Goal: Transaction & Acquisition: Purchase product/service

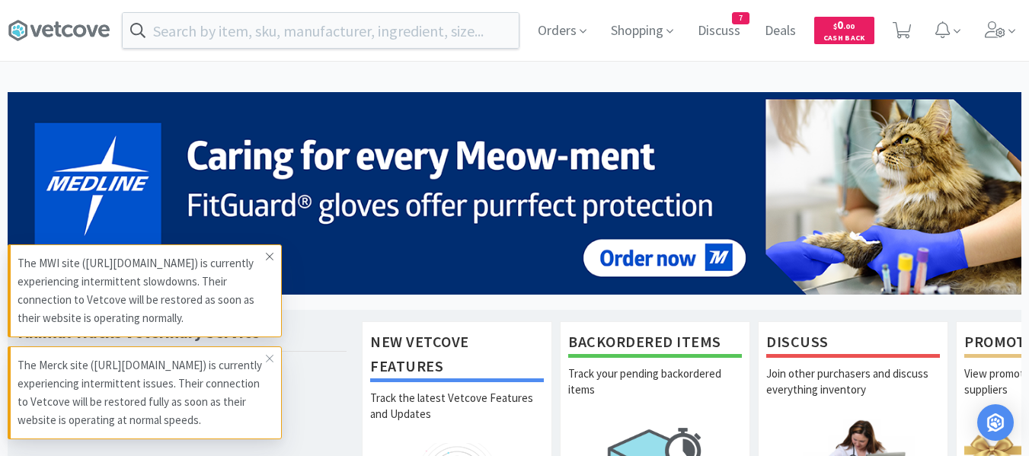
click at [270, 251] on icon at bounding box center [269, 257] width 9 height 12
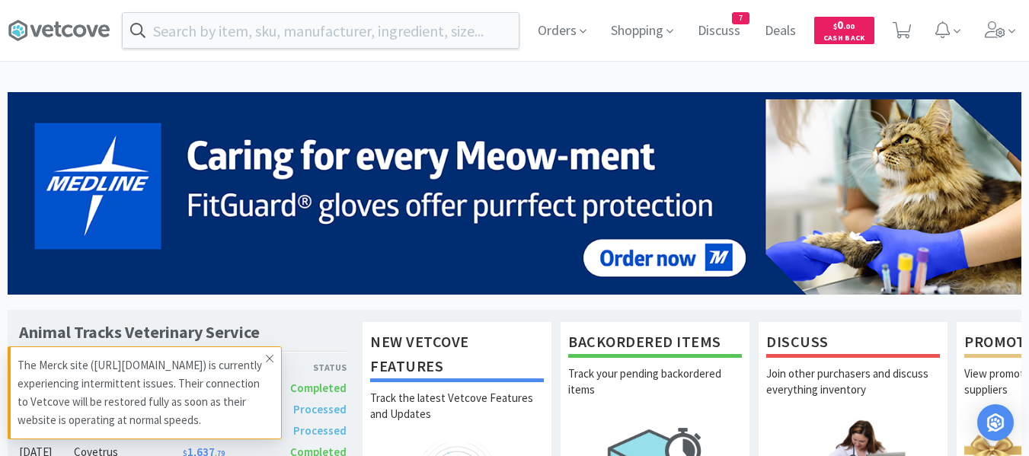
click at [267, 353] on icon at bounding box center [269, 359] width 9 height 12
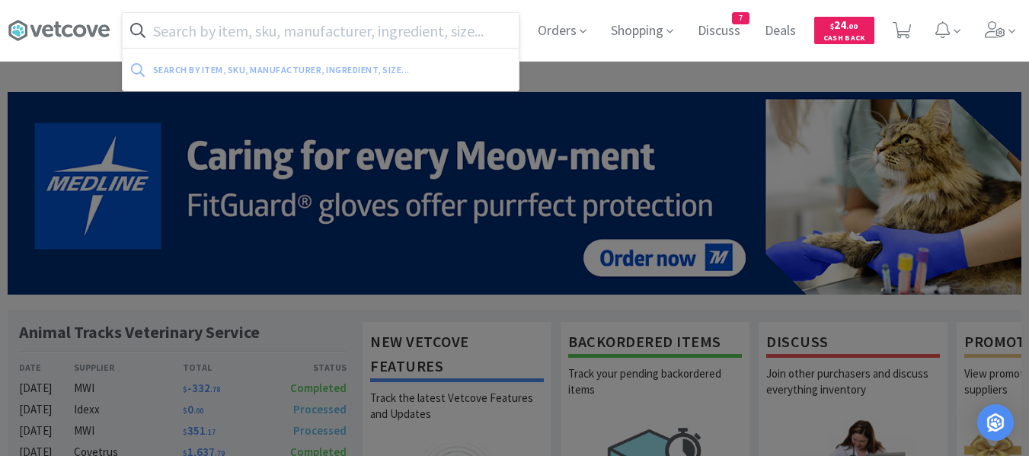
paste input "[MEDICAL_DATA]"
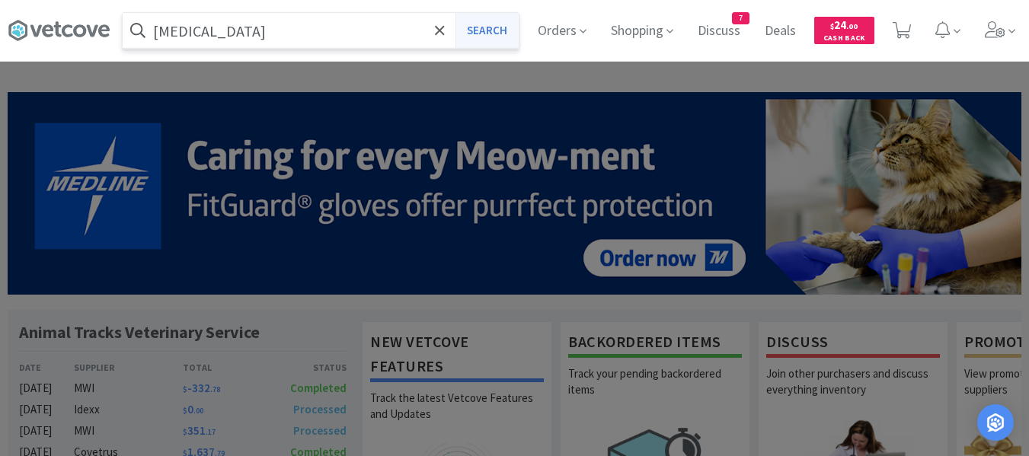
type input "[MEDICAL_DATA]"
click at [476, 29] on button "Search" at bounding box center [487, 30] width 63 height 35
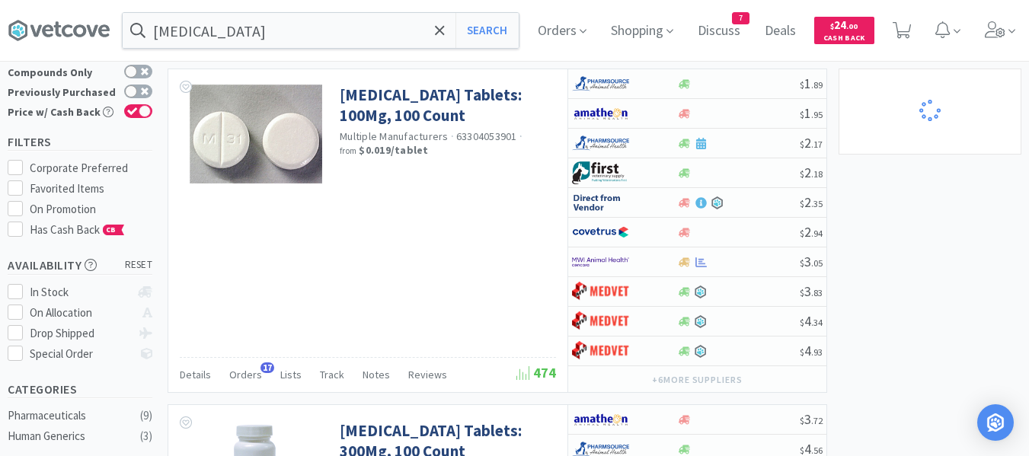
scroll to position [76, 0]
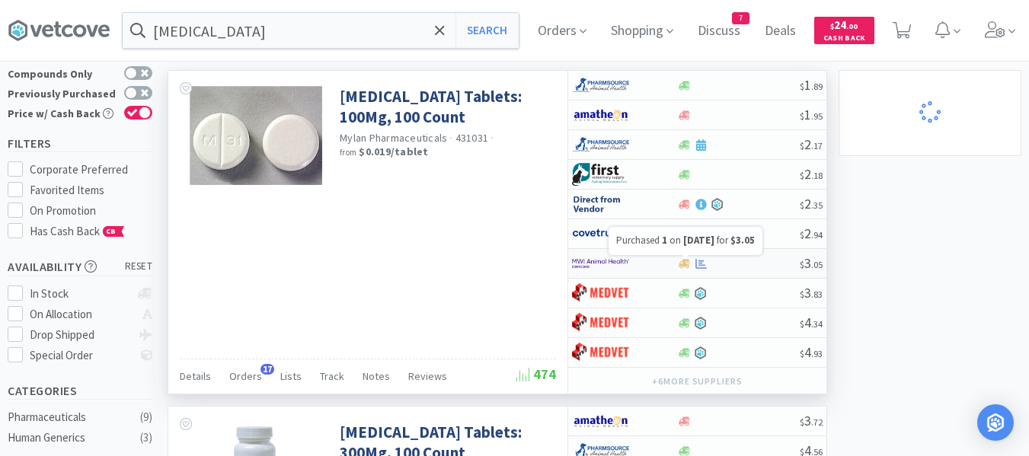
click at [705, 264] on icon at bounding box center [701, 263] width 11 height 11
select select "1"
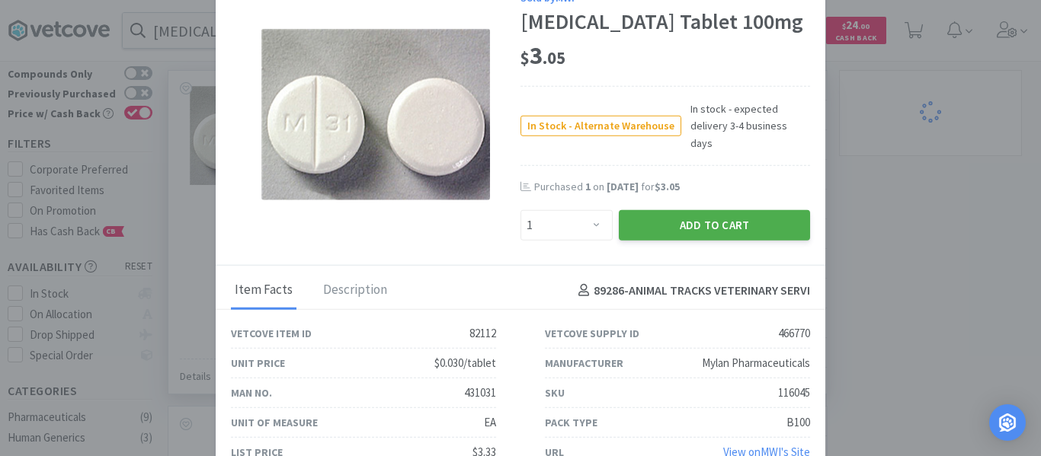
click at [685, 223] on button "Add to Cart" at bounding box center [714, 225] width 191 height 30
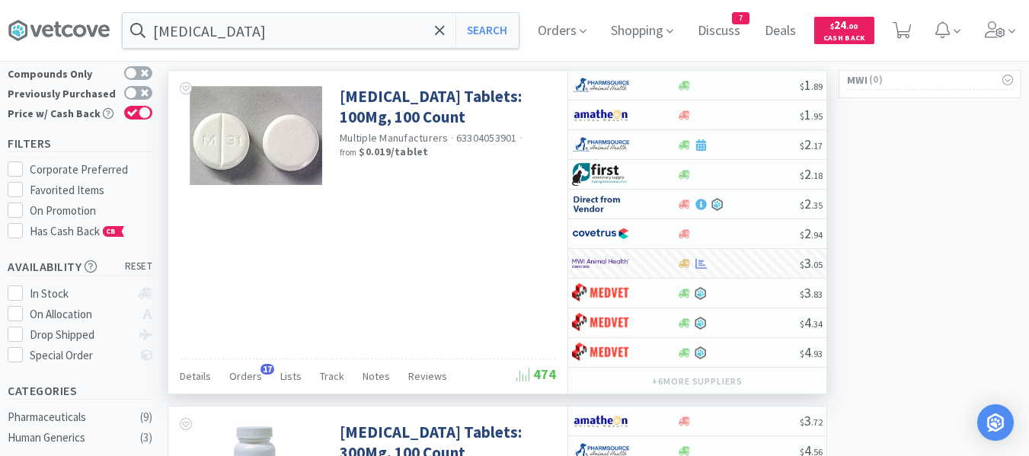
select select "1"
click at [261, 22] on input "[MEDICAL_DATA]" at bounding box center [321, 30] width 396 height 35
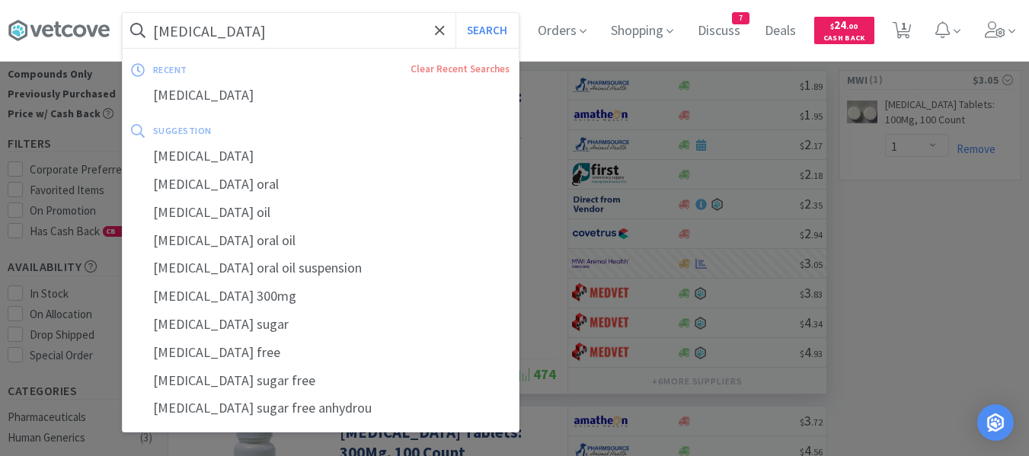
paste input "Apoquel 16"
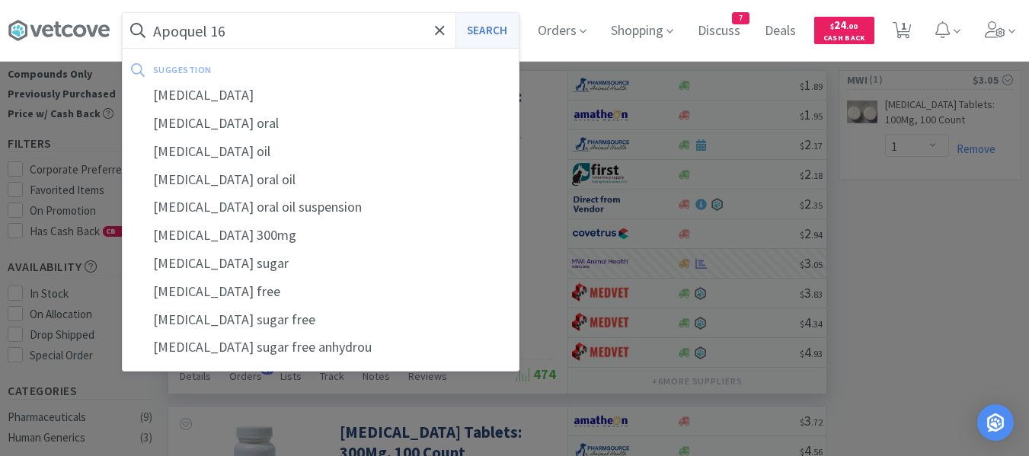
type input "Apoquel 16"
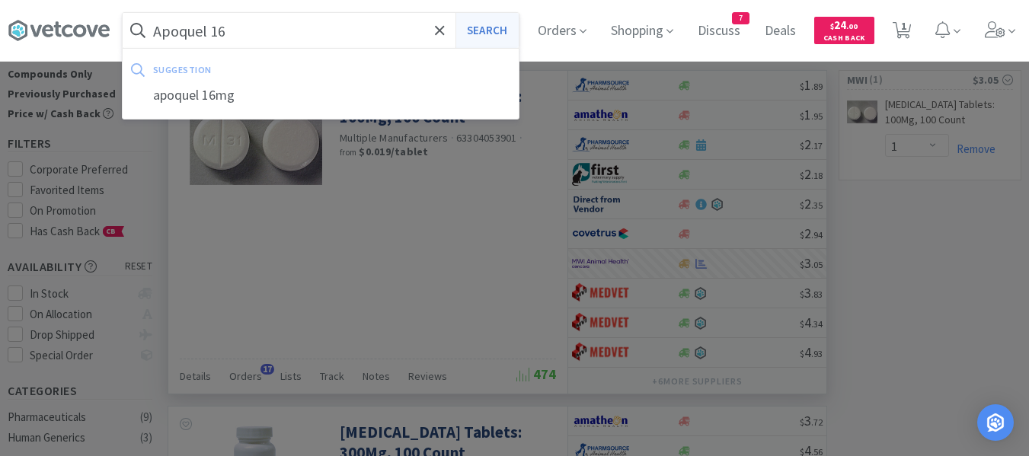
click at [508, 33] on button "Search" at bounding box center [487, 30] width 63 height 35
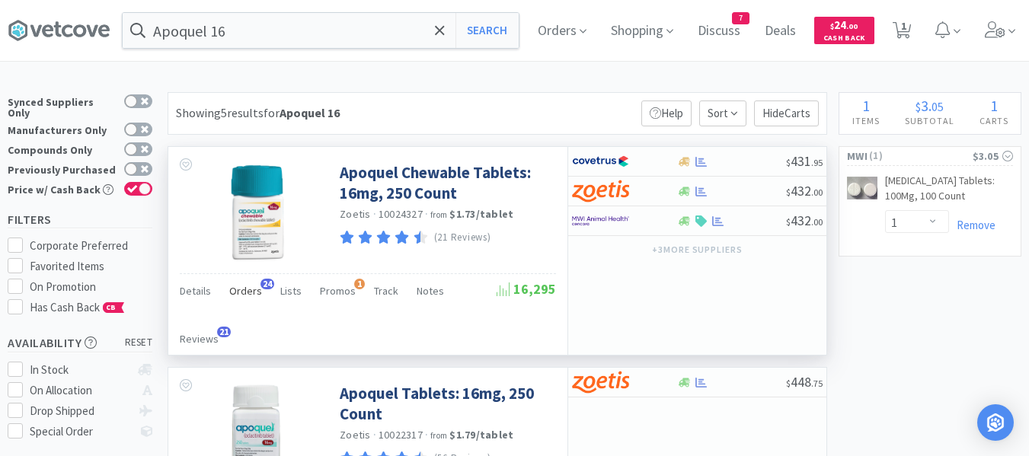
click at [240, 293] on span "Orders" at bounding box center [245, 291] width 33 height 14
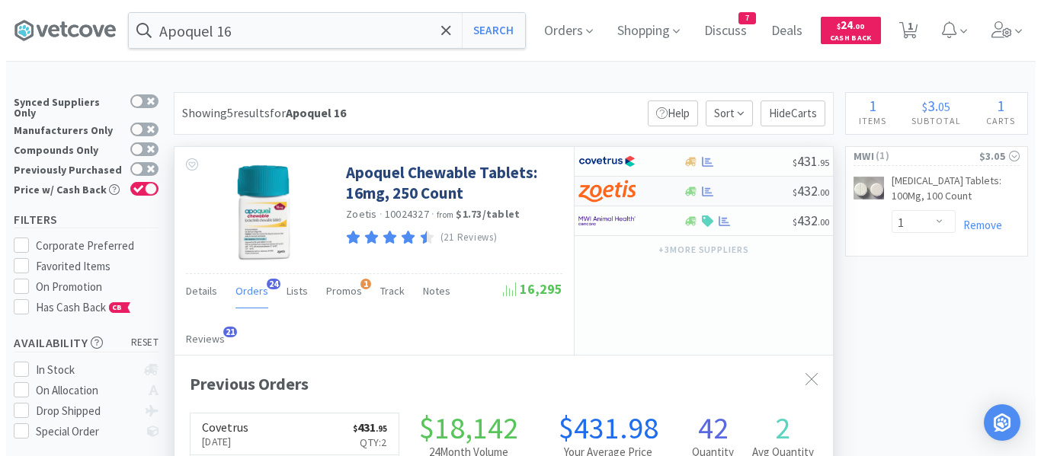
scroll to position [408, 658]
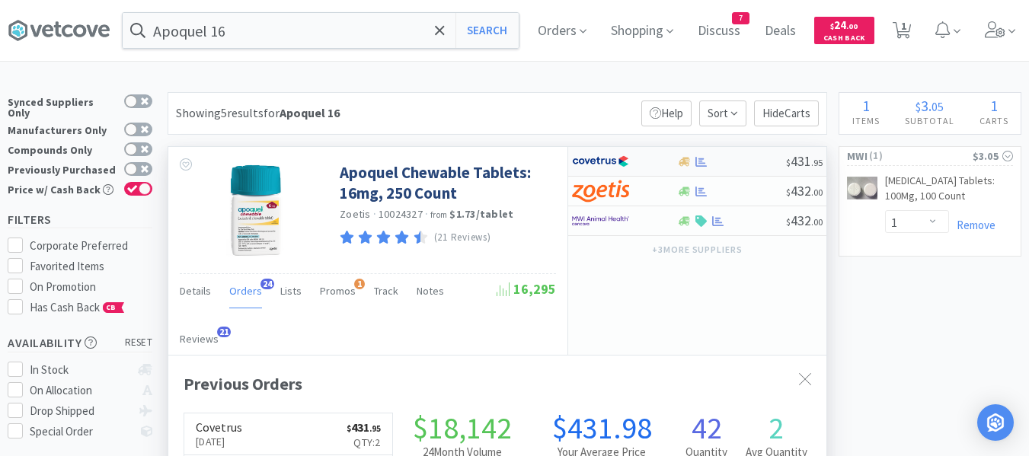
click at [731, 160] on div at bounding box center [731, 161] width 110 height 11
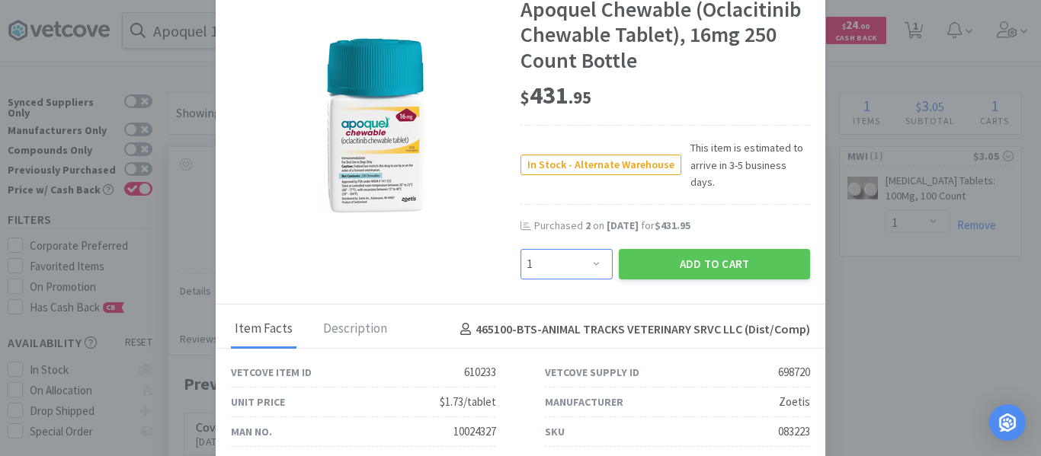
click at [550, 249] on select "Enter Quantity 1 2 3 4 5 6 7 8 9 10 11 12 13 14 15 16 17 18 19 20 Enter Quantity" at bounding box center [566, 264] width 92 height 30
select select "3"
click at [520, 249] on select "Enter Quantity 1 2 3 4 5 6 7 8 9 10 11 12 13 14 15 16 17 18 19 20 Enter Quantity" at bounding box center [566, 264] width 92 height 30
click at [686, 251] on button "Add to Cart" at bounding box center [714, 264] width 191 height 30
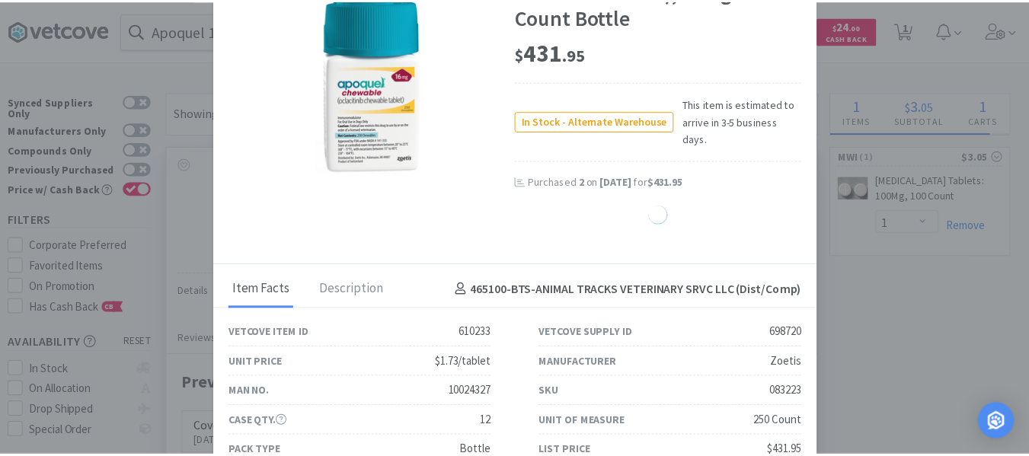
scroll to position [0, 0]
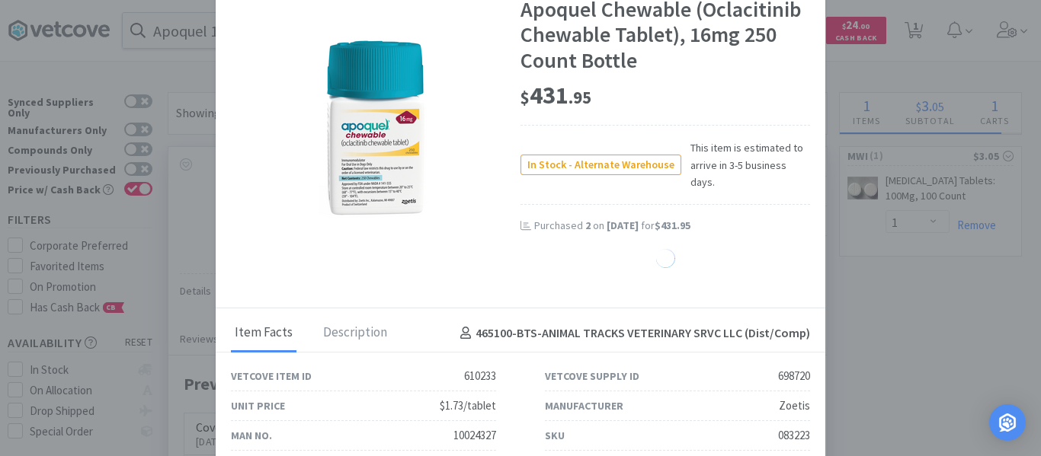
drag, startPoint x: 310, startPoint y: 233, endPoint x: 462, endPoint y: 245, distance: 152.1
click at [315, 286] on div "Sold by Covetrus Apoquel Chewable (Oclacitinib Chewable Tablet), 16mg 250 Count…" at bounding box center [520, 135] width 609 height 347
drag, startPoint x: 288, startPoint y: 162, endPoint x: 302, endPoint y: 276, distance: 115.2
click at [300, 272] on div "Sold by Covetrus Apoquel Chewable (Oclacitinib Chewable Tablet), 16mg 250 Count…" at bounding box center [520, 135] width 609 height 347
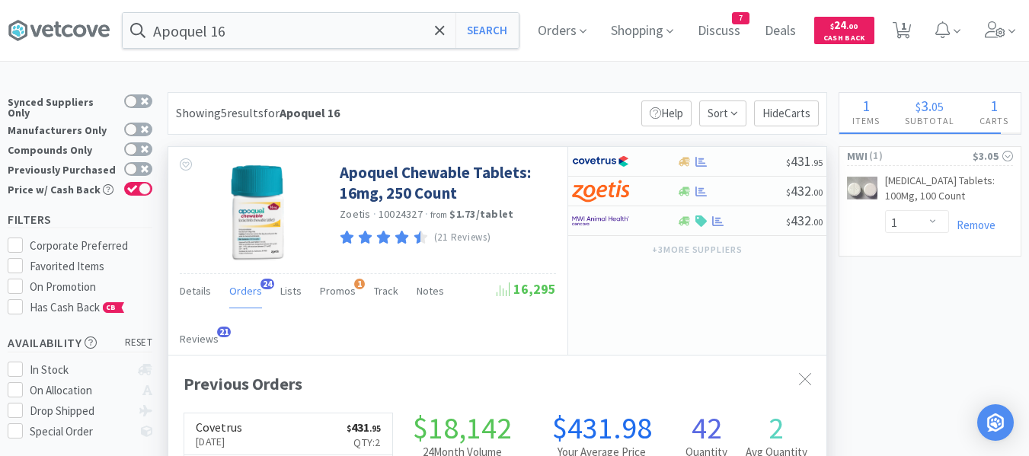
scroll to position [761397, 761147]
click at [918, 37] on span "1" at bounding box center [902, 30] width 31 height 61
select select "1"
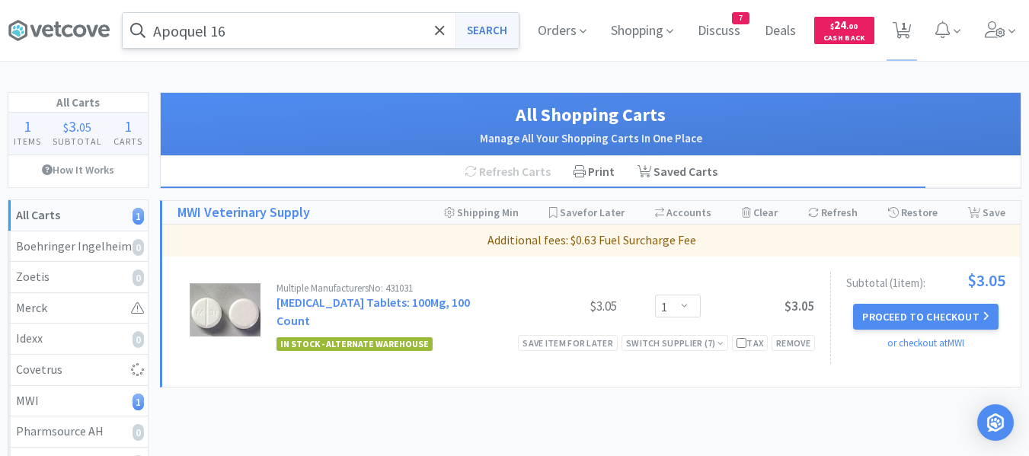
click at [486, 38] on button "Search" at bounding box center [487, 30] width 63 height 35
select select "1"
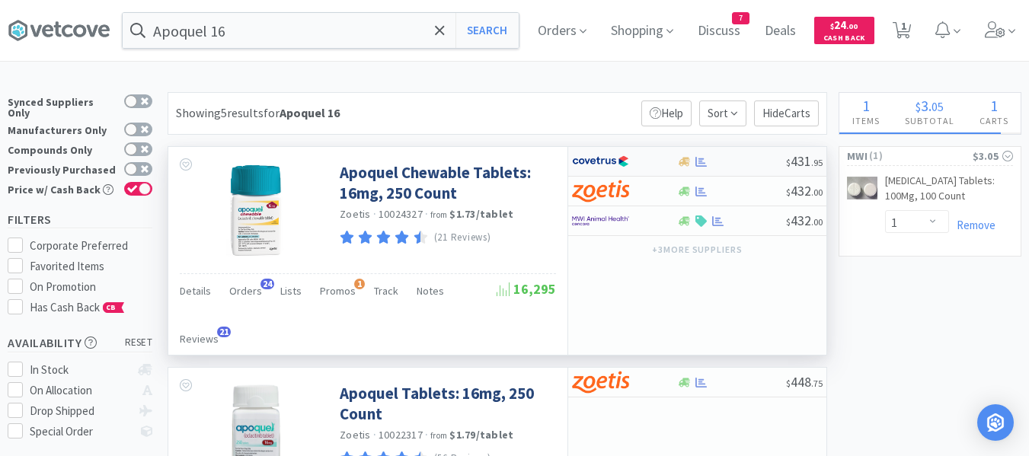
click at [731, 163] on div at bounding box center [731, 161] width 110 height 11
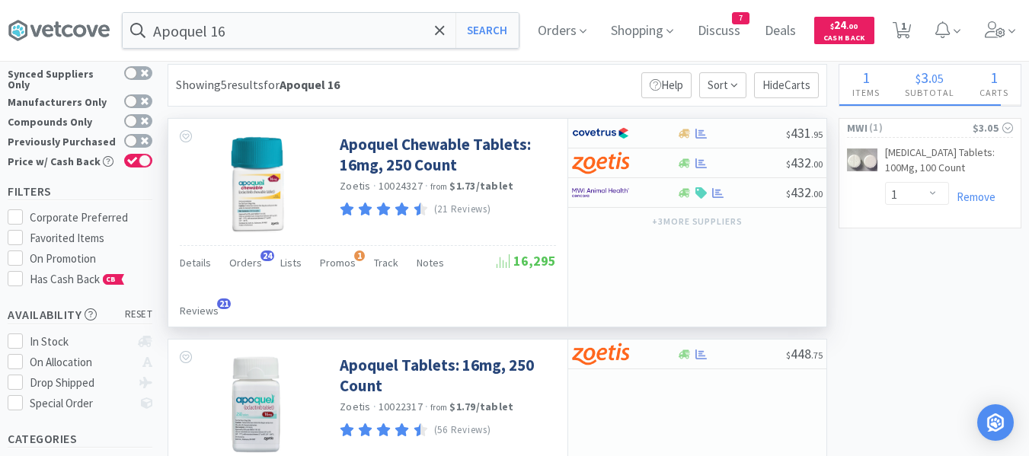
scroll to position [76, 0]
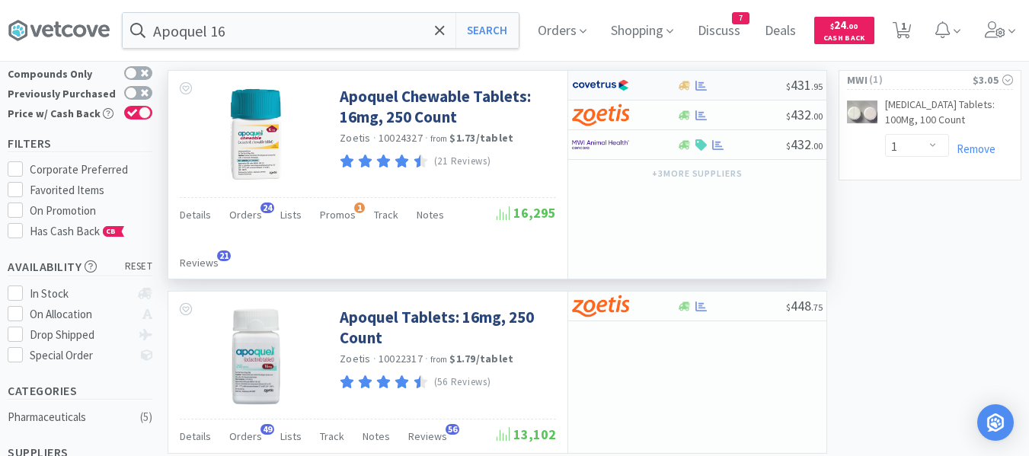
click at [777, 88] on div at bounding box center [731, 85] width 110 height 11
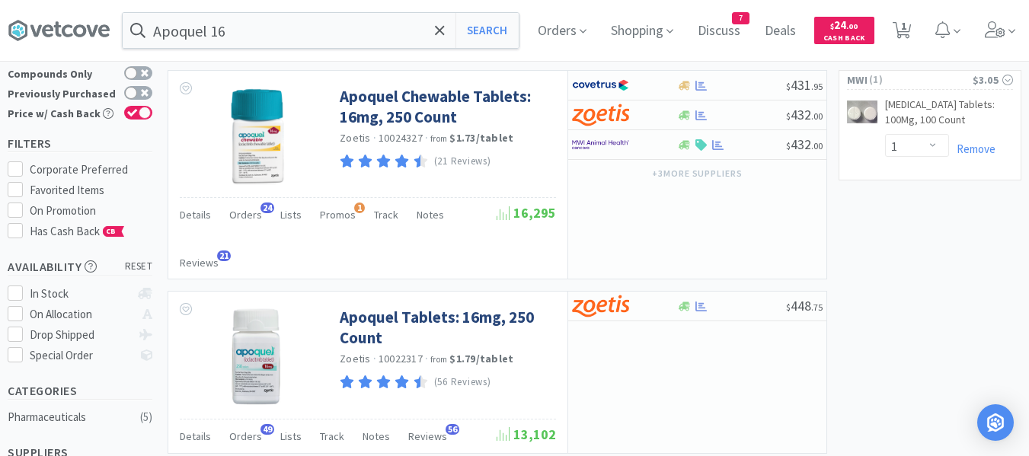
select select "3"
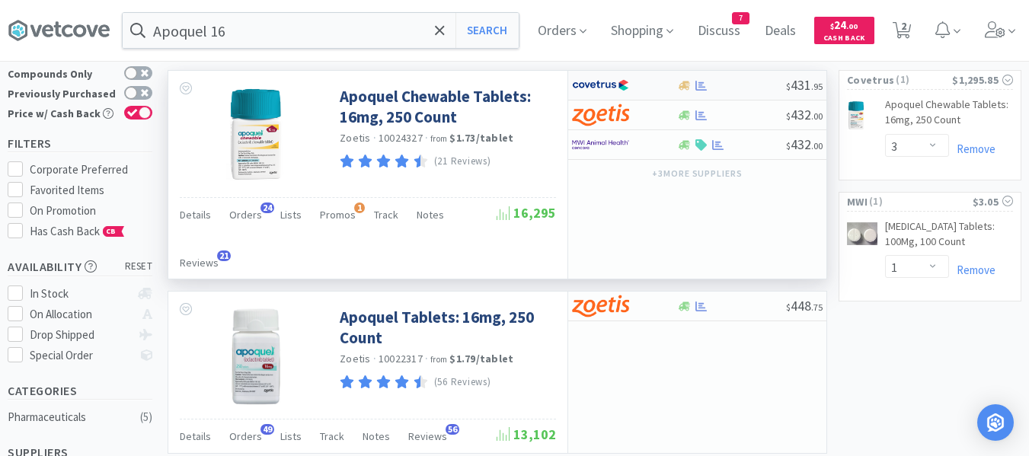
click at [724, 84] on div at bounding box center [731, 85] width 110 height 11
click at [261, 211] on span "24" at bounding box center [268, 208] width 14 height 11
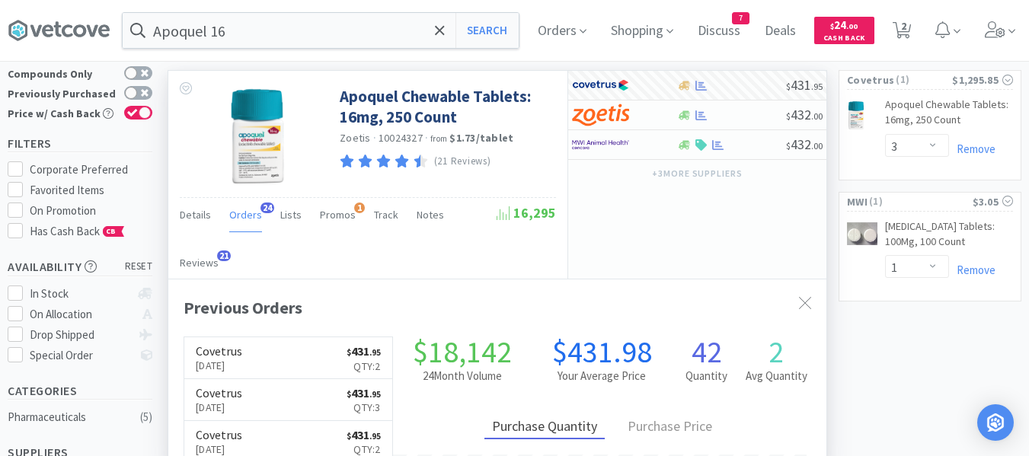
scroll to position [408, 658]
click at [253, 216] on span "Orders" at bounding box center [245, 215] width 33 height 14
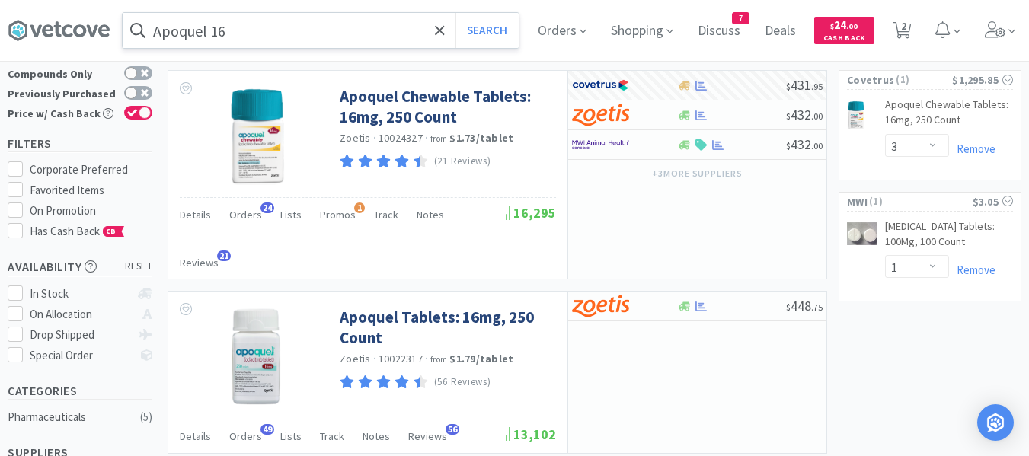
click at [283, 24] on input "Apoquel 16" at bounding box center [321, 30] width 396 height 35
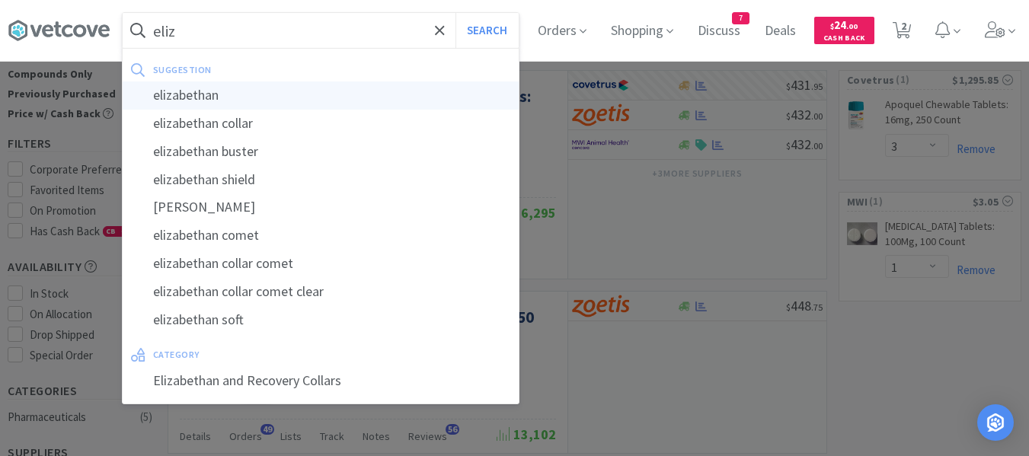
click at [205, 93] on div "elizabethan" at bounding box center [321, 96] width 396 height 28
type input "elizabethan"
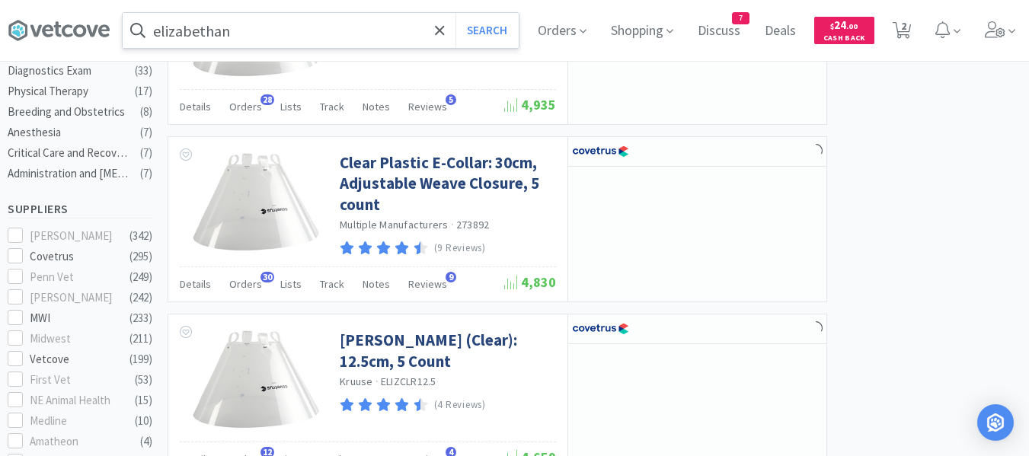
scroll to position [533, 0]
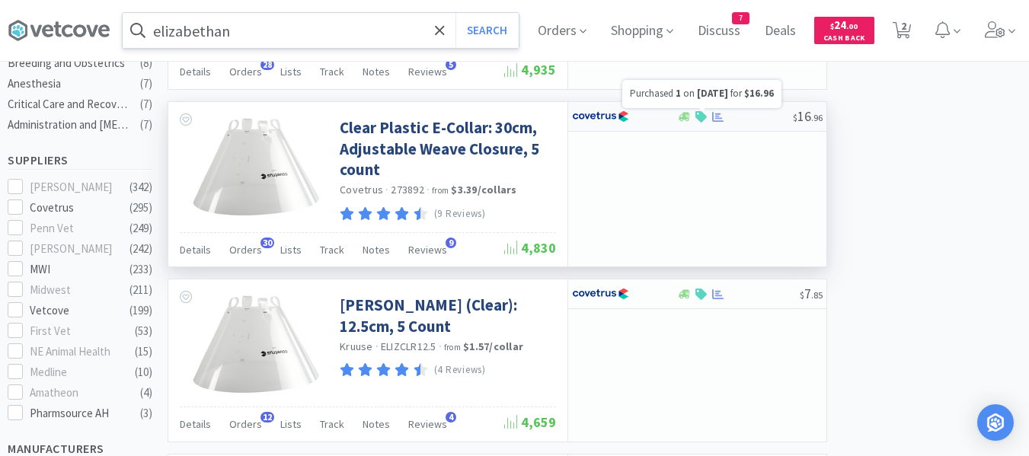
click at [720, 118] on icon at bounding box center [717, 117] width 11 height 10
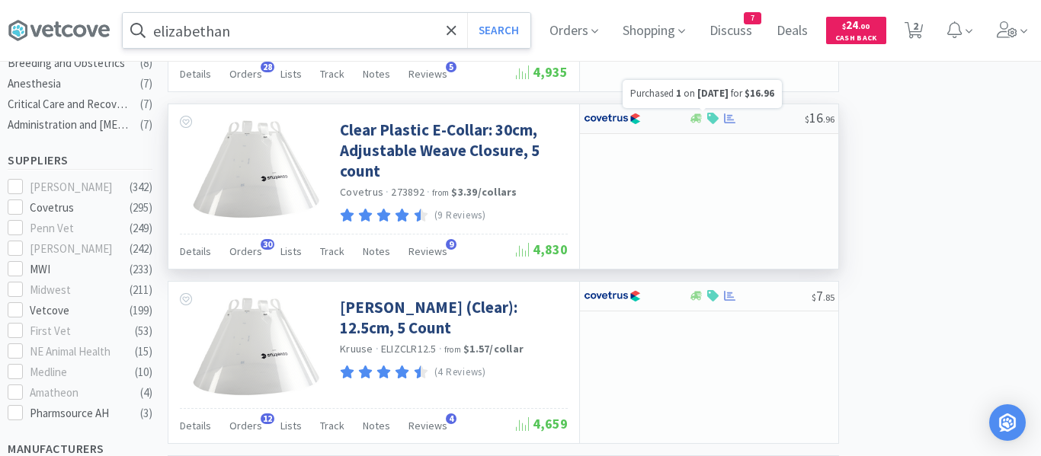
select select "1"
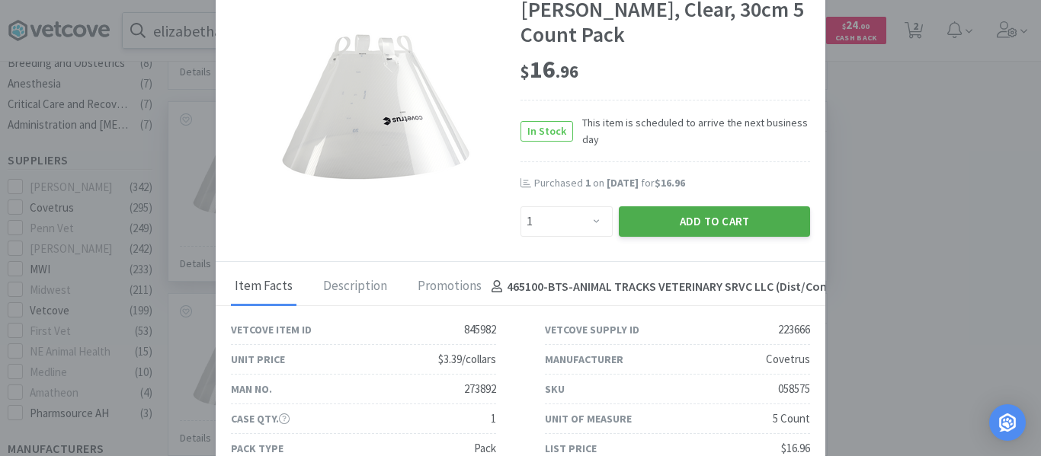
click at [648, 221] on button "Add to Cart" at bounding box center [714, 221] width 191 height 30
select select "3"
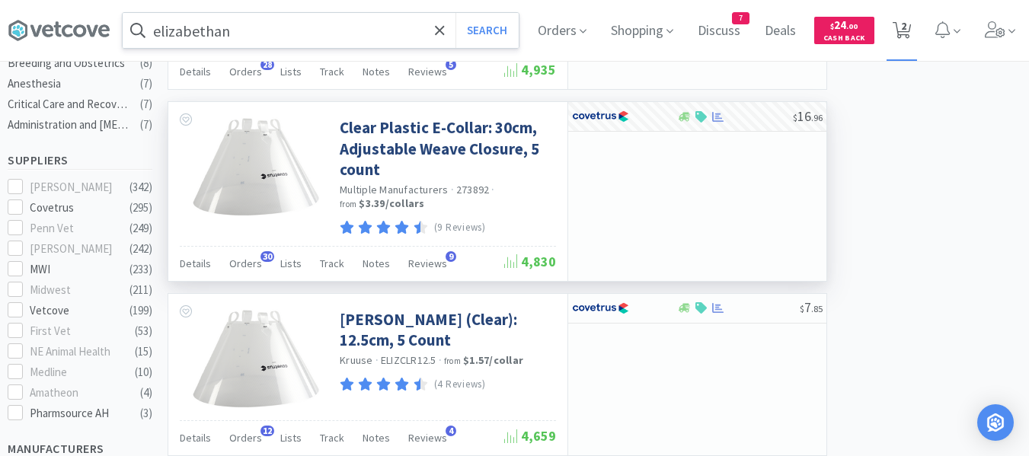
click at [918, 36] on span "2" at bounding box center [902, 30] width 31 height 61
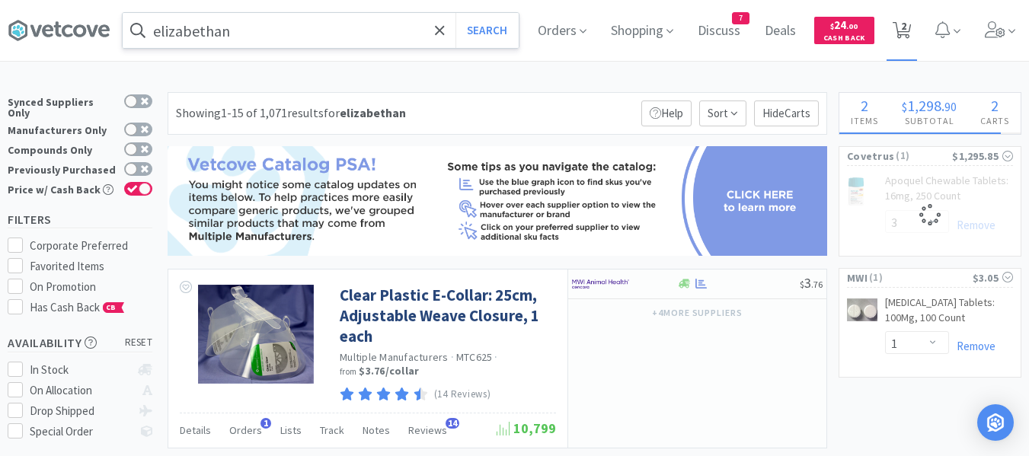
select select "3"
select select "1"
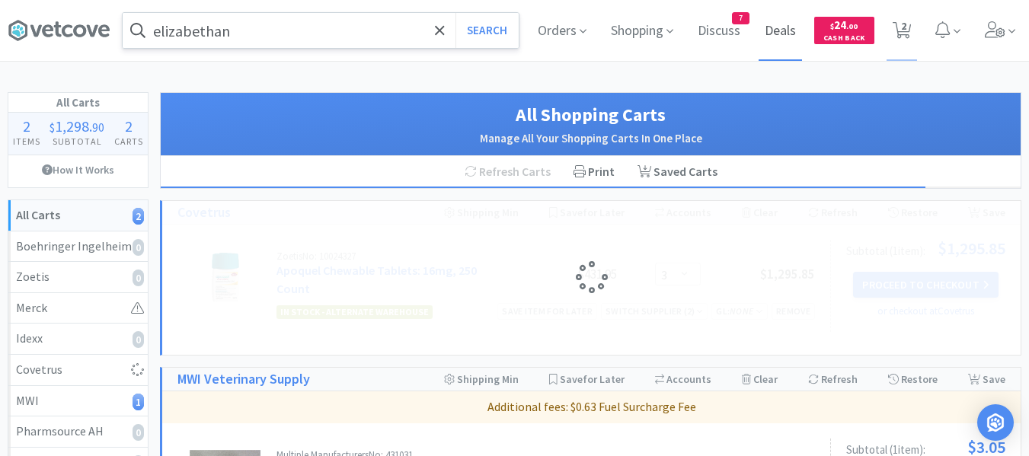
select select "1"
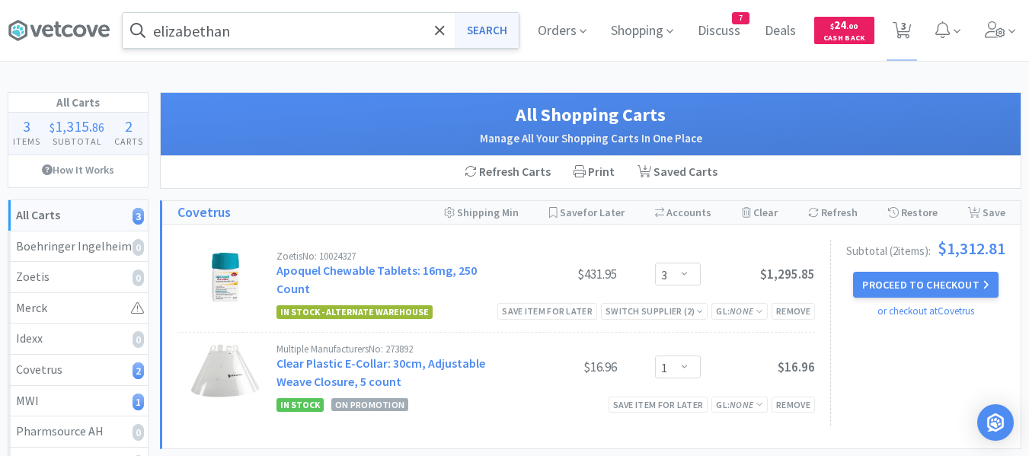
click at [490, 34] on button "Search" at bounding box center [487, 30] width 63 height 35
select select "3"
select select "1"
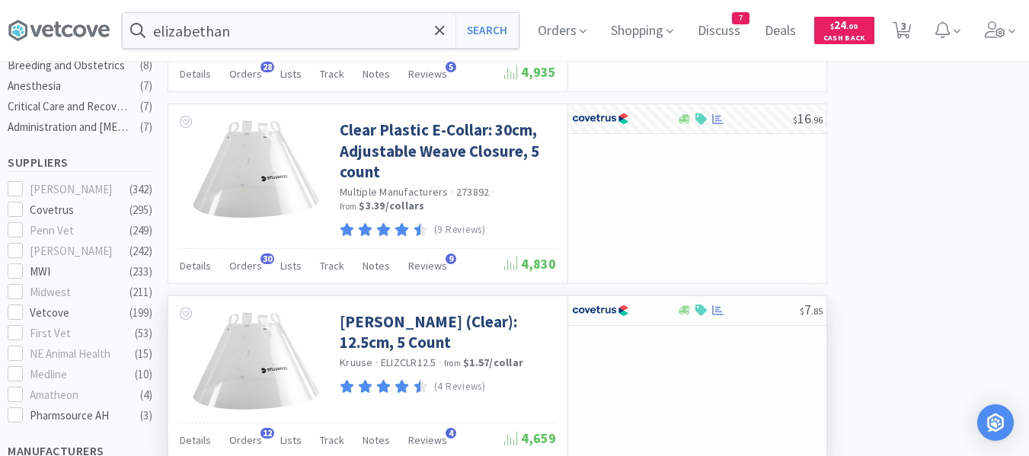
scroll to position [533, 0]
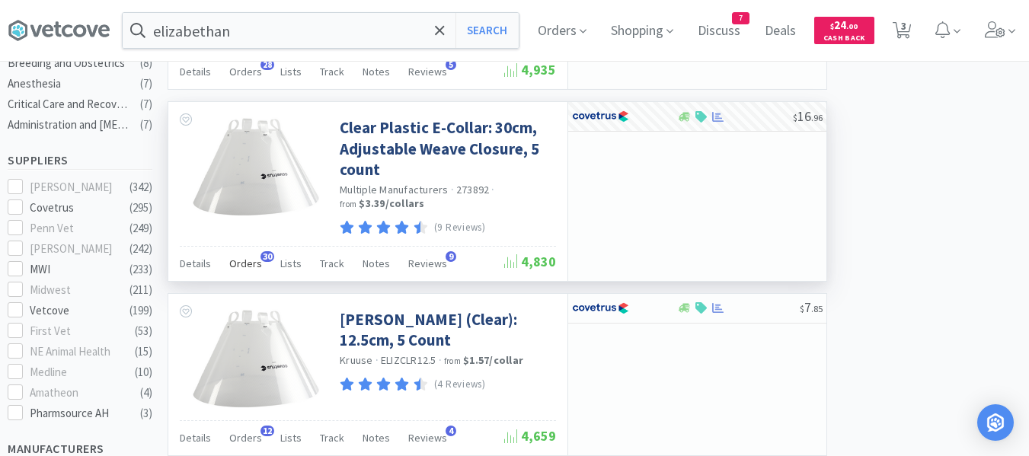
click at [238, 270] on span "Orders" at bounding box center [245, 264] width 33 height 14
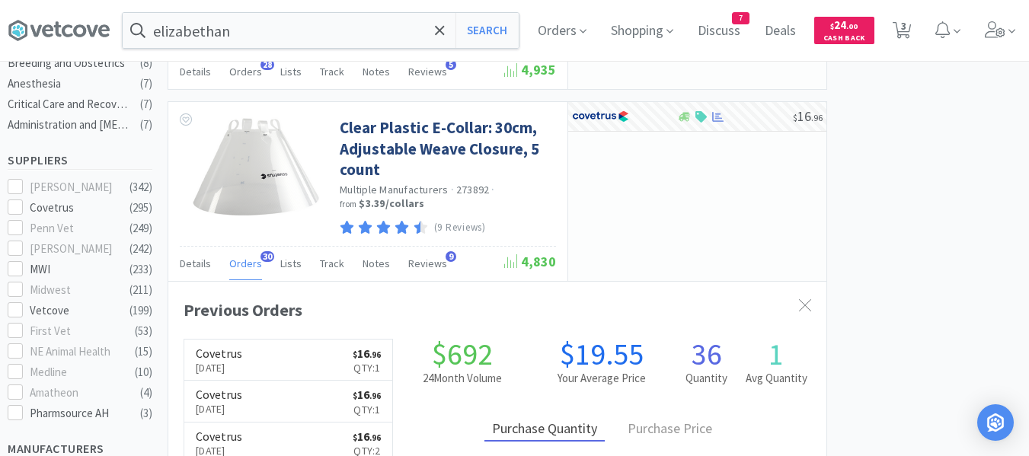
scroll to position [408, 658]
click at [907, 39] on span "3" at bounding box center [903, 25] width 5 height 61
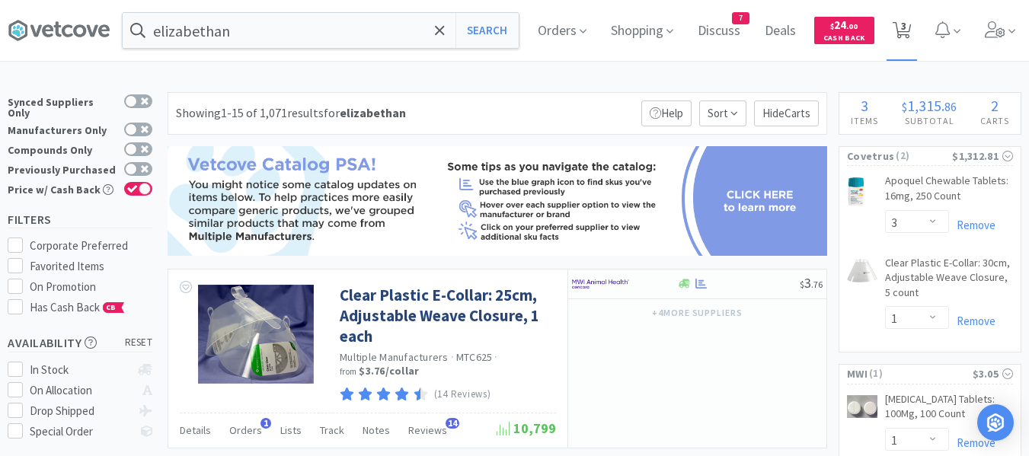
select select "3"
select select "1"
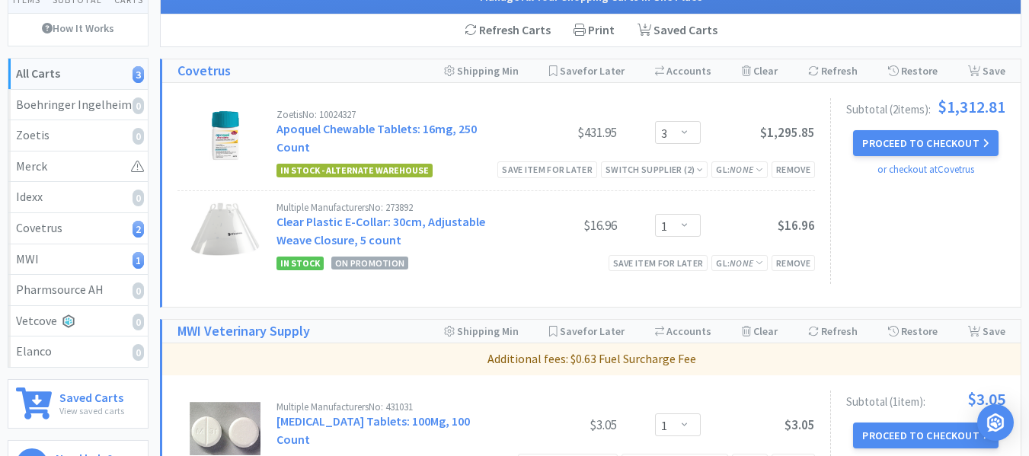
scroll to position [152, 0]
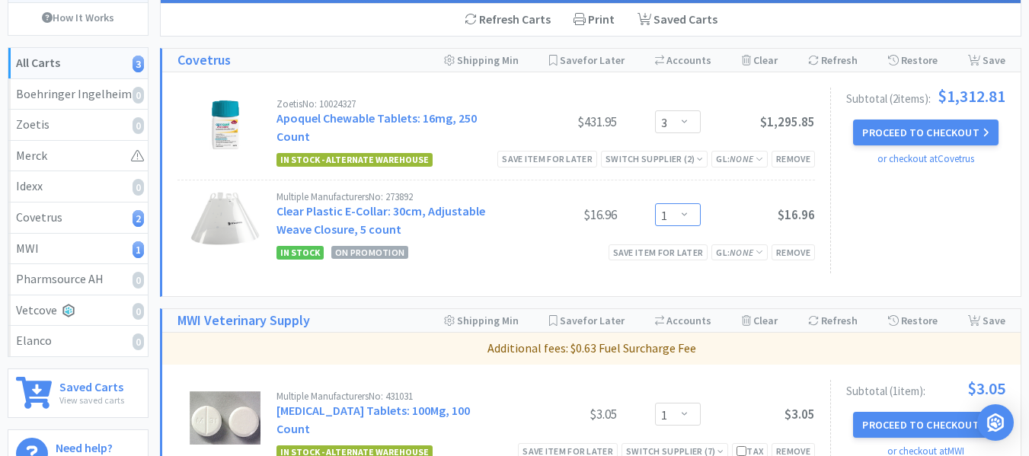
click at [685, 215] on select "Enter Quantity 1 2 3 4 5 6 7 8 9 10 11 12 13 14 15 16 17 18 19 20 Enter Quantity" at bounding box center [678, 214] width 46 height 23
click at [655, 203] on select "Enter Quantity 1 2 3 4 5 6 7 8 9 10 11 12 13 14 15 16 17 18 19 20 Enter Quantity" at bounding box center [678, 214] width 46 height 23
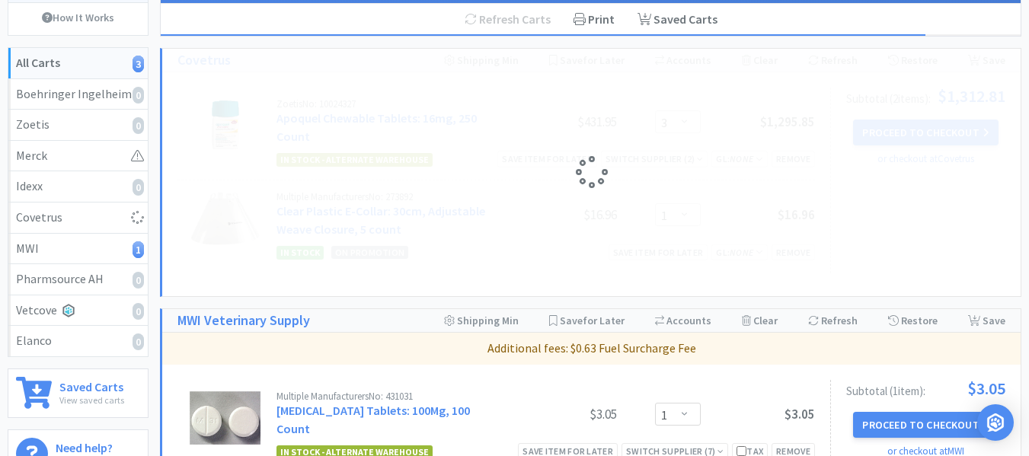
select select "2"
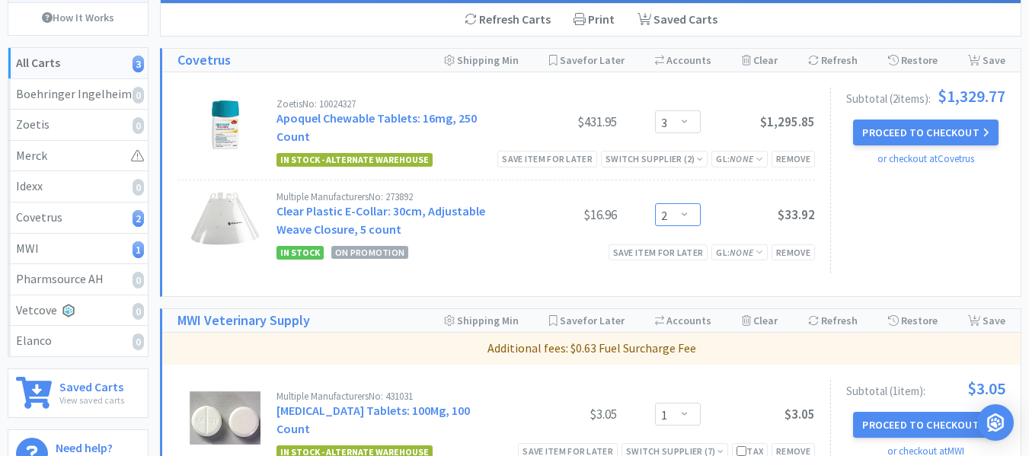
scroll to position [0, 0]
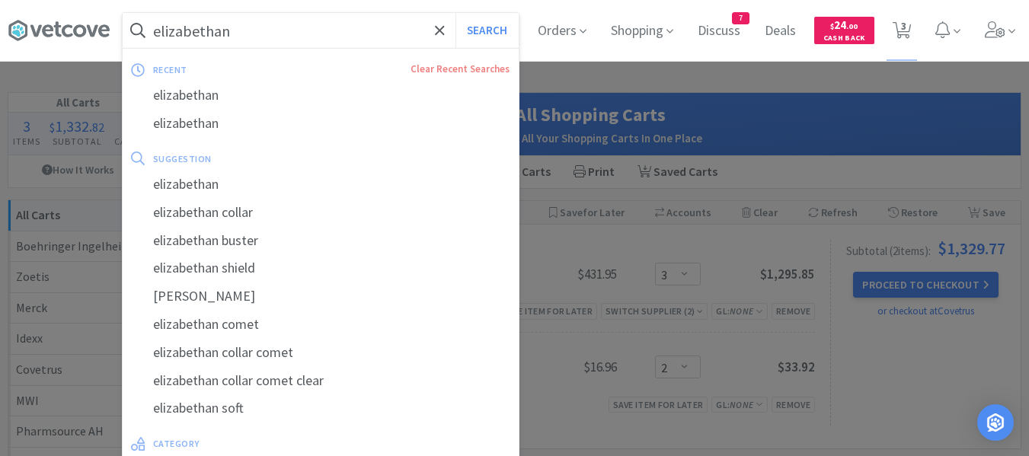
paste input "[MEDICAL_DATA] 150"
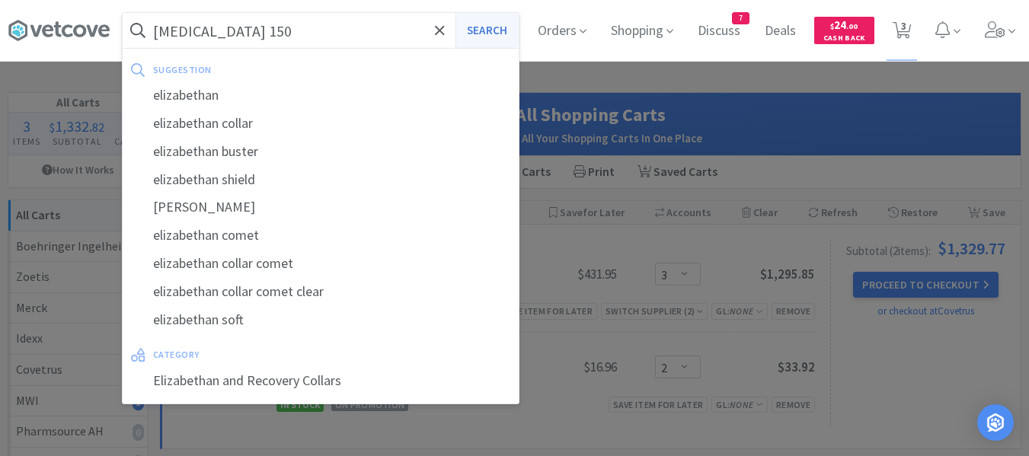
type input "[MEDICAL_DATA] 150"
click at [500, 31] on button "Search" at bounding box center [487, 30] width 63 height 35
select select "3"
select select "2"
select select "1"
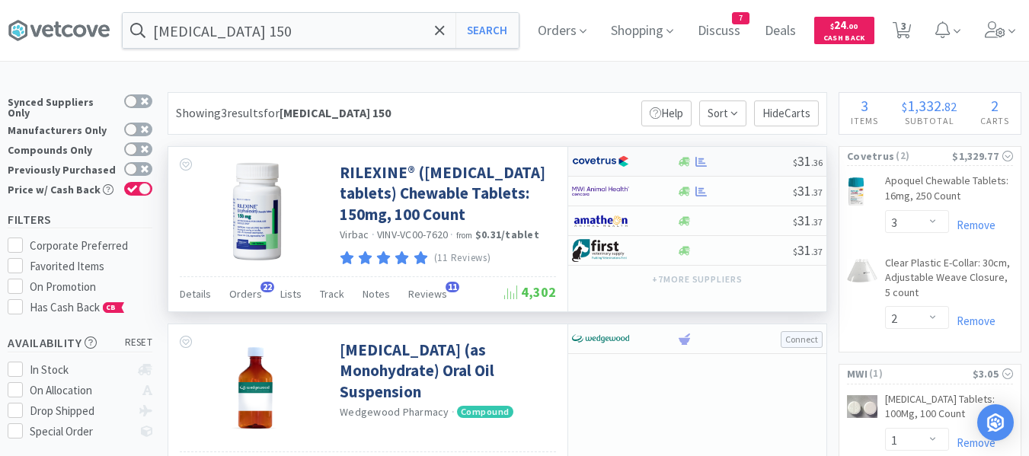
click at [753, 165] on div at bounding box center [734, 161] width 117 height 11
select select "1"
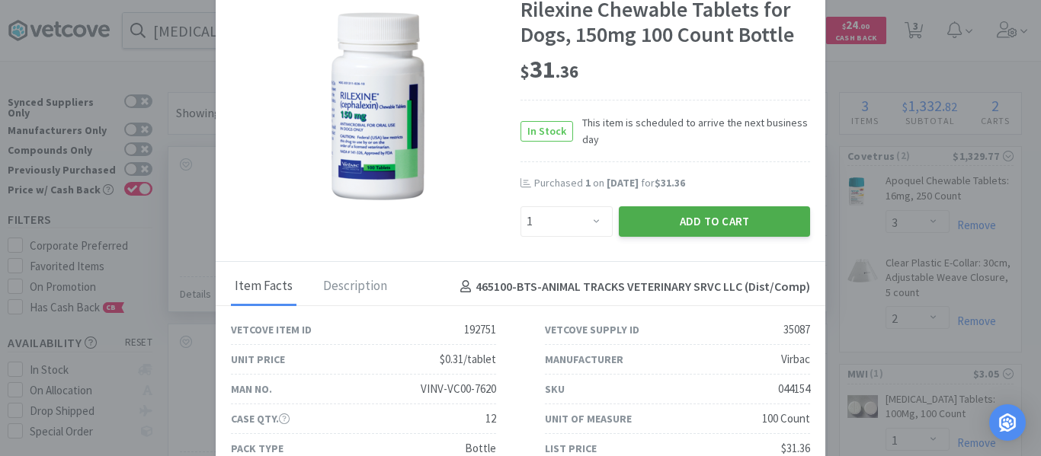
click at [715, 225] on button "Add to Cart" at bounding box center [714, 221] width 191 height 30
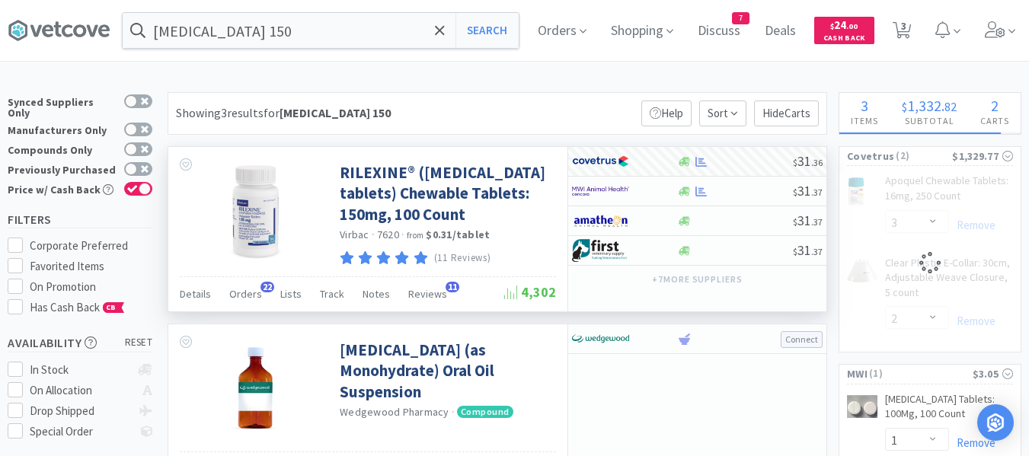
select select "1"
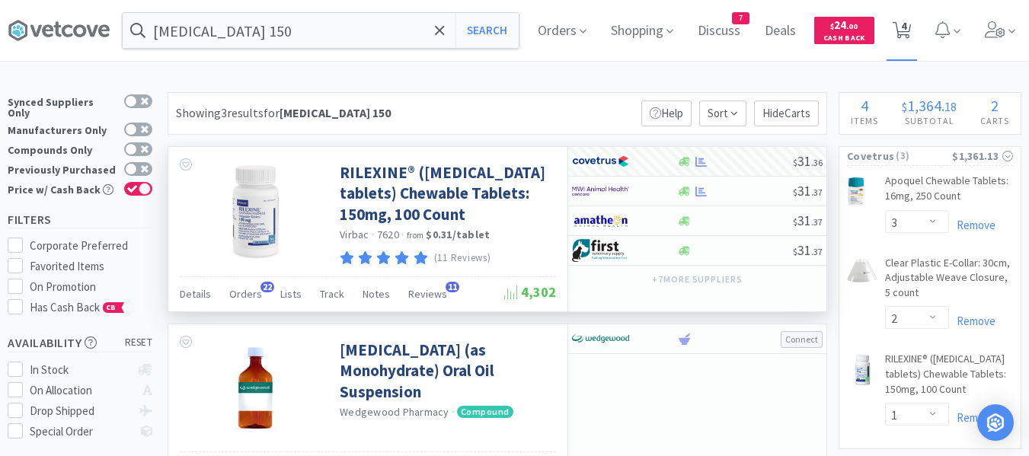
click at [907, 29] on span "4" at bounding box center [903, 25] width 5 height 61
select select "3"
select select "2"
select select "1"
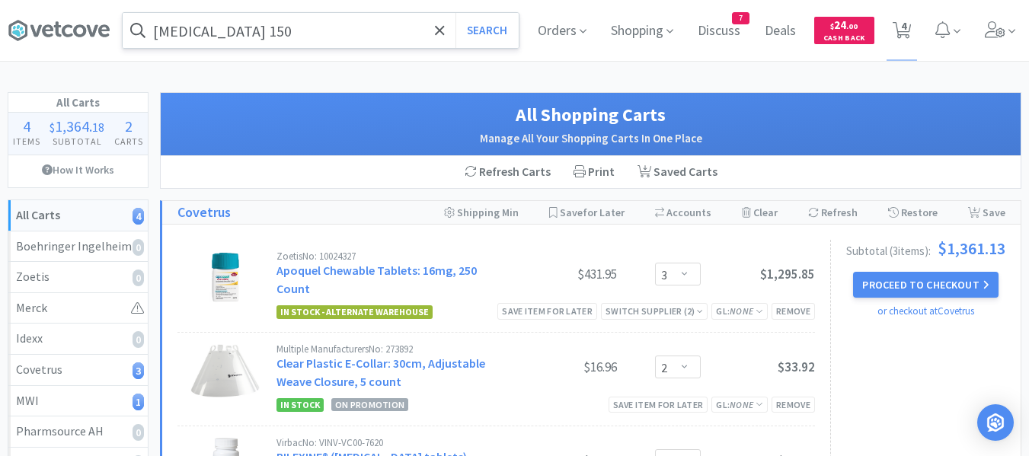
click at [296, 27] on input "[MEDICAL_DATA] 150" at bounding box center [321, 30] width 396 height 35
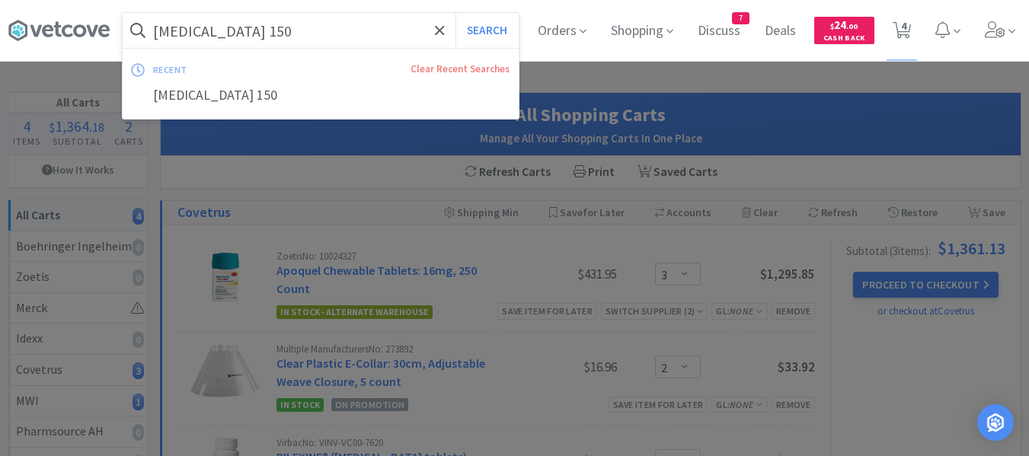
paste input "[PERSON_NAME]"
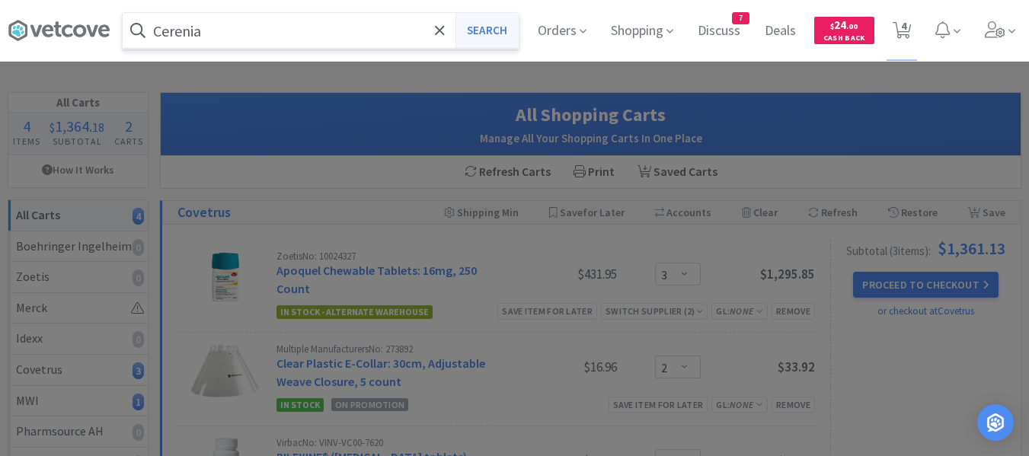
type input "Cerenia"
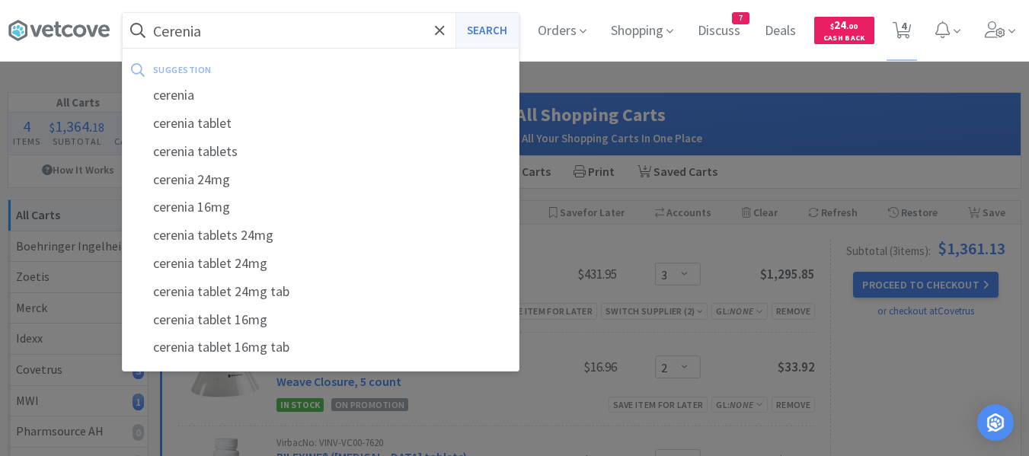
click at [483, 34] on button "Search" at bounding box center [487, 30] width 63 height 35
select select "3"
select select "2"
select select "1"
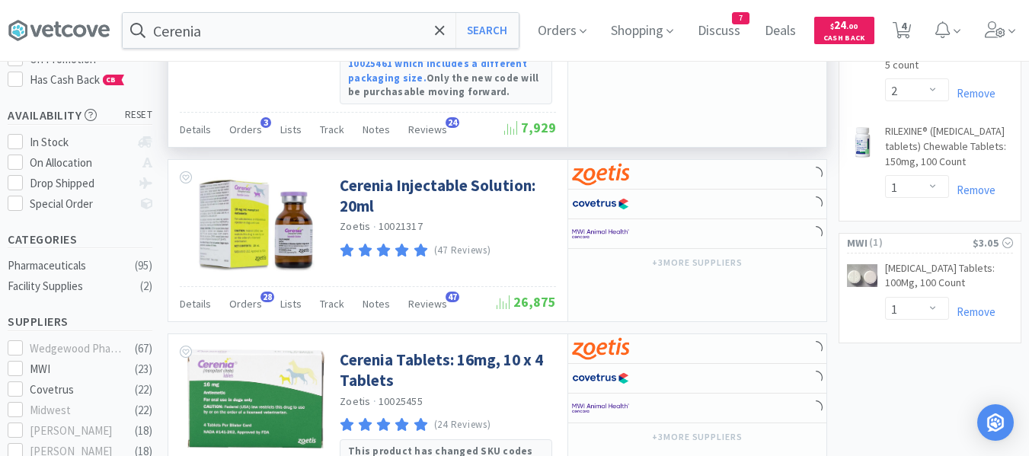
scroll to position [229, 0]
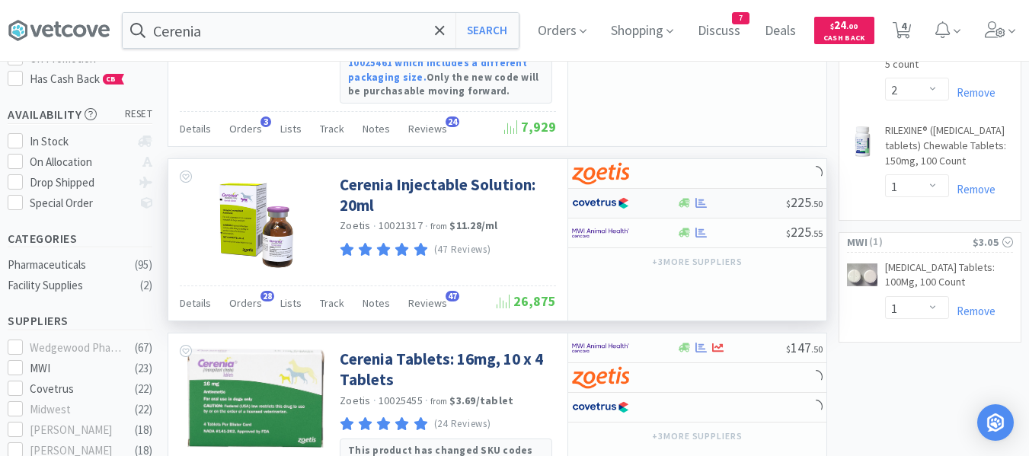
click at [730, 203] on div at bounding box center [731, 202] width 110 height 11
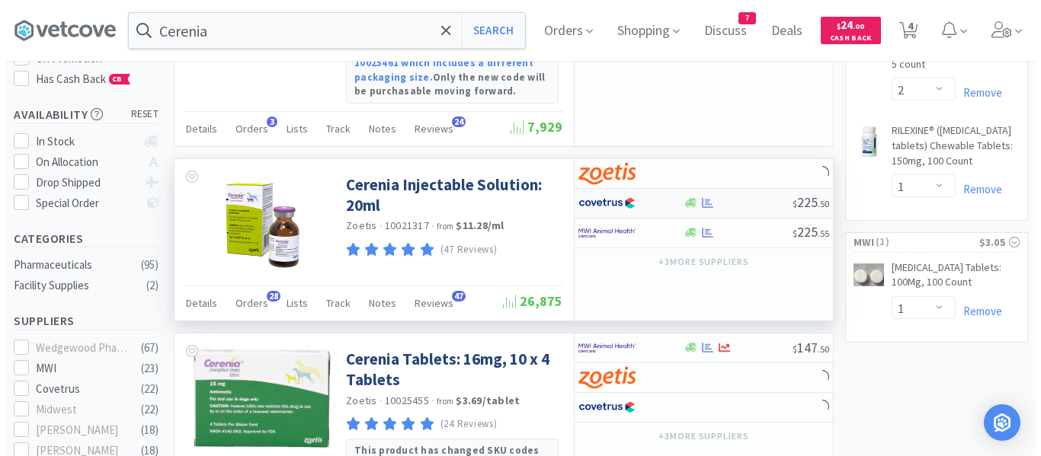
select select "1"
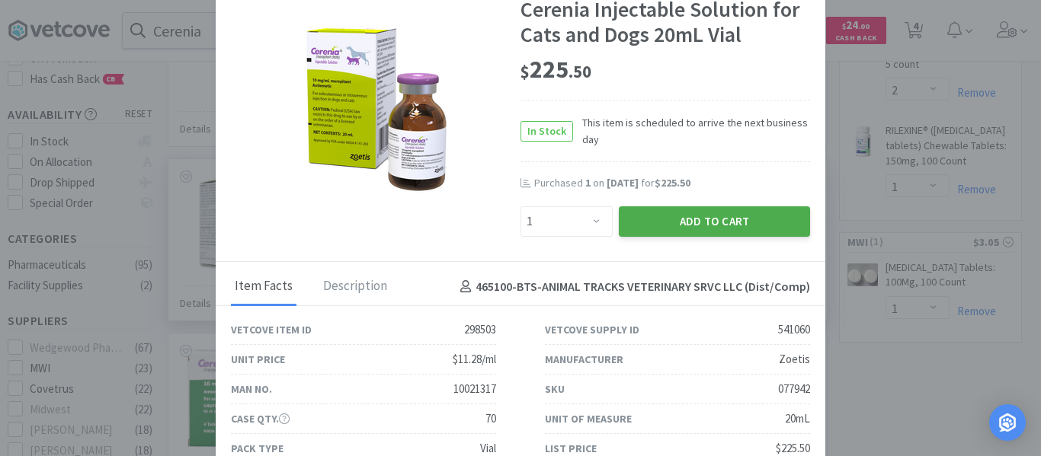
click at [719, 216] on button "Add to Cart" at bounding box center [714, 221] width 191 height 30
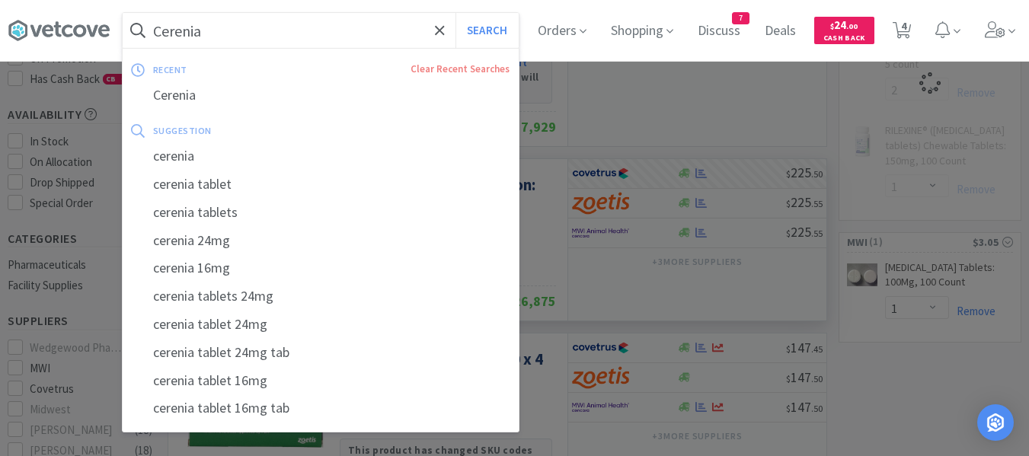
click at [273, 34] on input "Cerenia" at bounding box center [321, 30] width 396 height 35
paste input "catalyst chem 10"
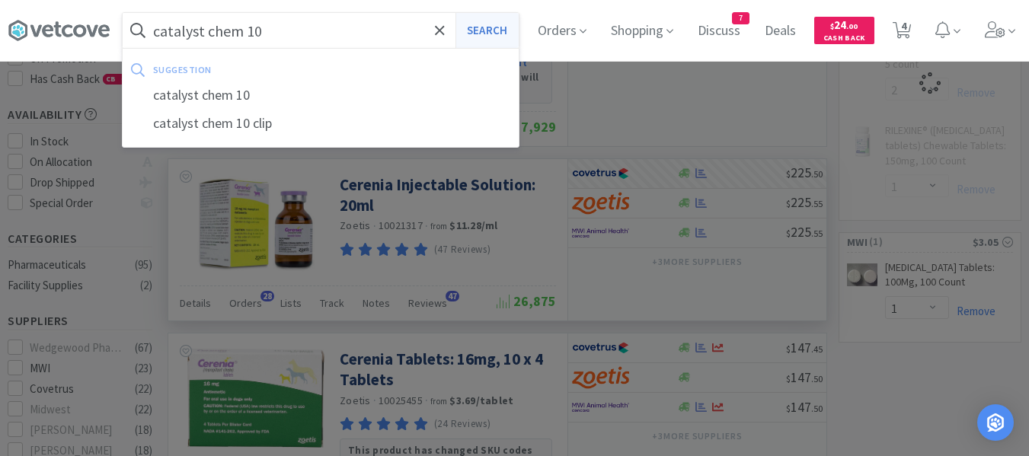
type input "catalyst chem 10"
click at [484, 40] on button "Search" at bounding box center [487, 30] width 63 height 35
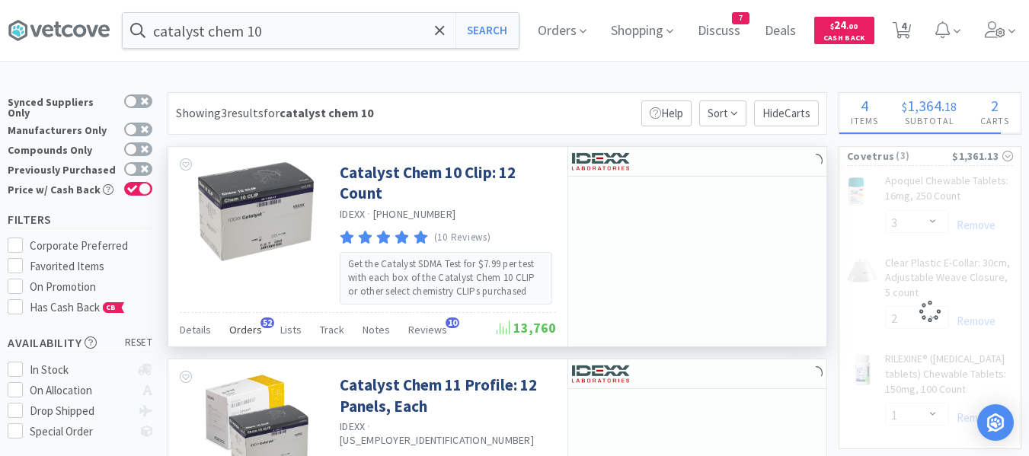
select select "1"
select select "2"
select select "1"
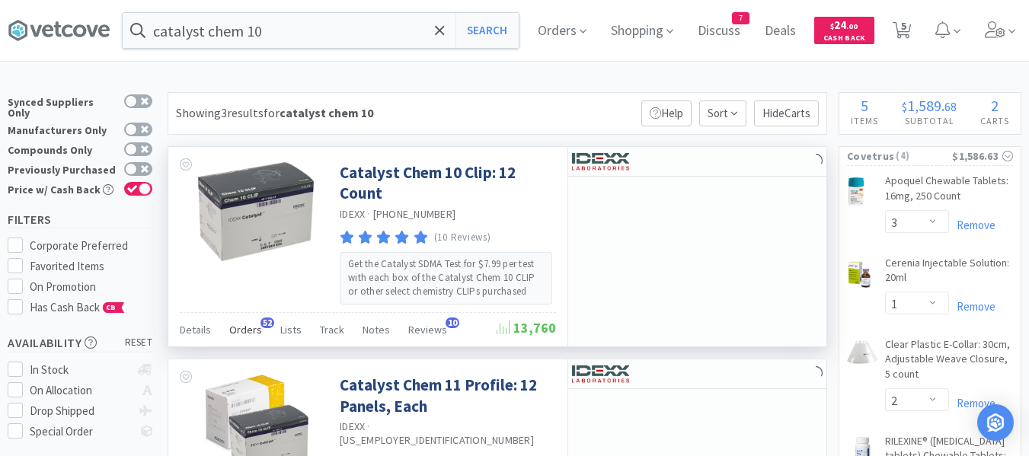
click at [233, 330] on span "Orders" at bounding box center [245, 330] width 33 height 14
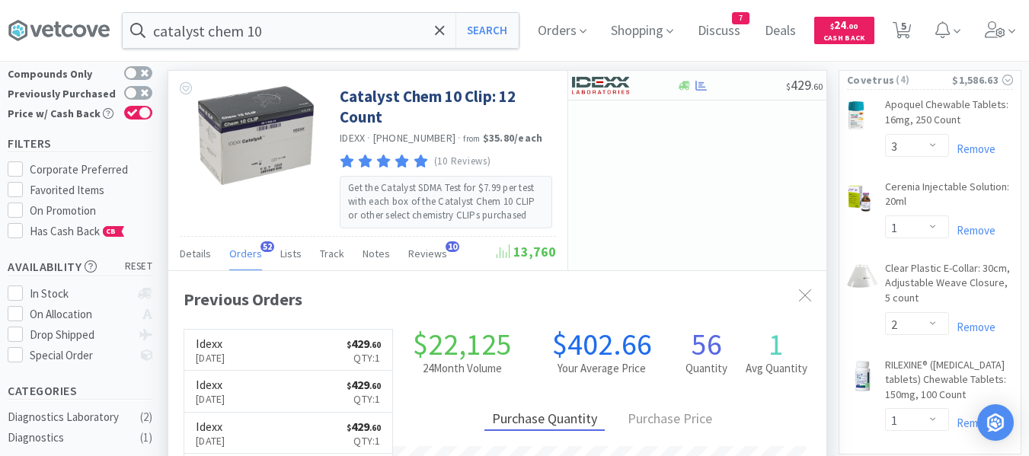
scroll to position [408, 658]
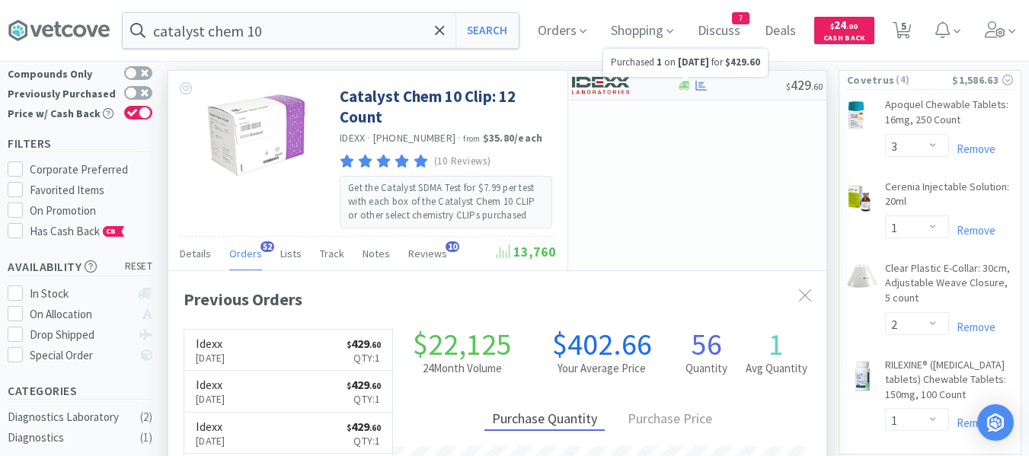
click at [699, 90] on icon at bounding box center [701, 85] width 11 height 10
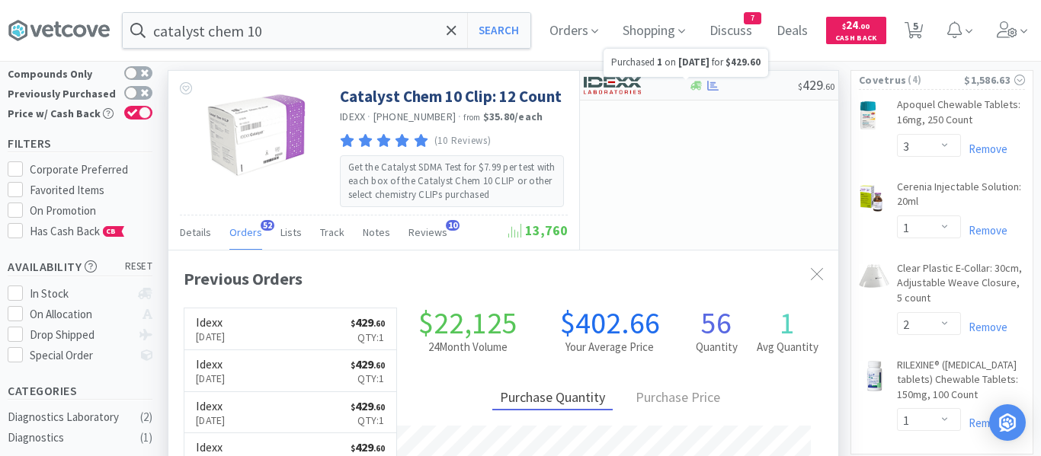
select select "1"
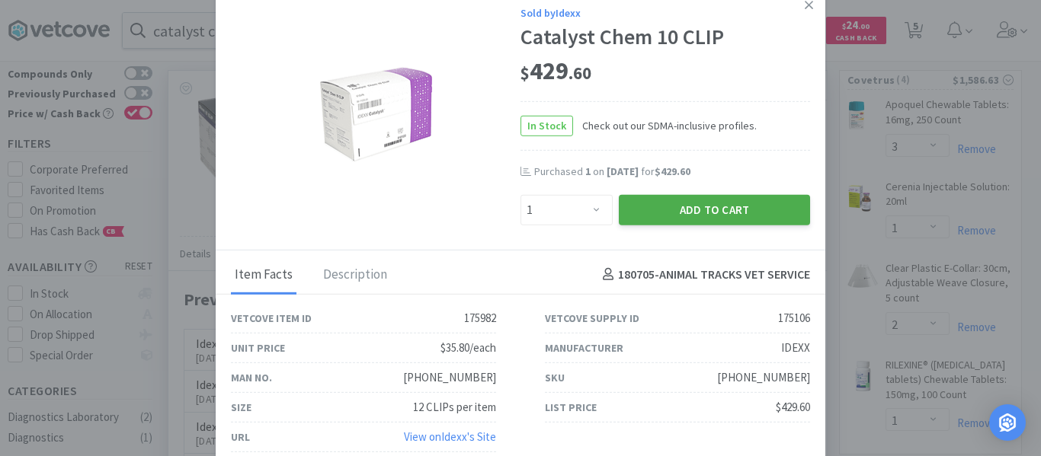
click at [669, 210] on button "Add to Cart" at bounding box center [714, 209] width 191 height 30
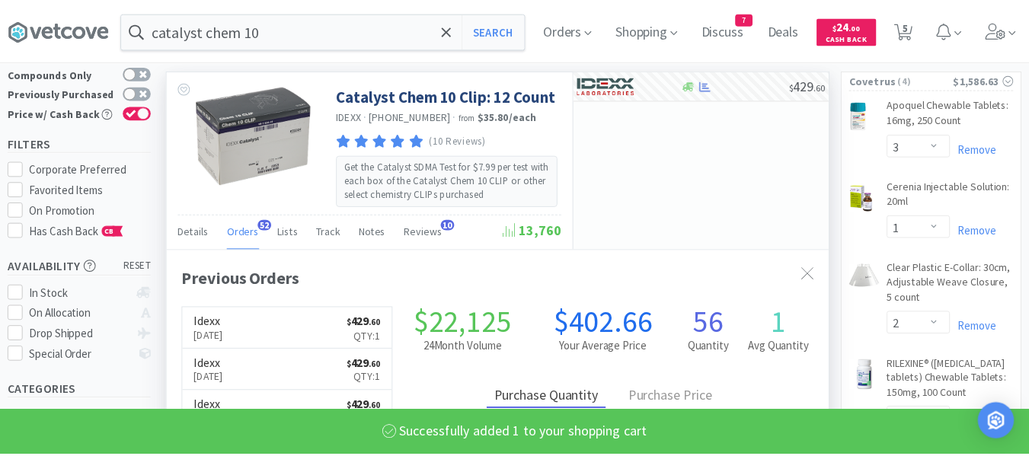
scroll to position [761397, 761147]
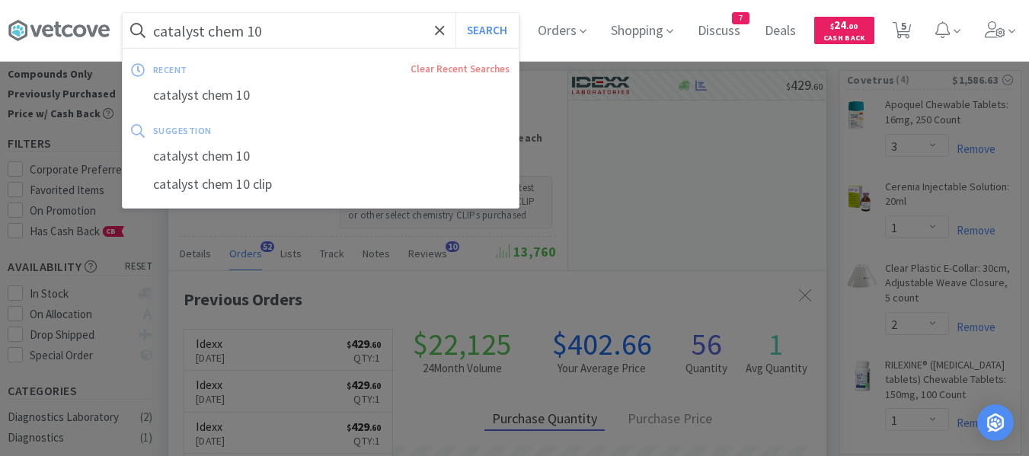
paste input "Clavamox Suspension 15 ml"
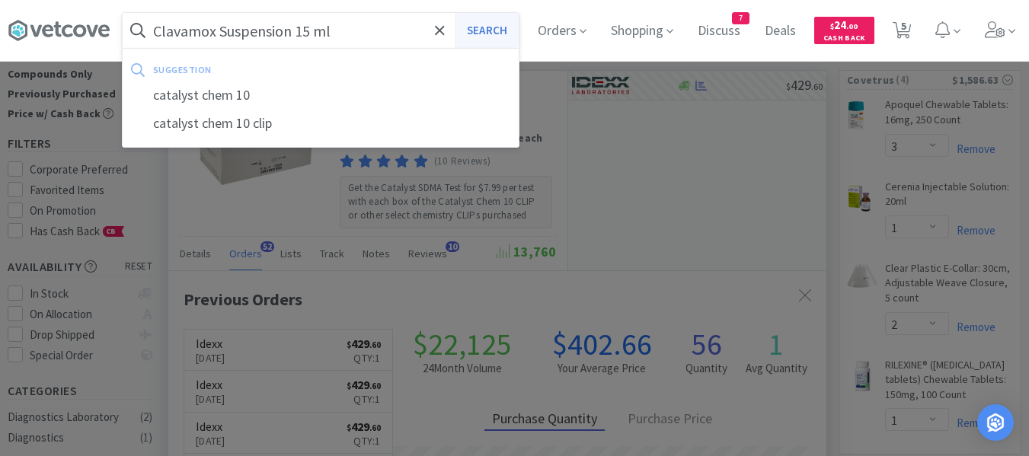
type input "Clavamox Suspension 15 ml"
click at [510, 32] on button "Search" at bounding box center [487, 30] width 63 height 35
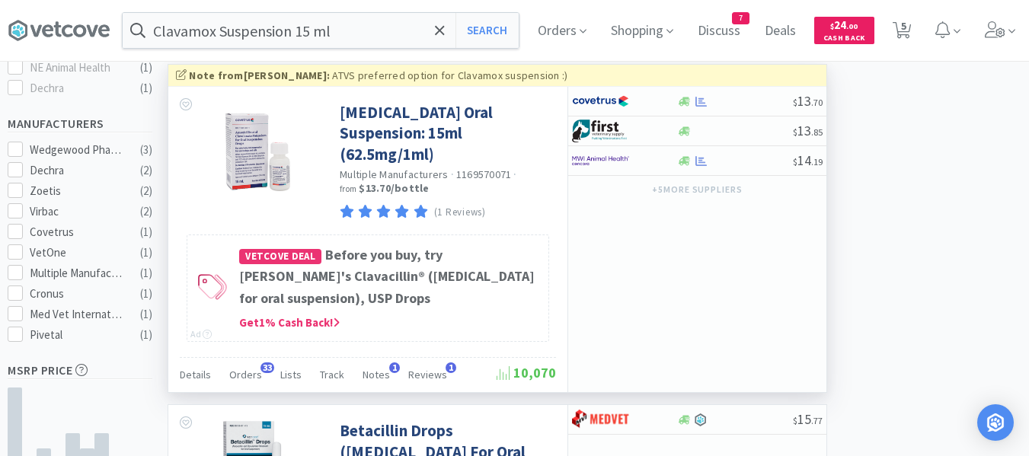
scroll to position [762, 0]
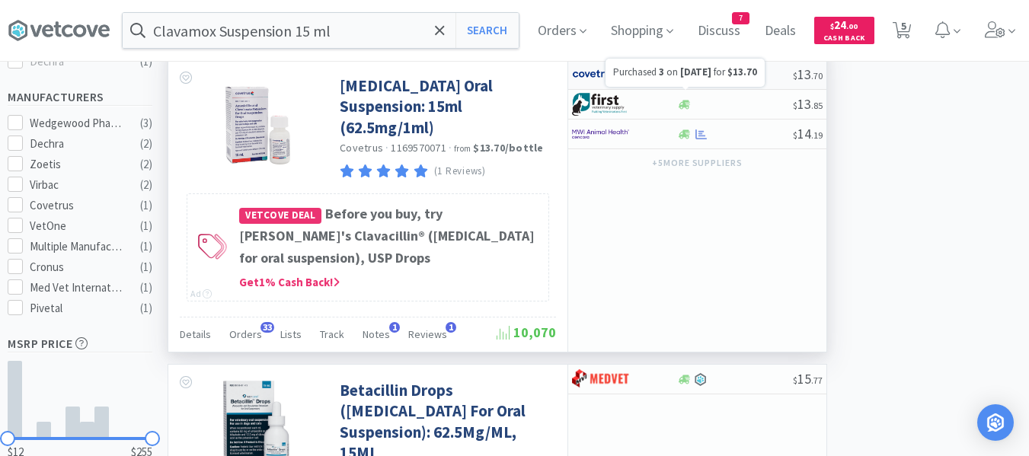
click at [699, 79] on icon at bounding box center [701, 74] width 11 height 10
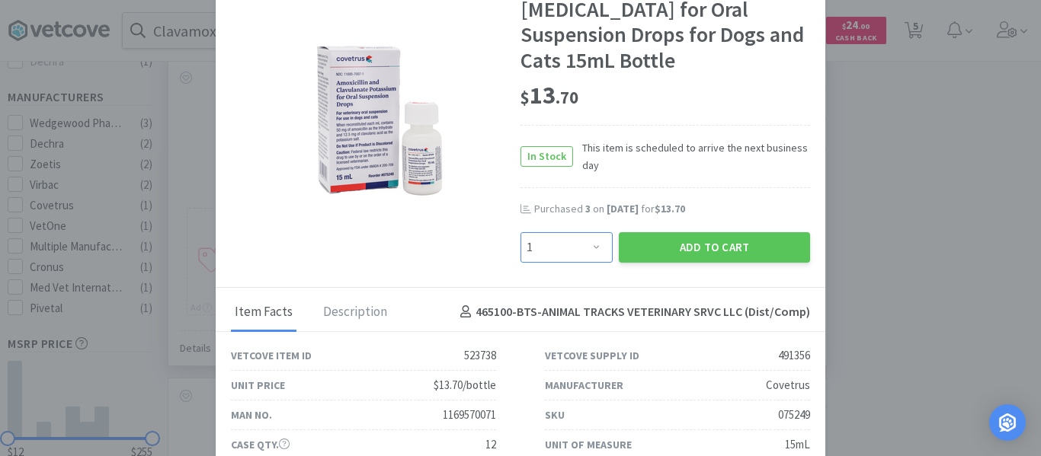
drag, startPoint x: 576, startPoint y: 277, endPoint x: 576, endPoint y: 259, distance: 18.3
click at [576, 263] on select "Enter Quantity 1 2 3 4 5 6 7 8 9 10 11 12 13 14 15 16 17 18 19 20 Enter Quantity" at bounding box center [566, 247] width 92 height 30
select select "4"
click at [520, 257] on select "Enter Quantity 1 2 3 4 5 6 7 8 9 10 11 12 13 14 15 16 17 18 19 20 Enter Quantity" at bounding box center [566, 247] width 92 height 30
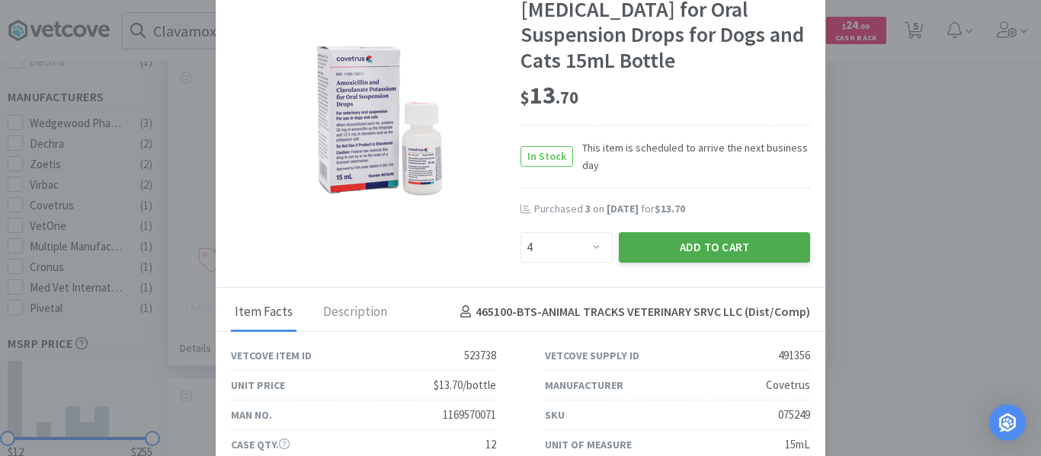
click at [641, 263] on button "Add to Cart" at bounding box center [714, 247] width 191 height 30
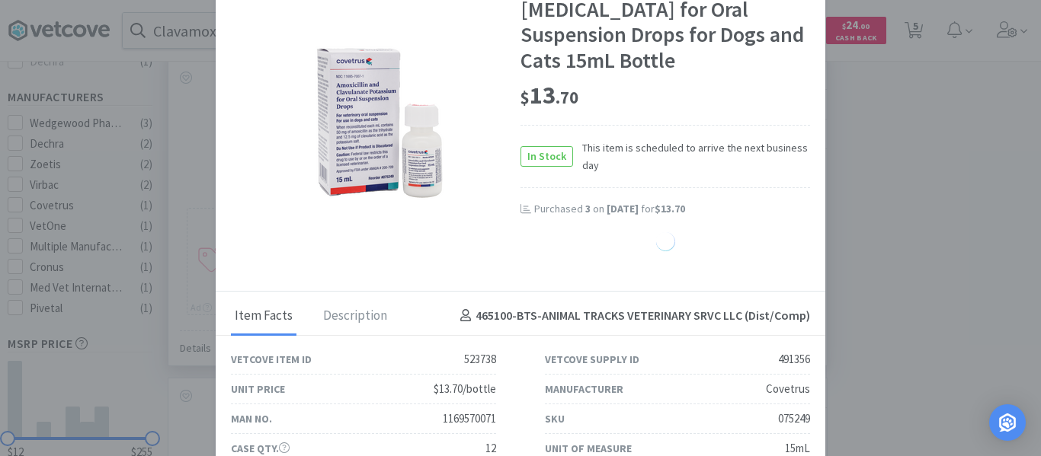
select select "1"
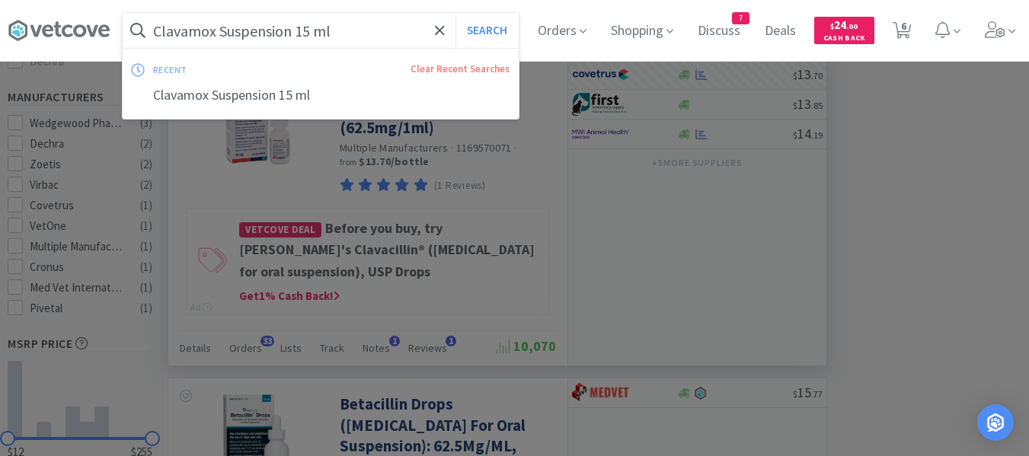
click at [394, 43] on input "Clavamox Suspension 15 ml" at bounding box center [321, 30] width 396 height 35
paste input "redelio Quattro 25.1# - 50#"
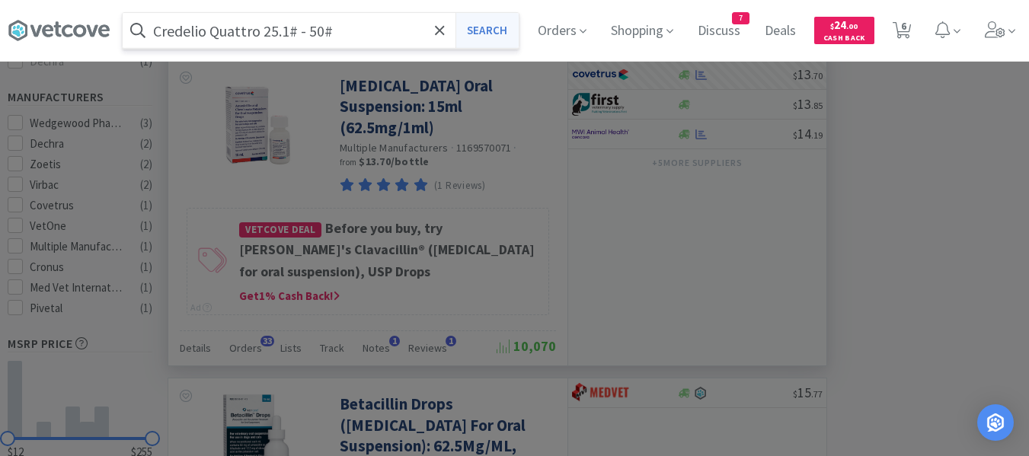
type input "Credelio Quattro 25.1# - 50#"
click at [488, 29] on button "Search" at bounding box center [487, 30] width 63 height 35
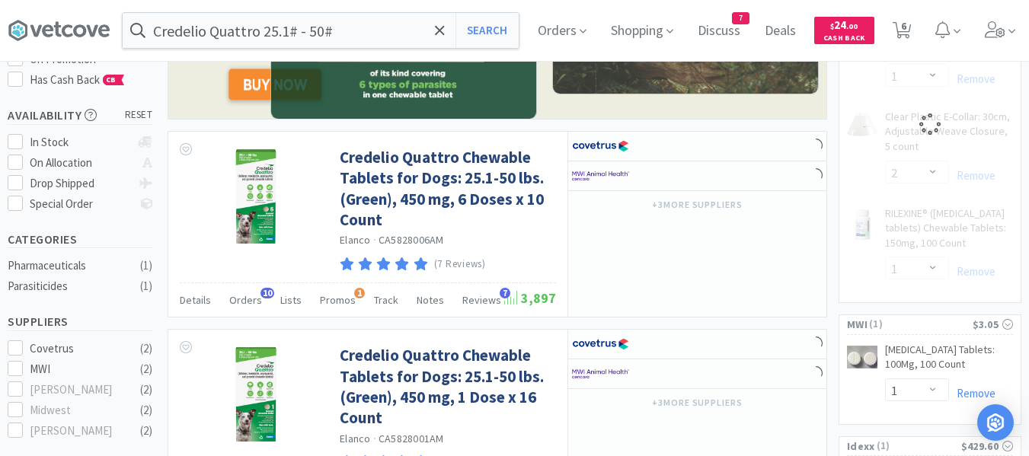
scroll to position [229, 0]
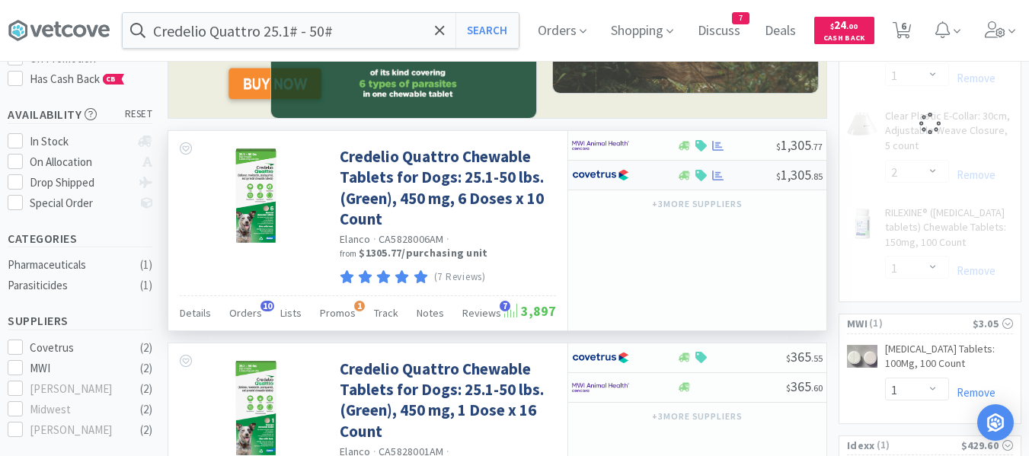
select select "4"
select select "3"
select select "1"
select select "2"
select select "1"
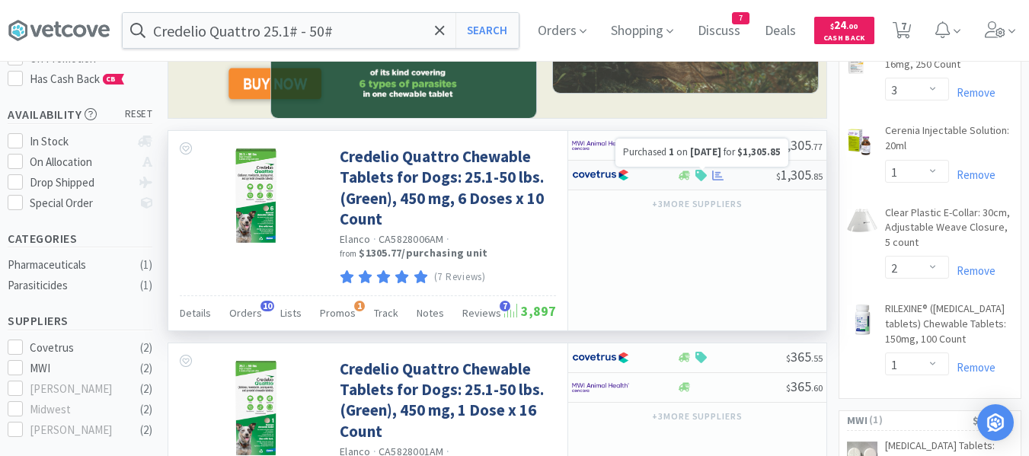
click at [719, 178] on icon at bounding box center [717, 175] width 11 height 11
select select "1"
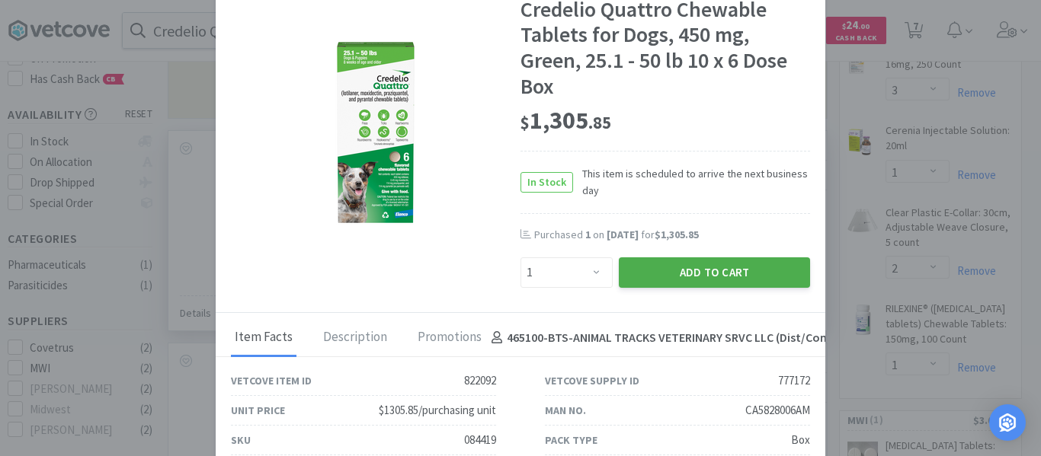
click at [703, 271] on button "Add to Cart" at bounding box center [714, 272] width 191 height 30
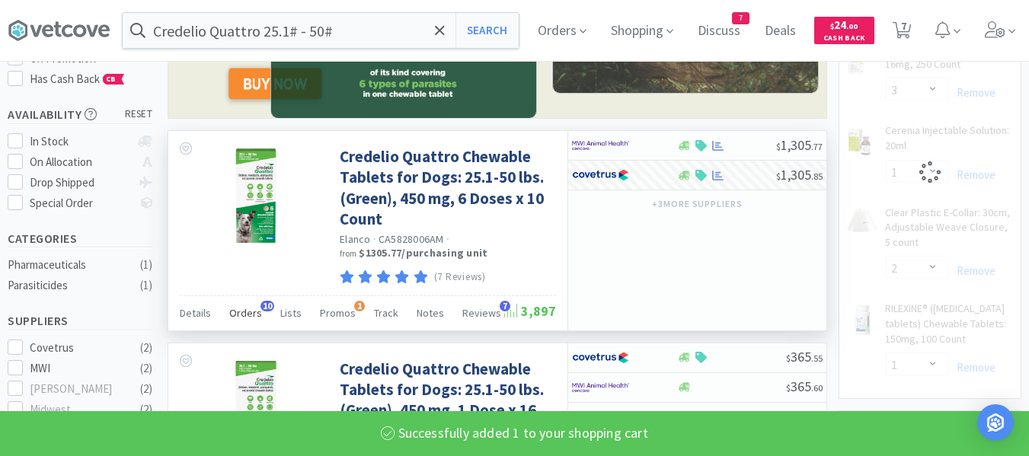
click at [241, 311] on span "Orders" at bounding box center [245, 313] width 33 height 14
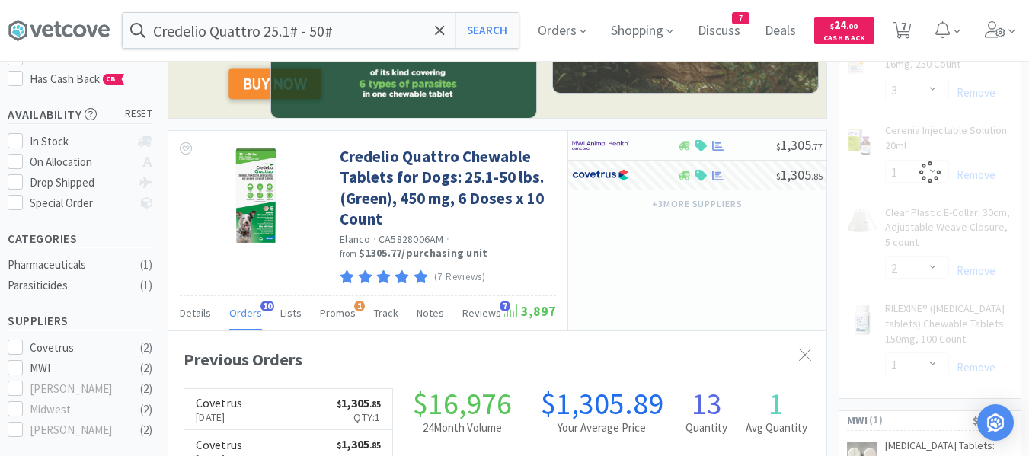
scroll to position [408, 658]
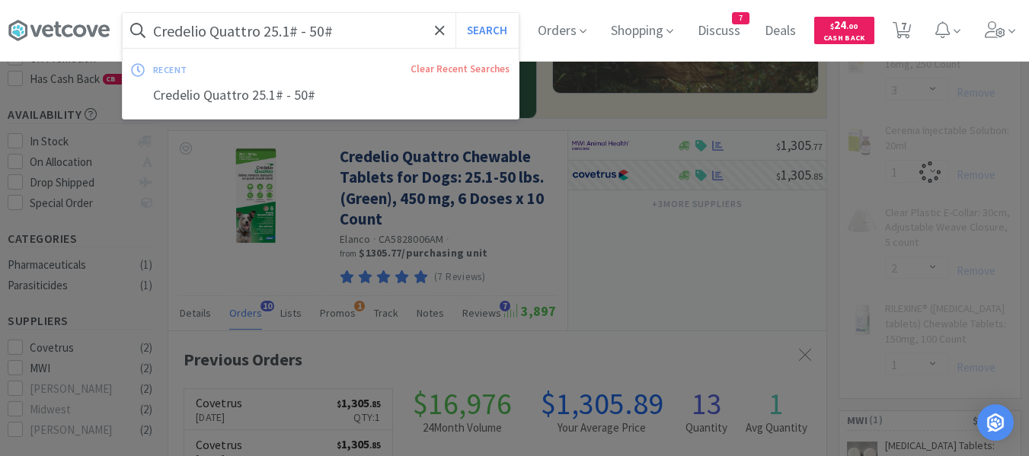
click at [357, 32] on input "Credelio Quattro 25.1# - 50#" at bounding box center [321, 30] width 396 height 35
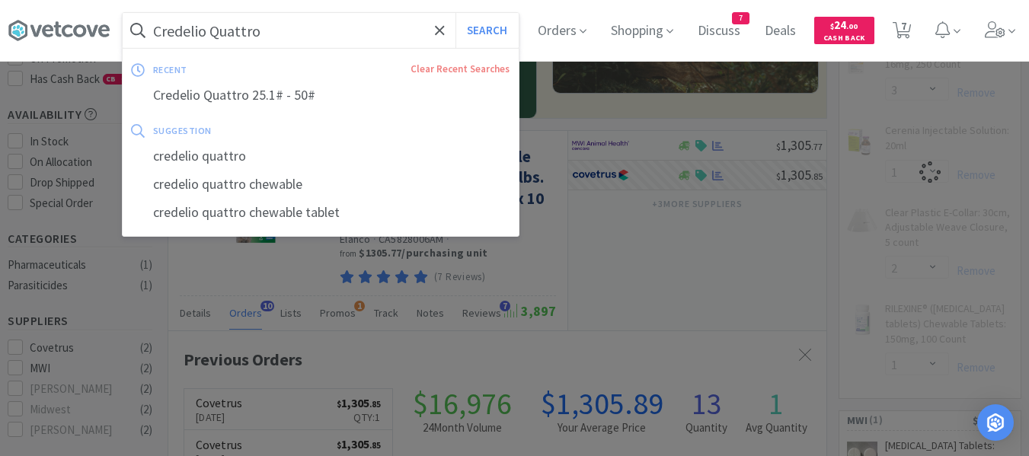
type input "Credelio Quattro"
click at [456, 13] on button "Search" at bounding box center [487, 30] width 63 height 35
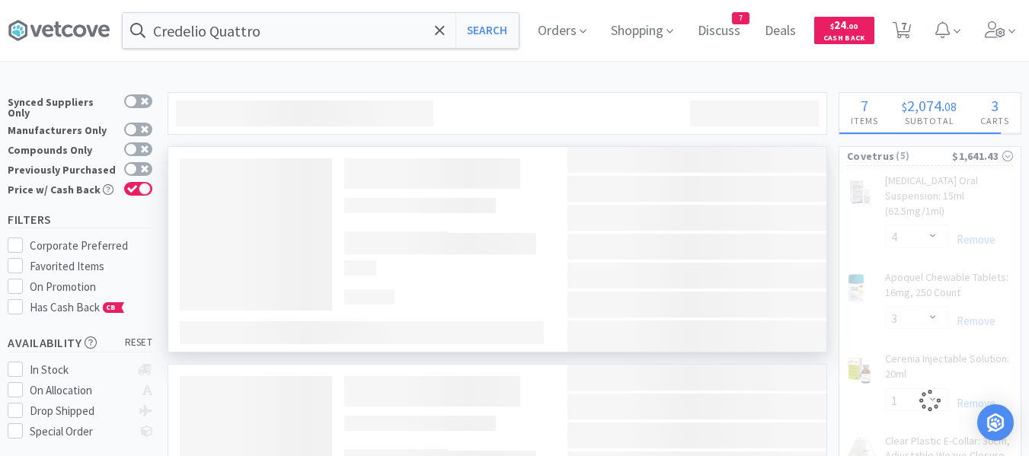
select select "1"
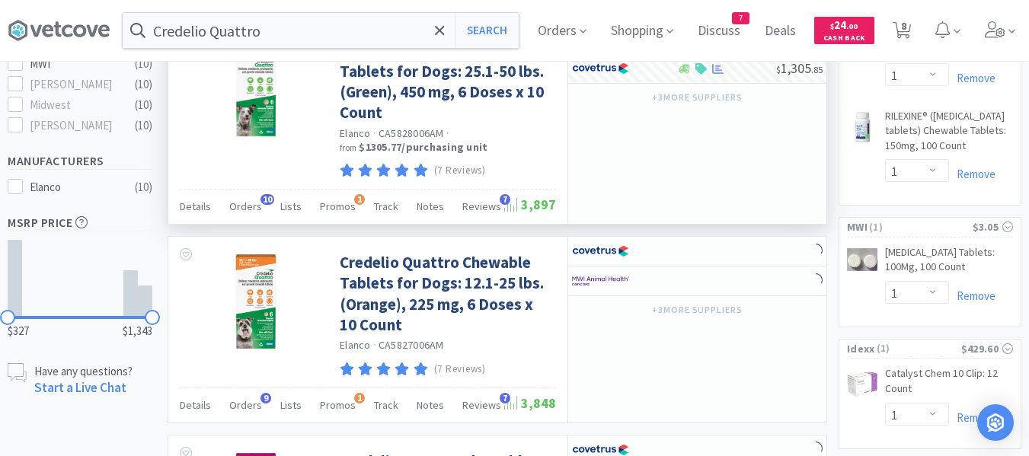
scroll to position [609, 0]
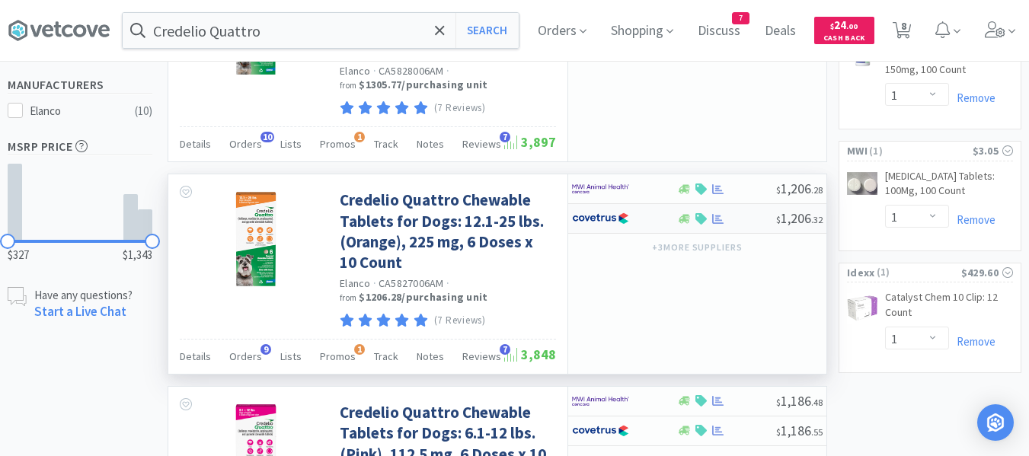
click at [753, 221] on div at bounding box center [726, 218] width 100 height 11
select select "1"
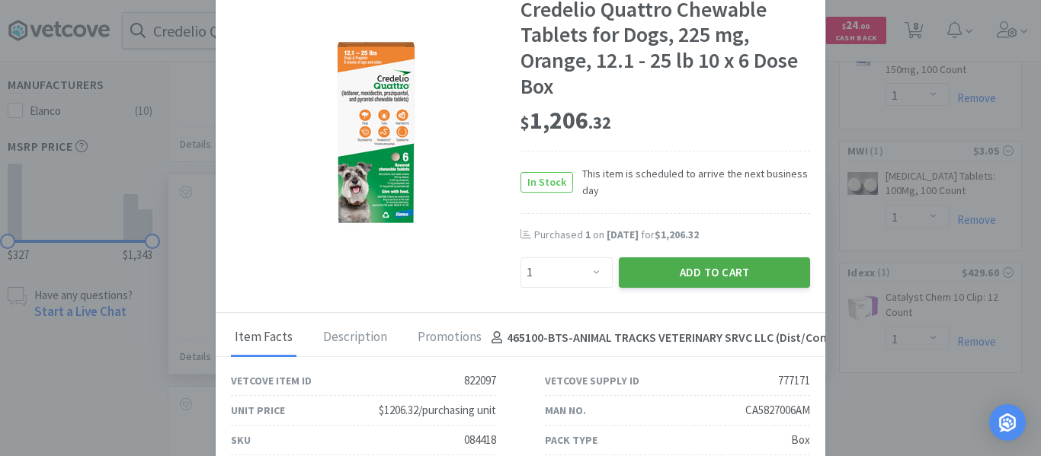
click at [660, 264] on button "Add to Cart" at bounding box center [714, 272] width 191 height 30
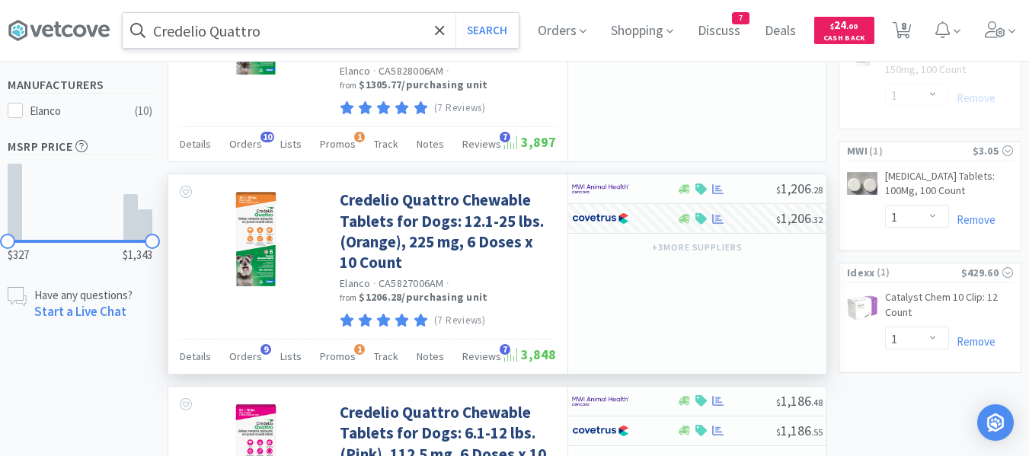
select select "1"
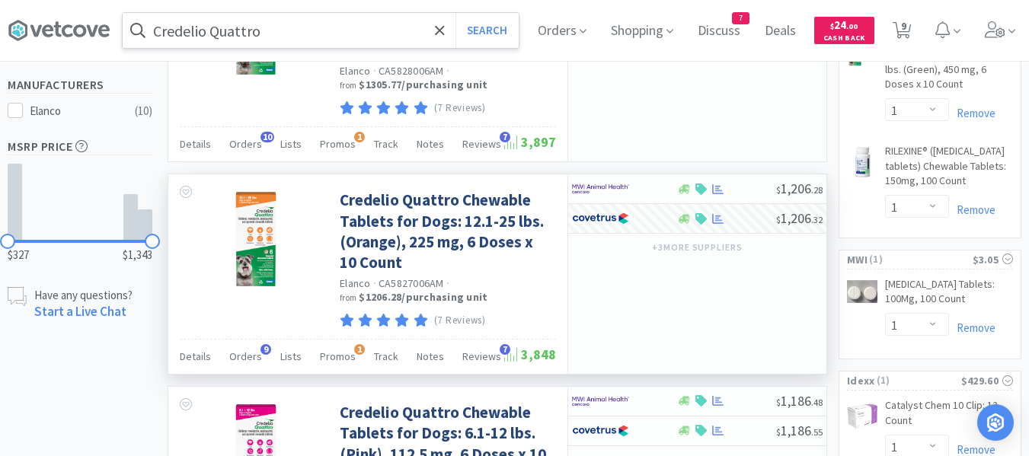
click at [334, 36] on input "Credelio Quattro" at bounding box center [321, 30] width 396 height 35
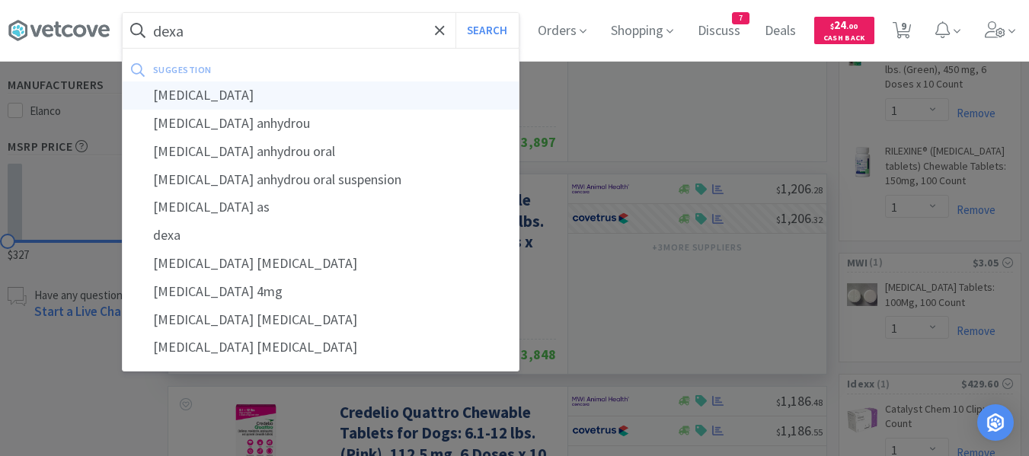
click at [238, 98] on div "[MEDICAL_DATA]" at bounding box center [321, 96] width 396 height 28
type input "[MEDICAL_DATA]"
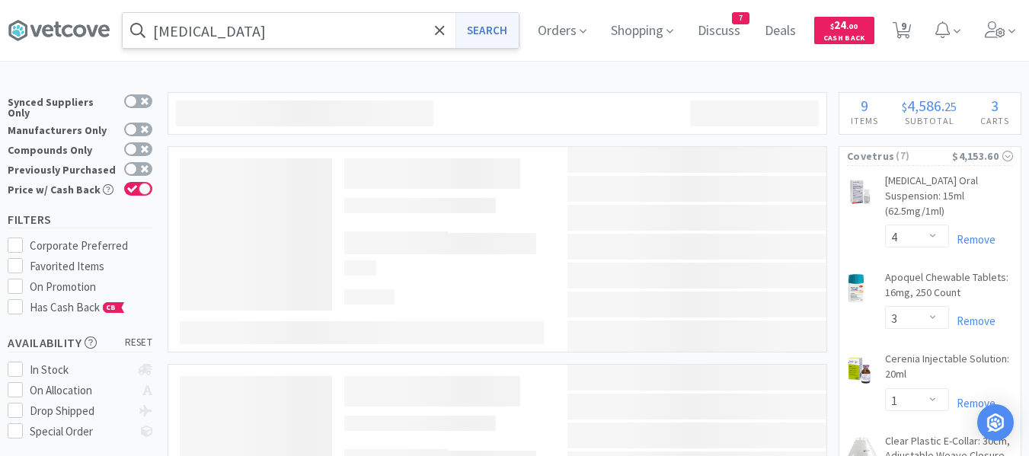
click at [493, 32] on button "Search" at bounding box center [487, 30] width 63 height 35
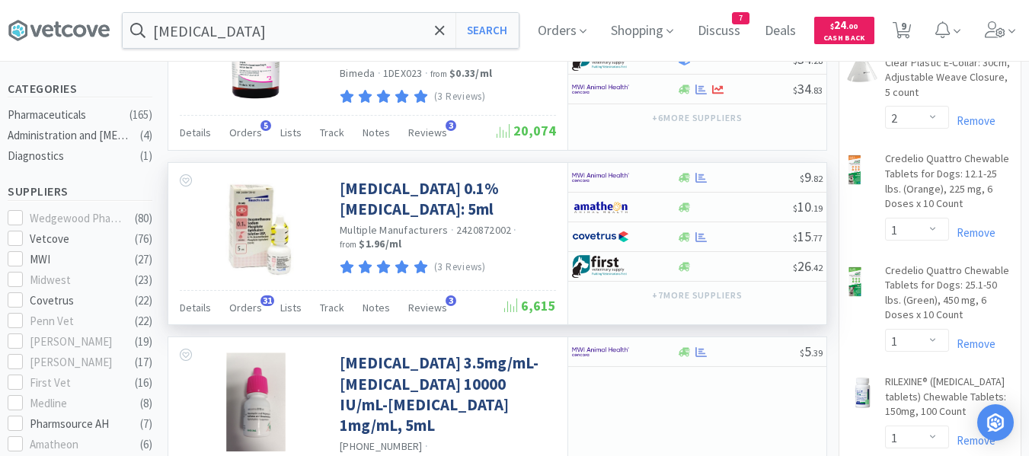
scroll to position [381, 0]
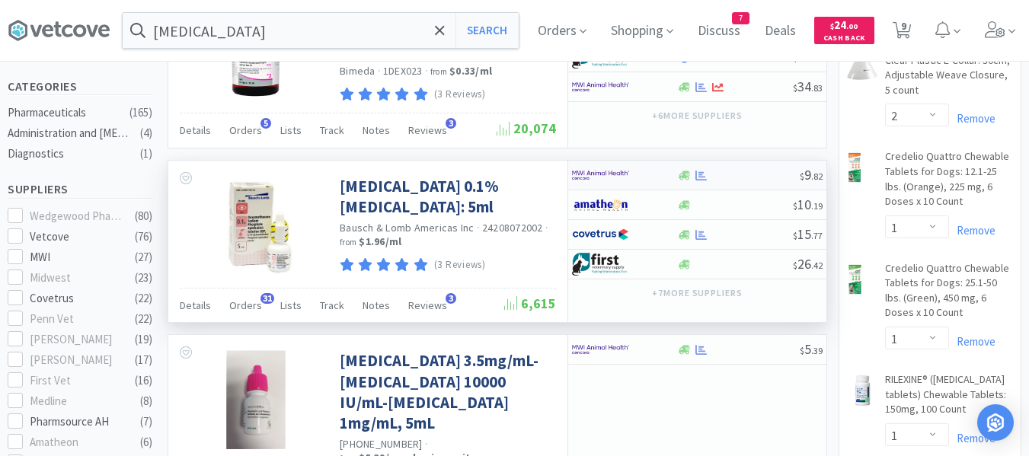
click at [738, 177] on div at bounding box center [737, 175] width 123 height 11
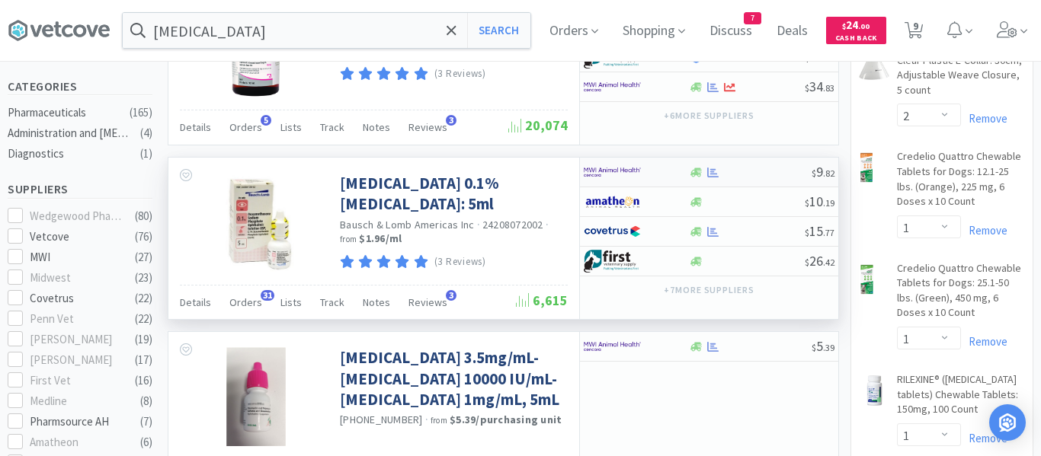
select select "1"
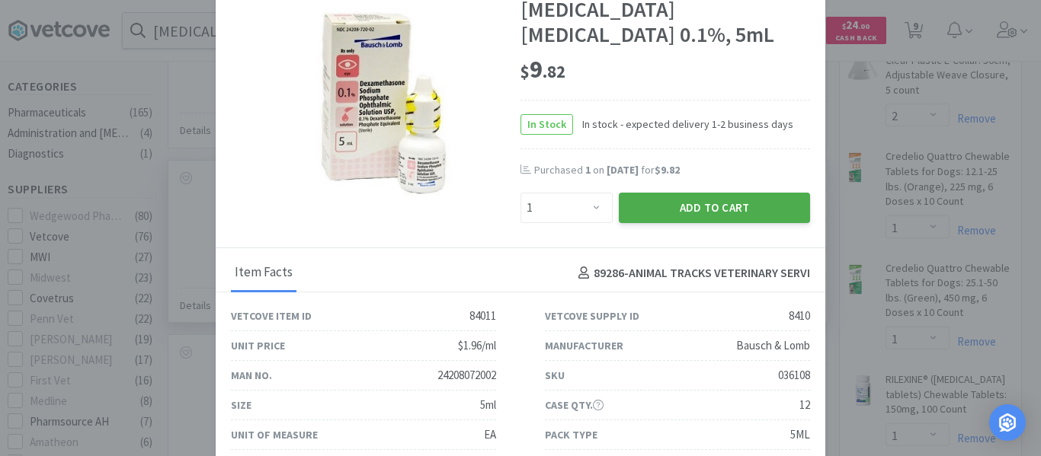
click at [648, 223] on button "Add to Cart" at bounding box center [714, 208] width 191 height 30
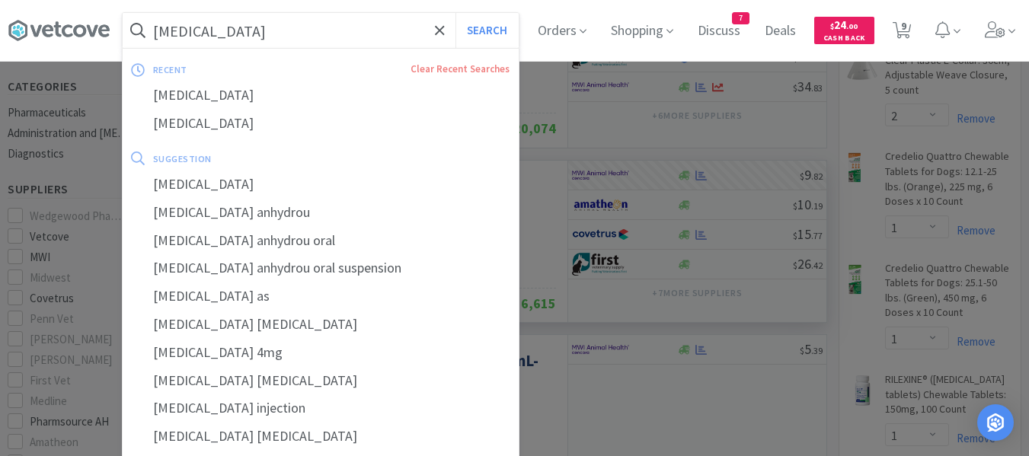
click at [291, 42] on input "[MEDICAL_DATA]" at bounding box center [321, 30] width 396 height 35
paste input "EN Canine 16.5"
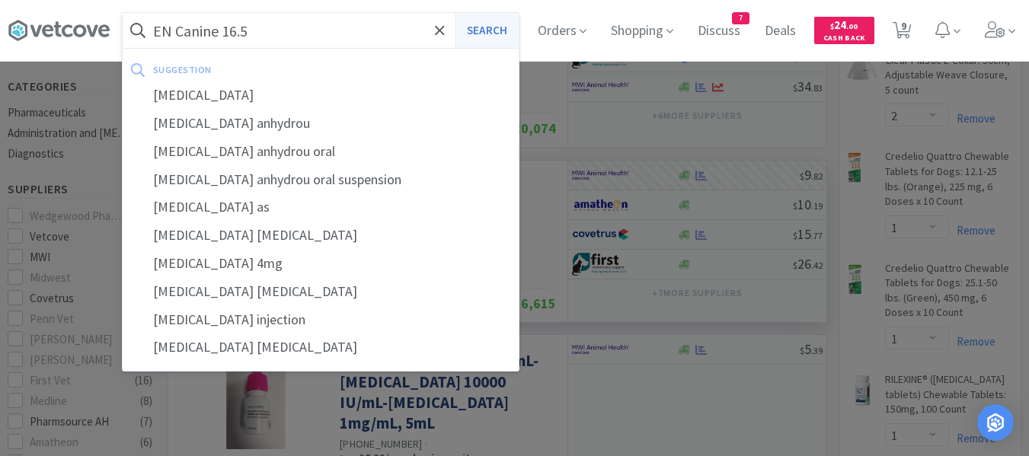
type input "EN Canine 16.5"
click at [501, 34] on button "Search" at bounding box center [487, 30] width 63 height 35
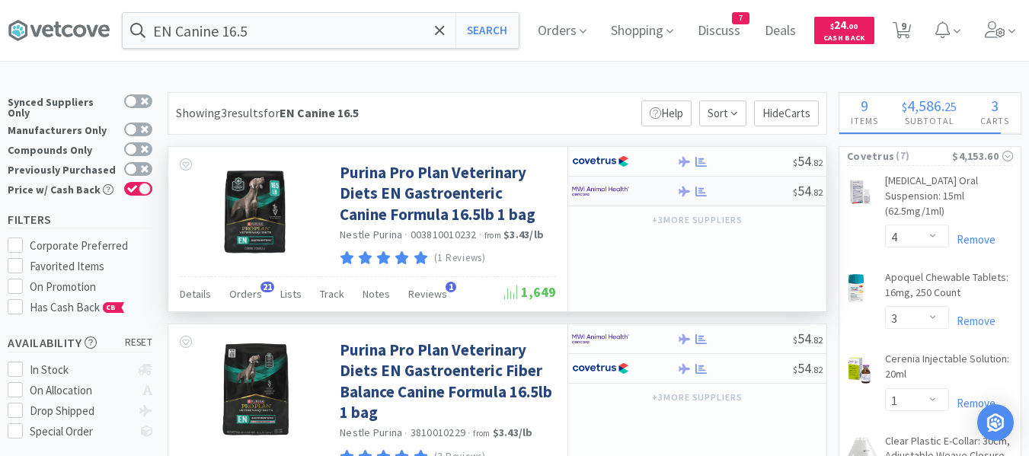
click at [741, 193] on div at bounding box center [734, 191] width 117 height 11
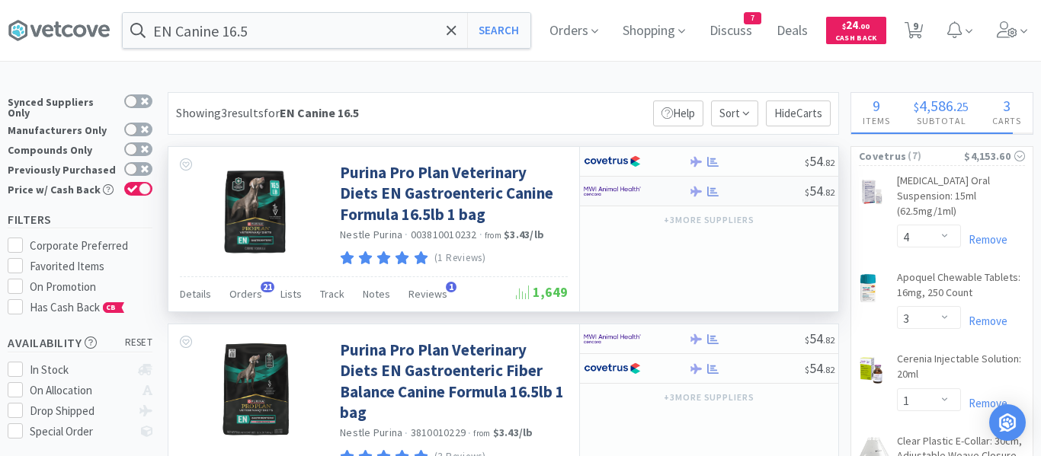
select select "1"
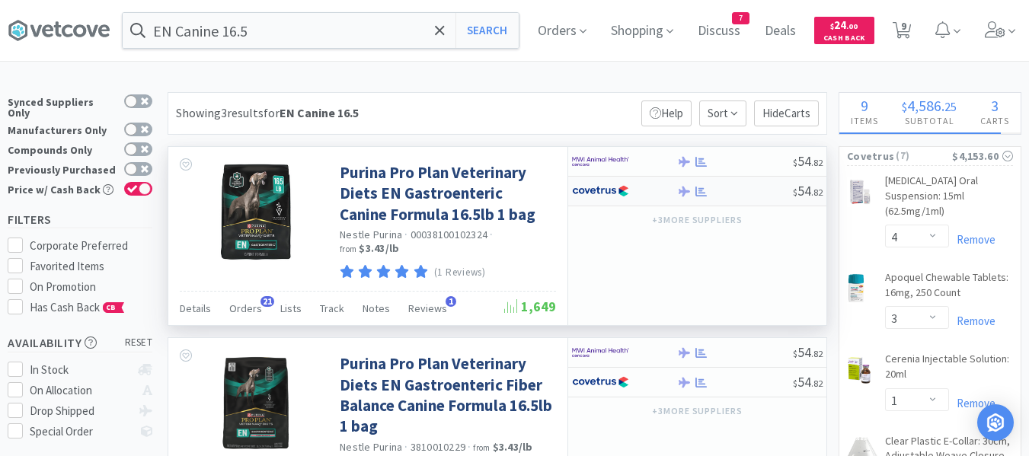
click at [724, 199] on div "$ 54 . 82" at bounding box center [697, 192] width 258 height 30
select select "1"
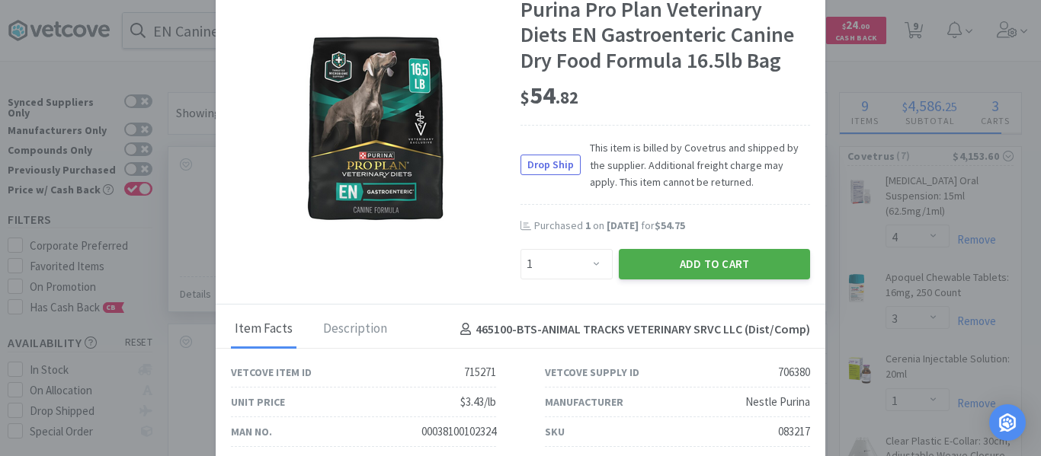
click at [652, 261] on button "Add to Cart" at bounding box center [714, 264] width 191 height 30
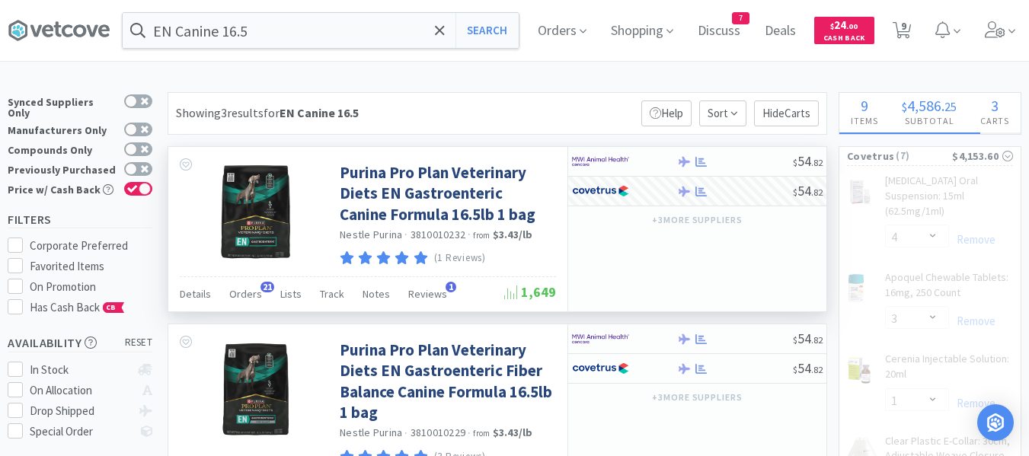
select select "1"
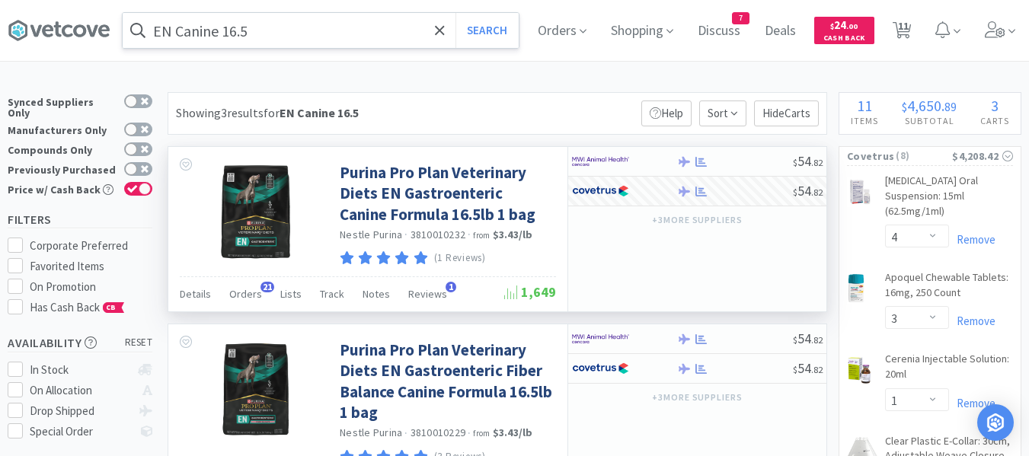
click at [302, 40] on input "EN Canine 16.5" at bounding box center [321, 30] width 396 height 35
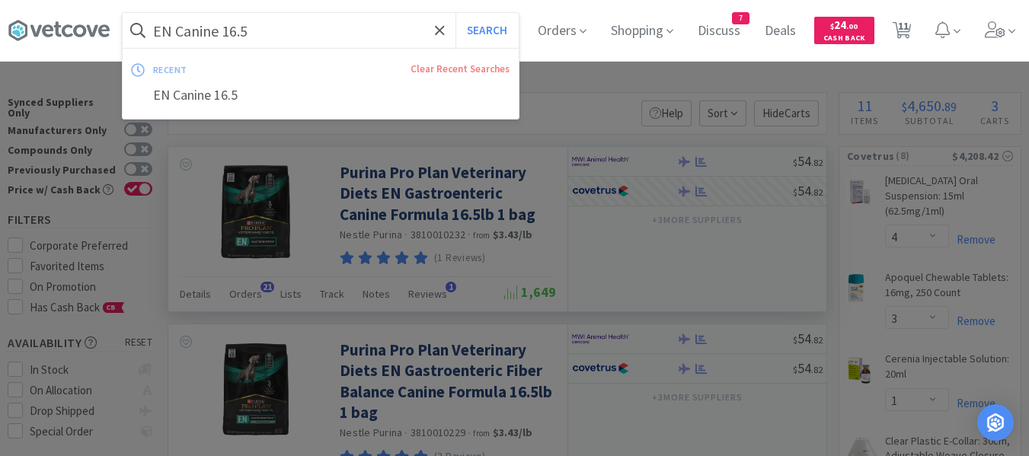
paste input "FELINE DM 10"
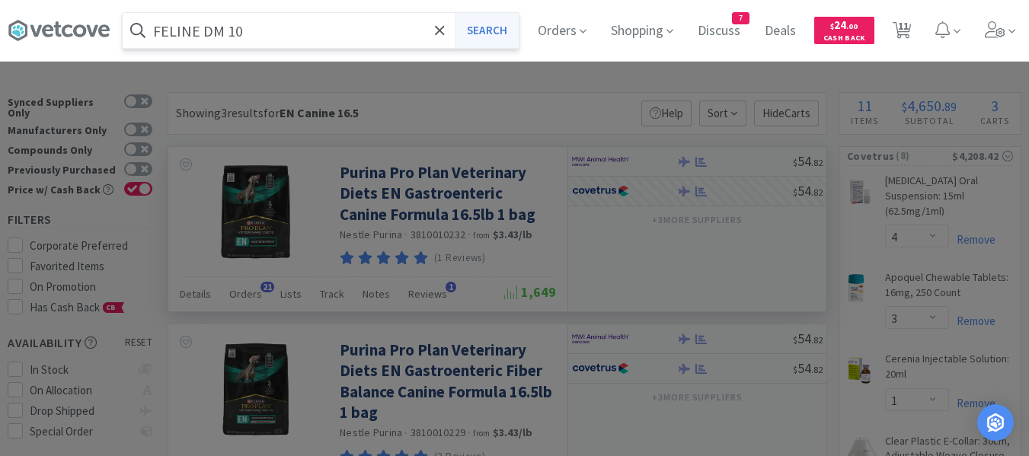
type input "FELINE DM 10"
click at [502, 34] on button "Search" at bounding box center [487, 30] width 63 height 35
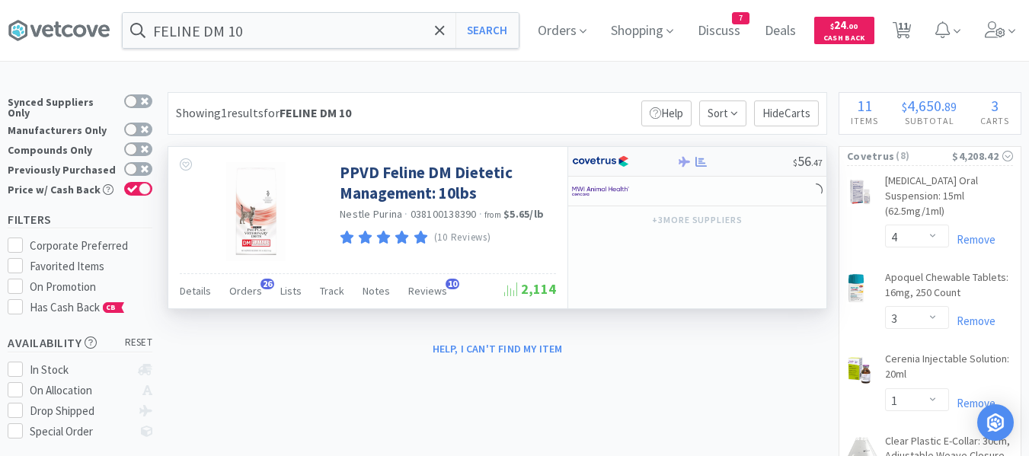
click at [758, 165] on div at bounding box center [734, 161] width 117 height 11
select select "1"
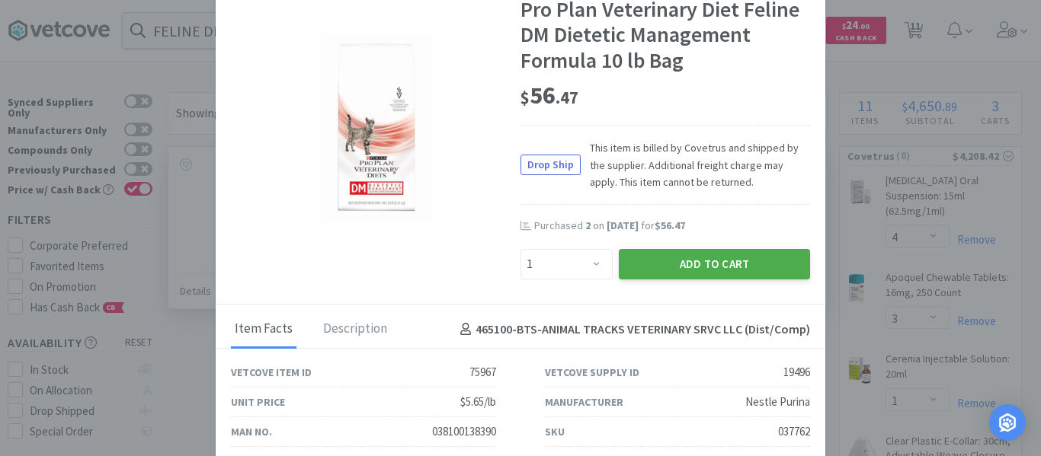
click at [751, 272] on button "Add to Cart" at bounding box center [714, 264] width 191 height 30
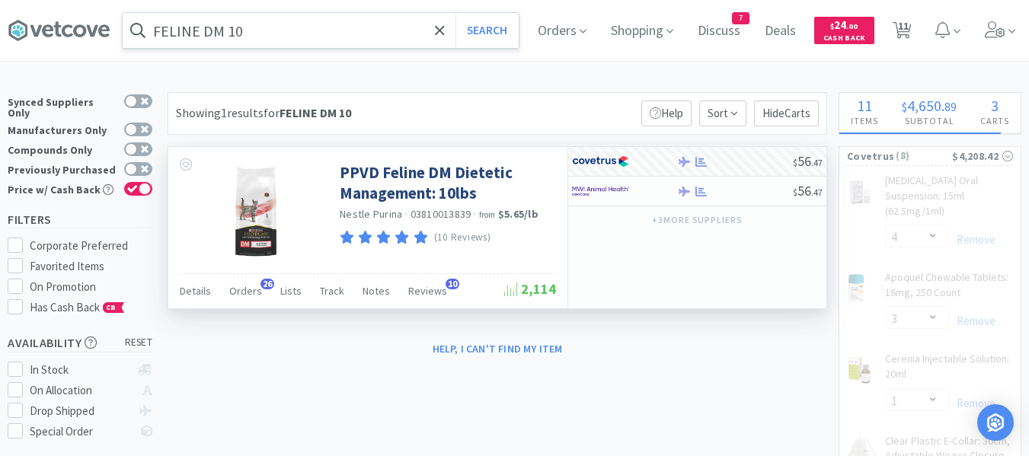
click at [271, 25] on input "FELINE DM 10" at bounding box center [321, 30] width 396 height 35
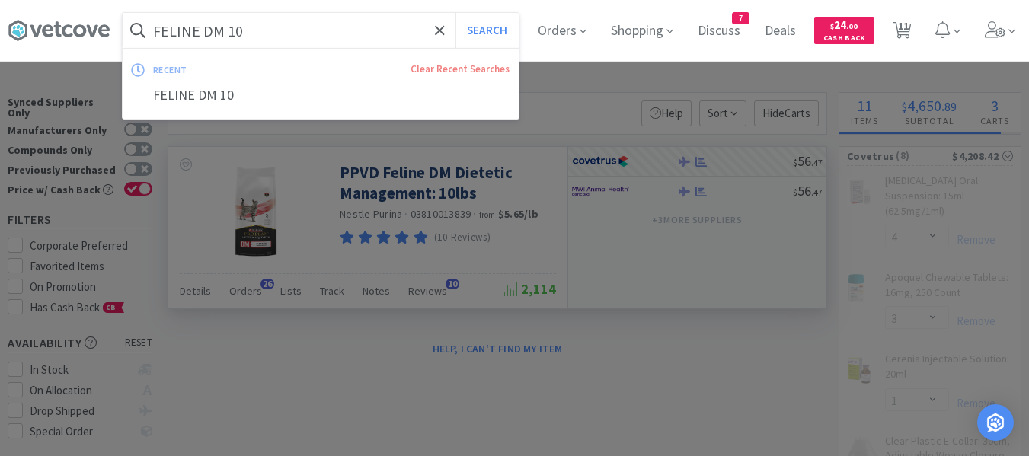
paste input "FELINE EN 6"
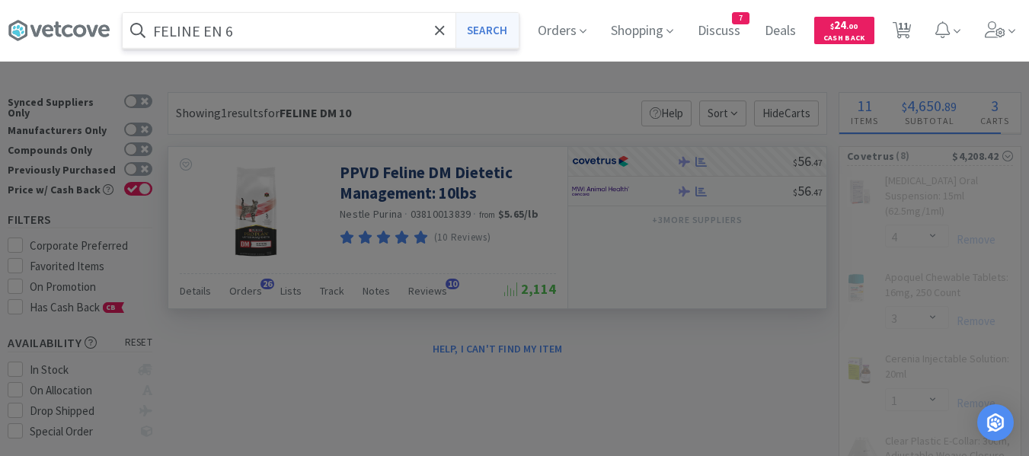
type input "FELINE EN 6"
click at [505, 32] on button "Search" at bounding box center [487, 30] width 63 height 35
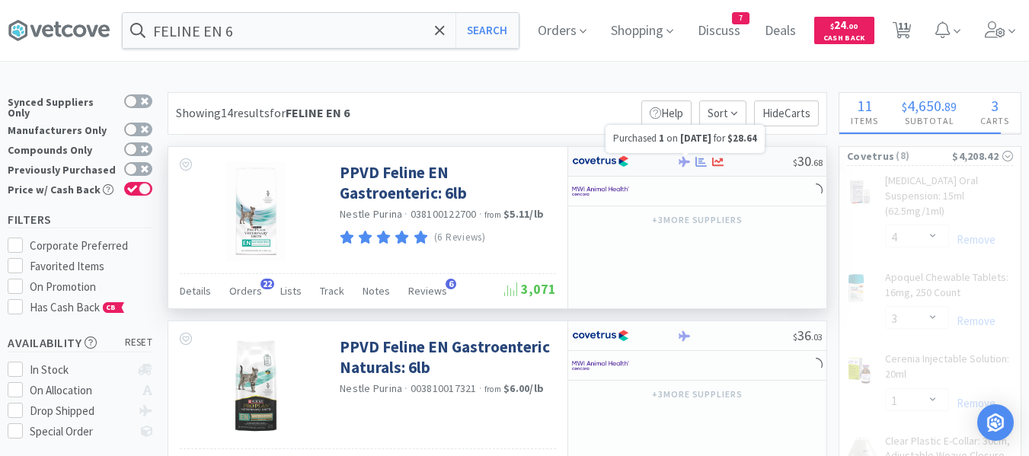
click at [701, 162] on icon at bounding box center [701, 161] width 11 height 10
select select "1"
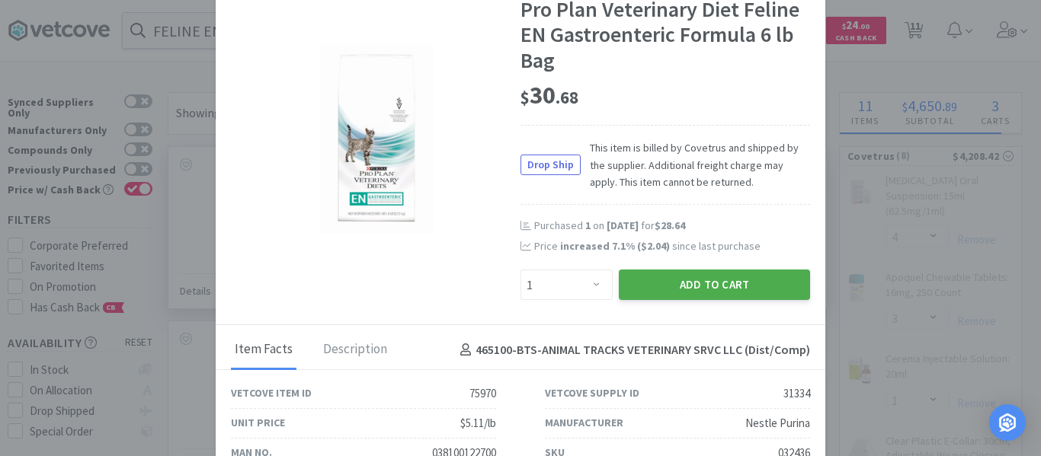
click at [675, 281] on button "Add to Cart" at bounding box center [714, 285] width 191 height 30
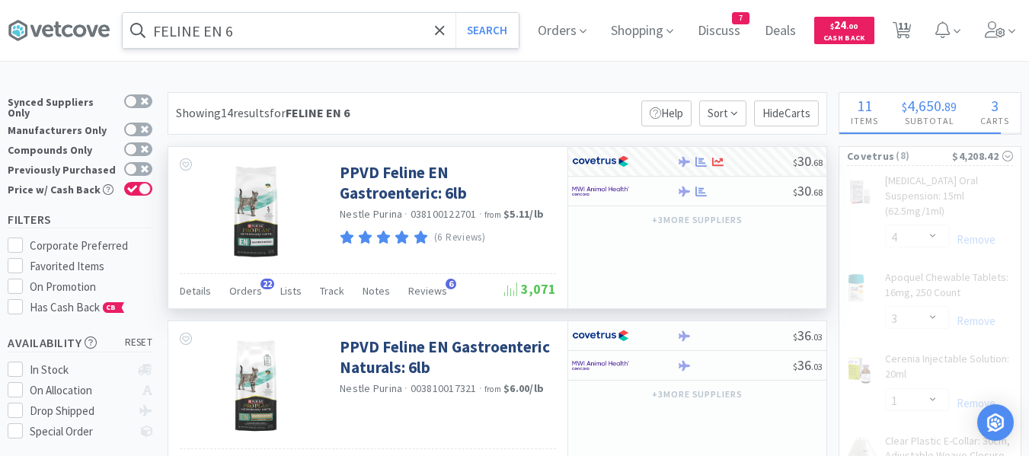
click at [332, 39] on input "FELINE EN 6" at bounding box center [321, 30] width 396 height 35
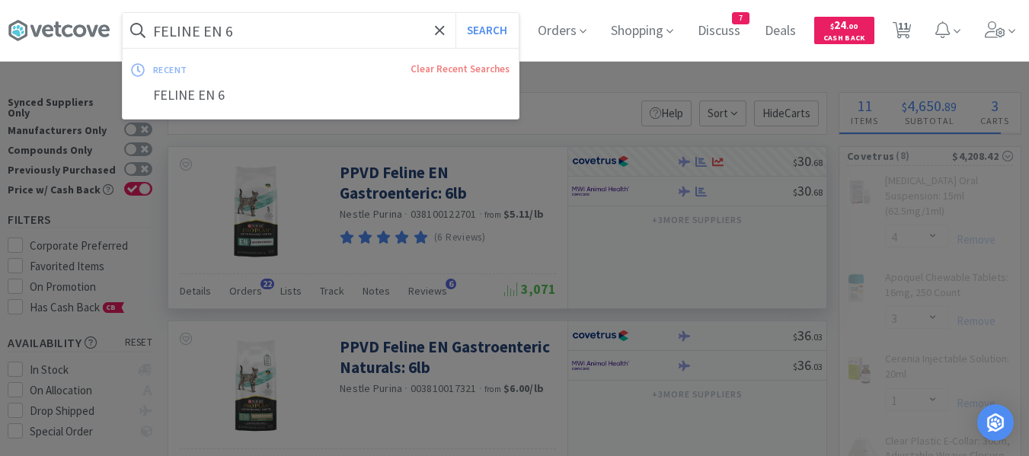
paste input "OM"
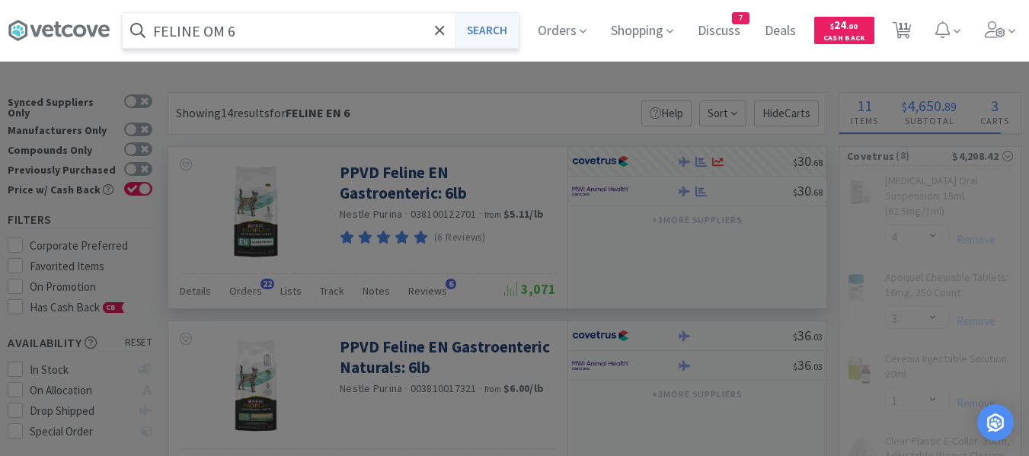
type input "FELINE OM 6"
click at [507, 34] on button "Search" at bounding box center [487, 30] width 63 height 35
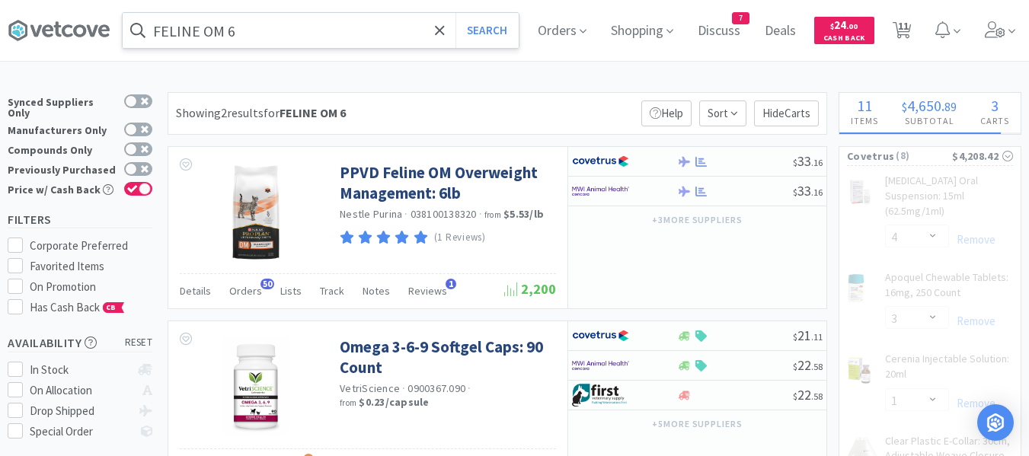
click at [354, 28] on input "FELINE OM 6" at bounding box center [321, 30] width 396 height 35
click at [587, 75] on div at bounding box center [514, 228] width 1029 height 456
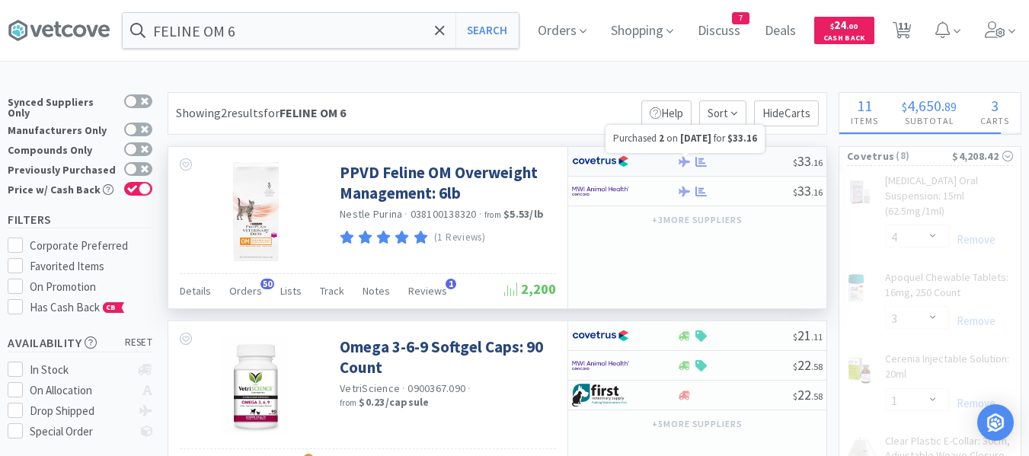
click at [702, 162] on icon at bounding box center [701, 161] width 11 height 10
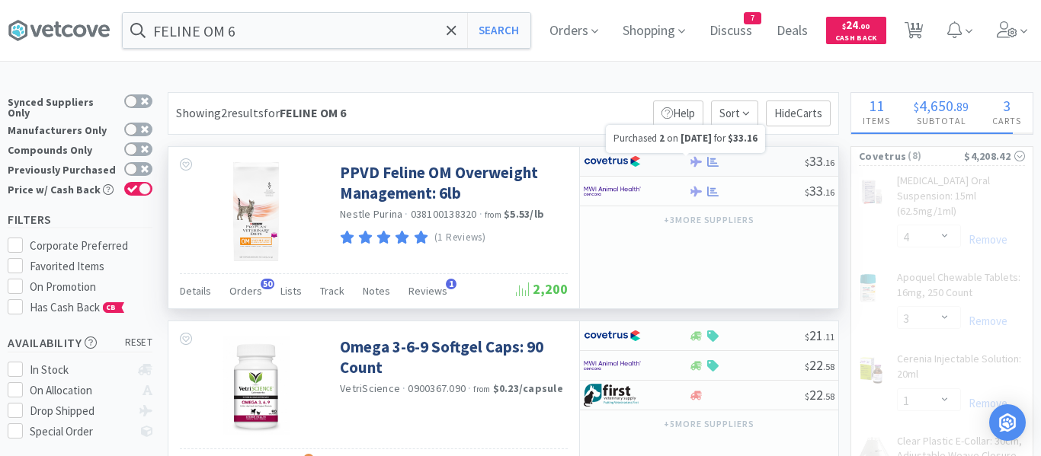
select select "1"
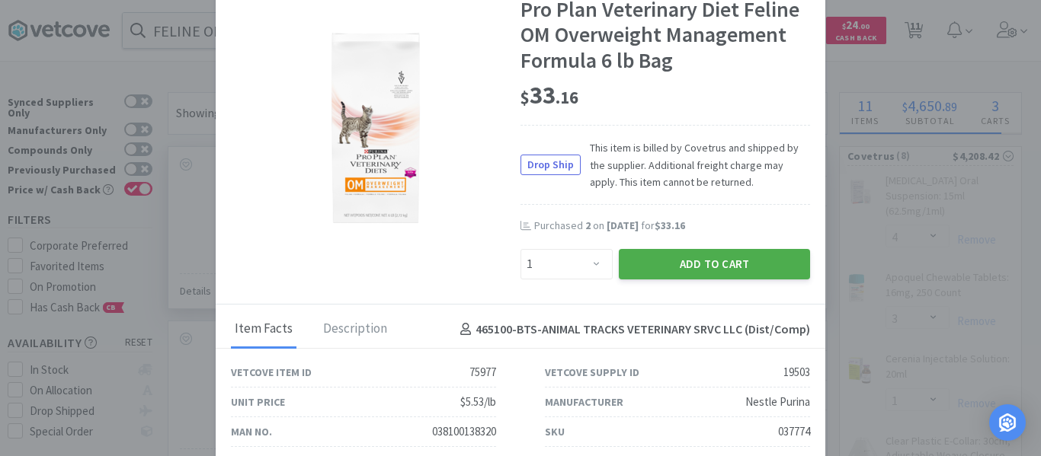
click at [667, 266] on button "Add to Cart" at bounding box center [714, 264] width 191 height 30
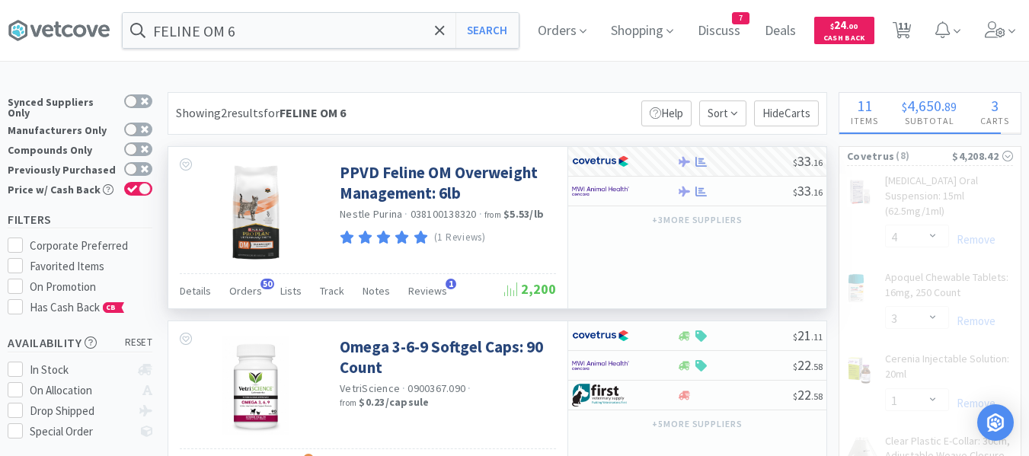
select select "1"
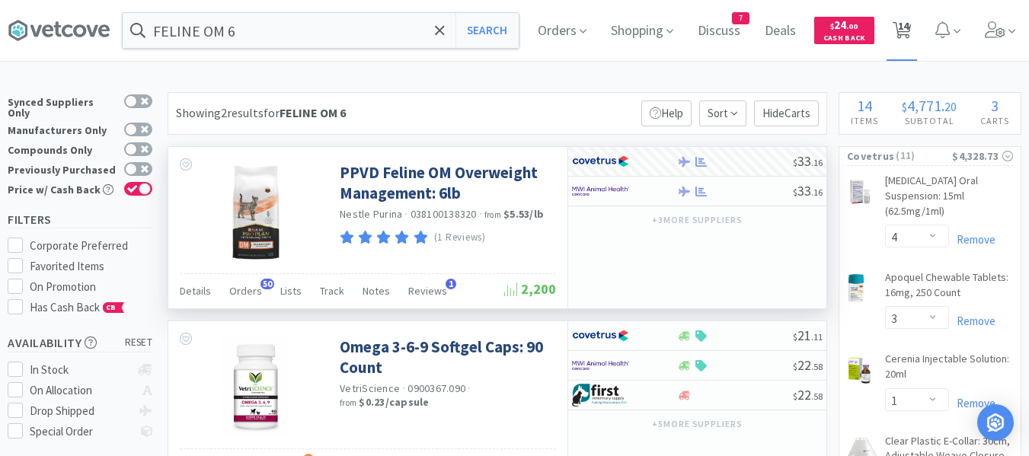
click at [909, 23] on span "14" at bounding box center [903, 25] width 11 height 61
select select "1"
select select "4"
select select "3"
select select "1"
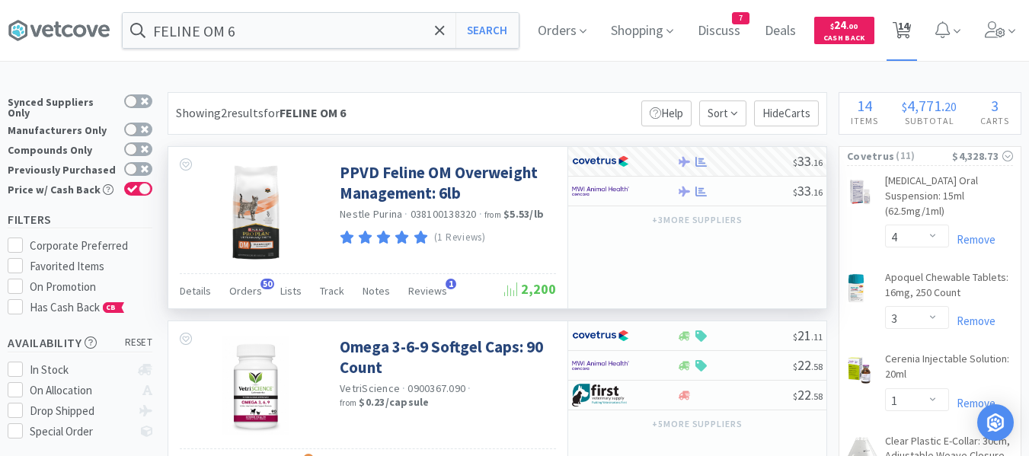
select select "2"
select select "1"
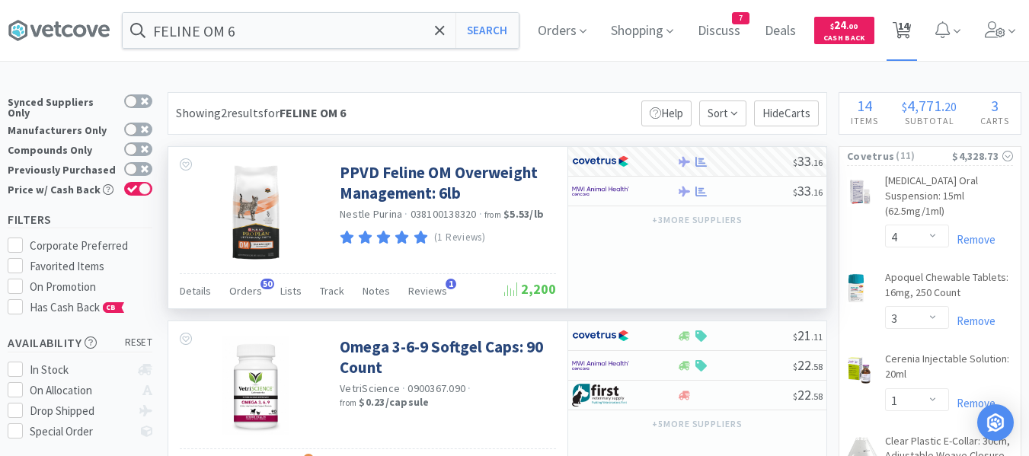
select select "1"
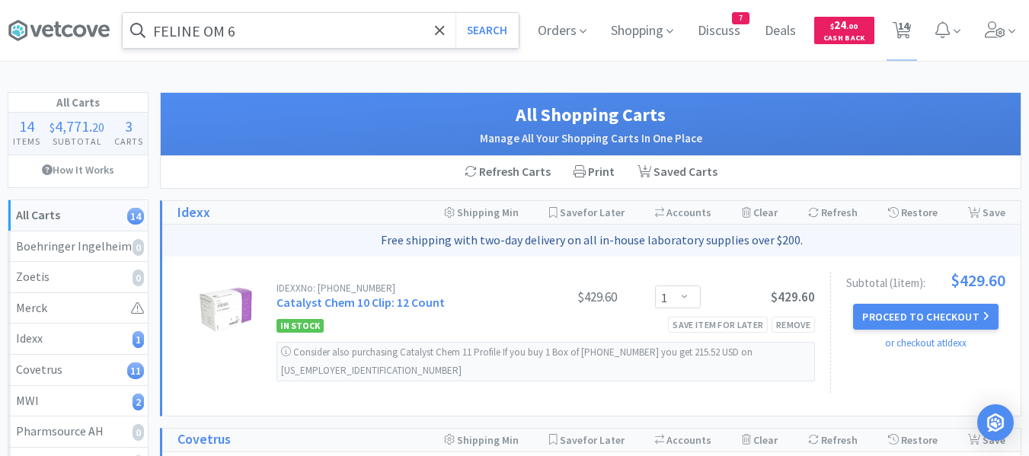
click at [361, 27] on input "FELINE OM 6" at bounding box center [321, 30] width 396 height 35
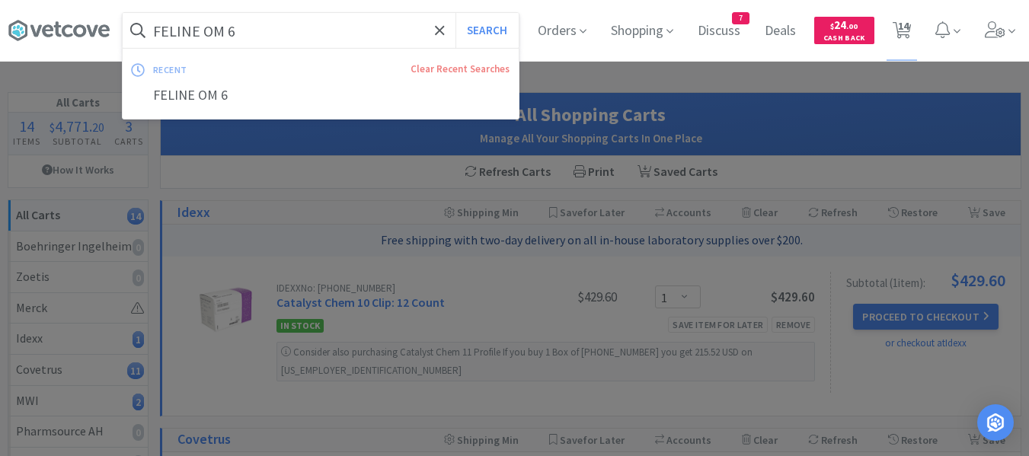
paste input "UR 1"
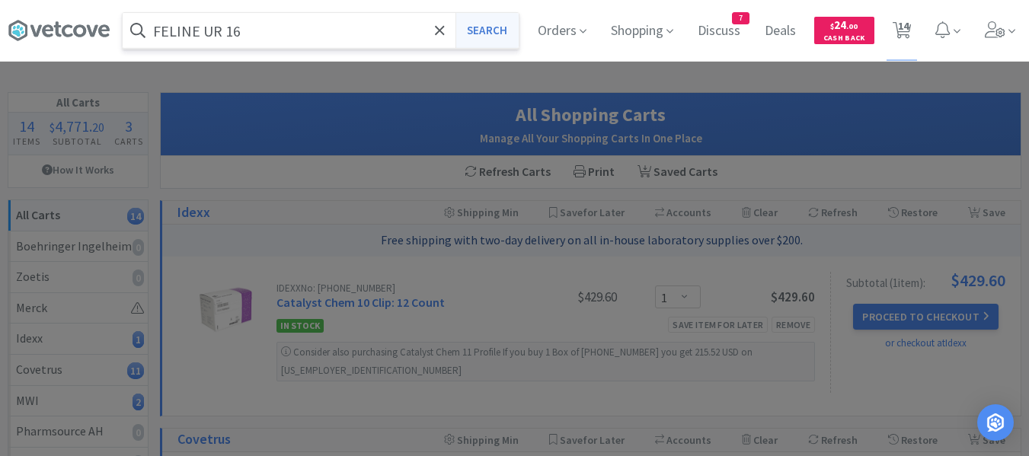
type input "FELINE UR 16"
click at [483, 37] on button "Search" at bounding box center [487, 30] width 63 height 35
select select "4"
select select "3"
select select "1"
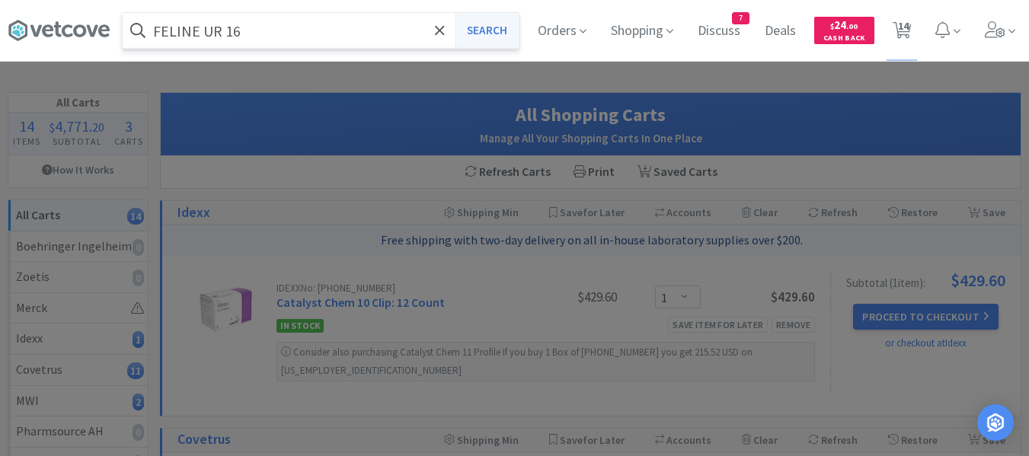
select select "2"
select select "1"
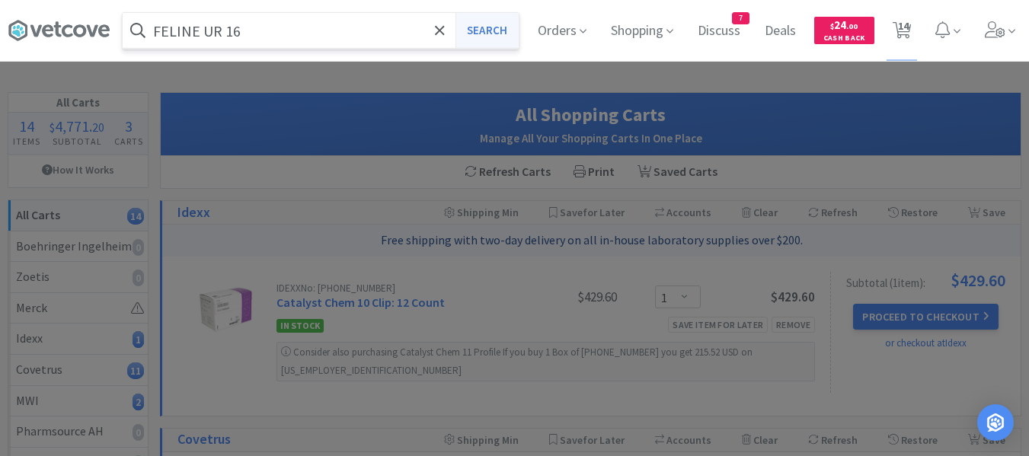
select select "1"
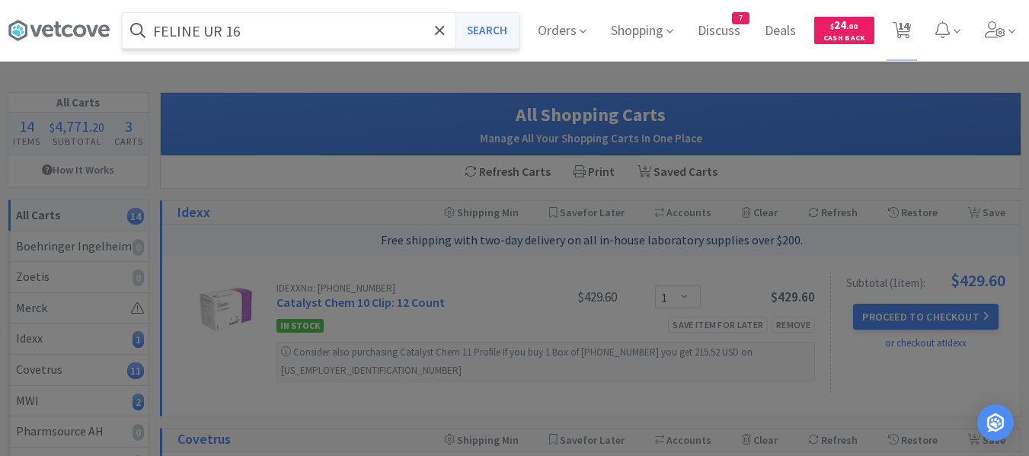
select select "1"
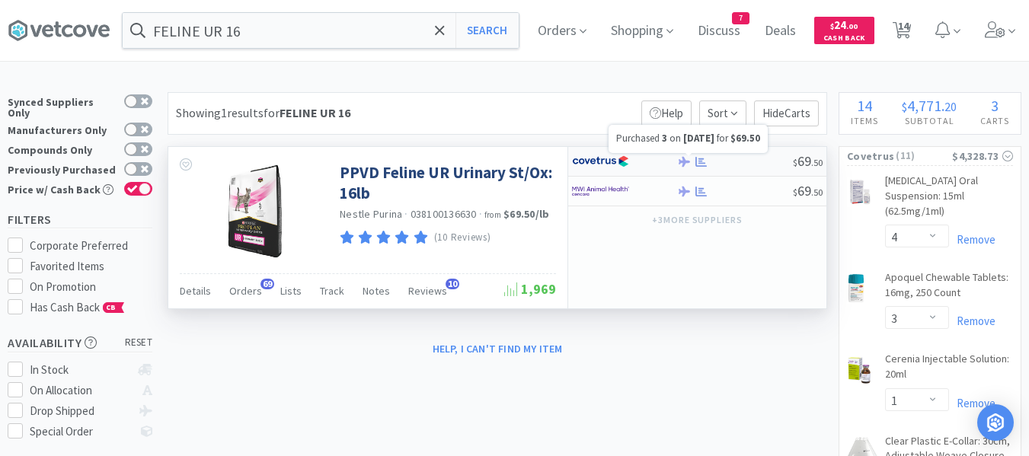
click at [701, 160] on icon at bounding box center [701, 161] width 11 height 11
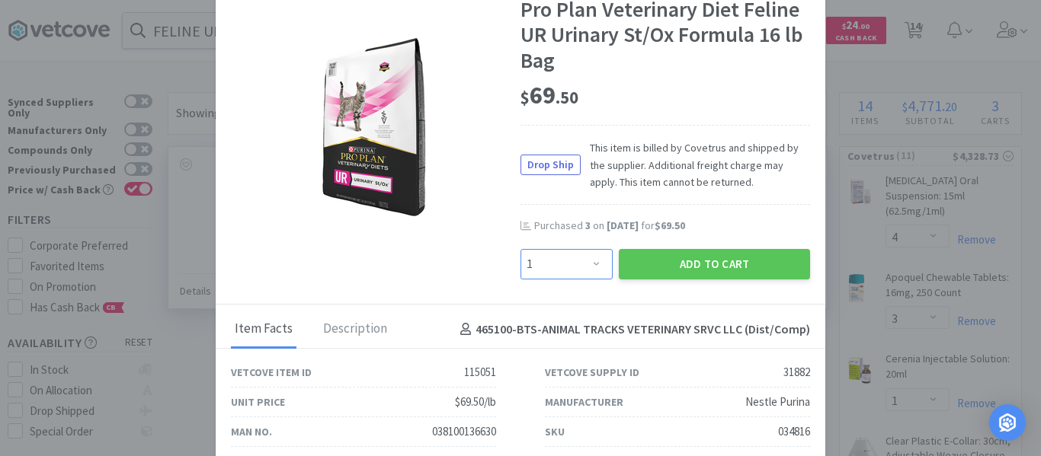
click at [597, 265] on select "Enter Quantity 1 2 3 4 5 6 7 8 9 10 11 12 13 14 15 16 17 18 19 20 Enter Quantity" at bounding box center [566, 264] width 92 height 30
select select "3"
click at [520, 249] on select "Enter Quantity 1 2 3 4 5 6 7 8 9 10 11 12 13 14 15 16 17 18 19 20 Enter Quantity" at bounding box center [566, 264] width 92 height 30
click at [662, 265] on button "Add to Cart" at bounding box center [714, 264] width 191 height 30
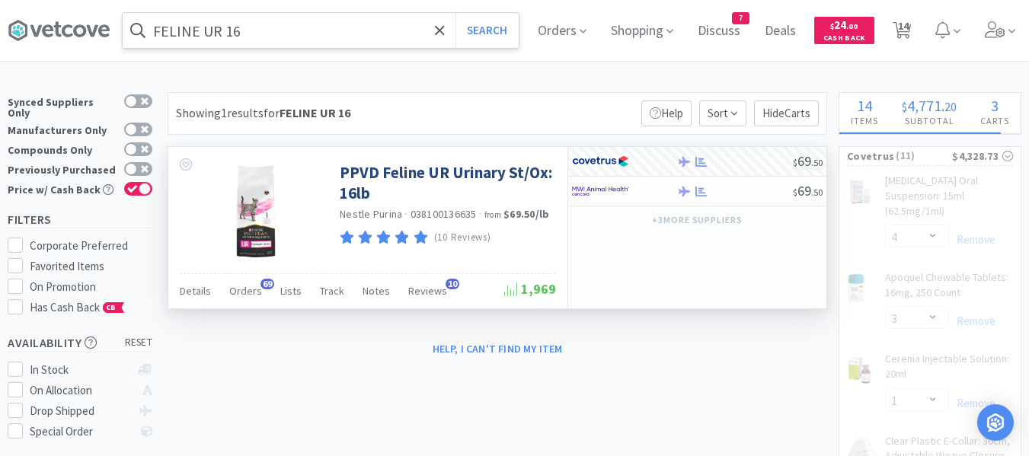
click at [305, 36] on input "FELINE UR 16" at bounding box center [321, 30] width 396 height 35
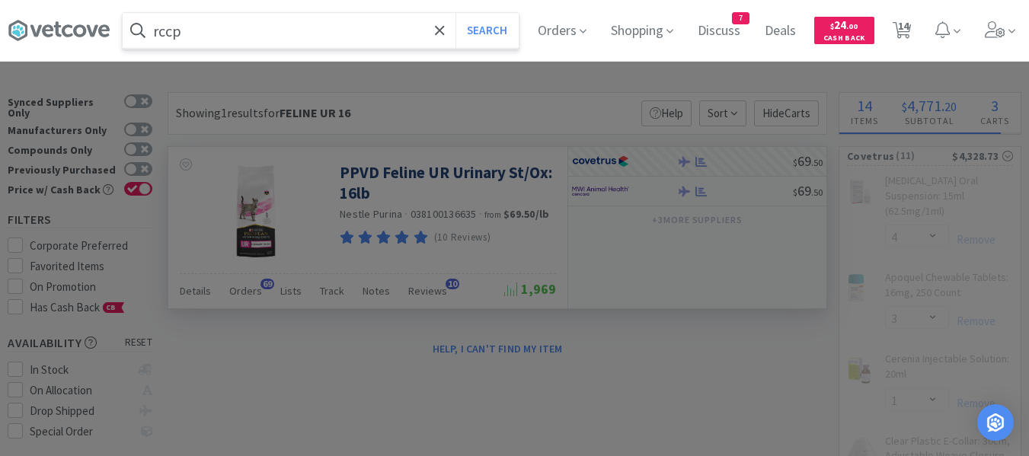
type input "rccp"
click at [456, 13] on button "Search" at bounding box center [487, 30] width 63 height 35
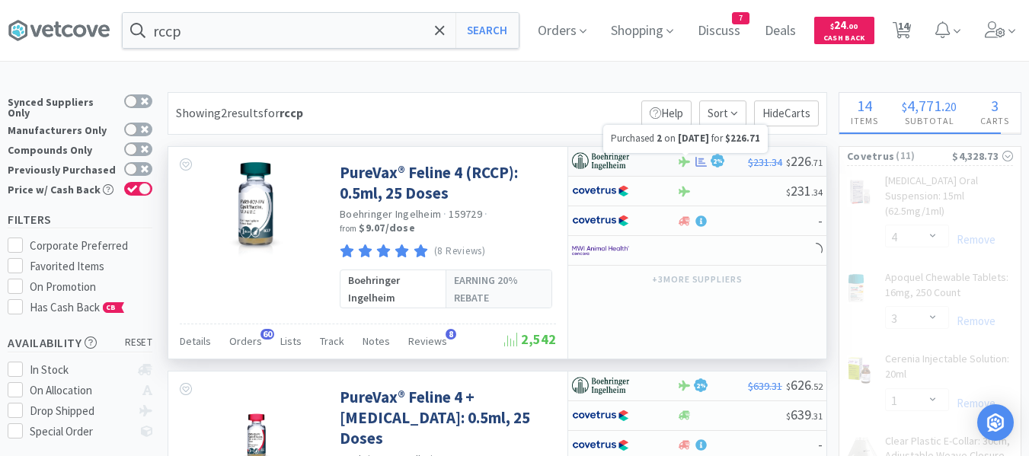
click at [696, 163] on icon at bounding box center [701, 161] width 11 height 10
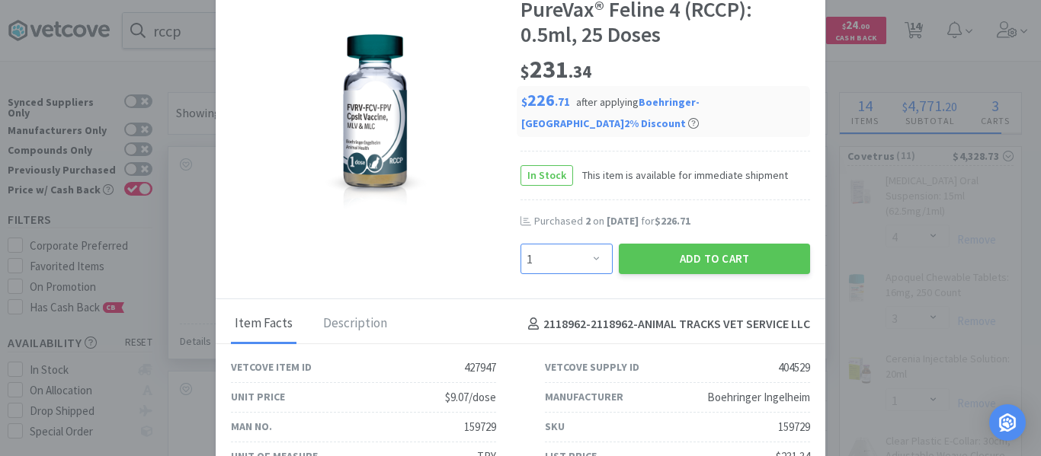
click at [548, 260] on select "Enter Quantity 1 2 3 4 5 6 7 8 9 10 11 12 13 14 15 16 17 18 19 20 Enter Quantity" at bounding box center [566, 259] width 92 height 30
select select "2"
click at [520, 244] on select "Enter Quantity 1 2 3 4 5 6 7 8 9 10 11 12 13 14 15 16 17 18 19 20 Enter Quantity" at bounding box center [566, 259] width 92 height 30
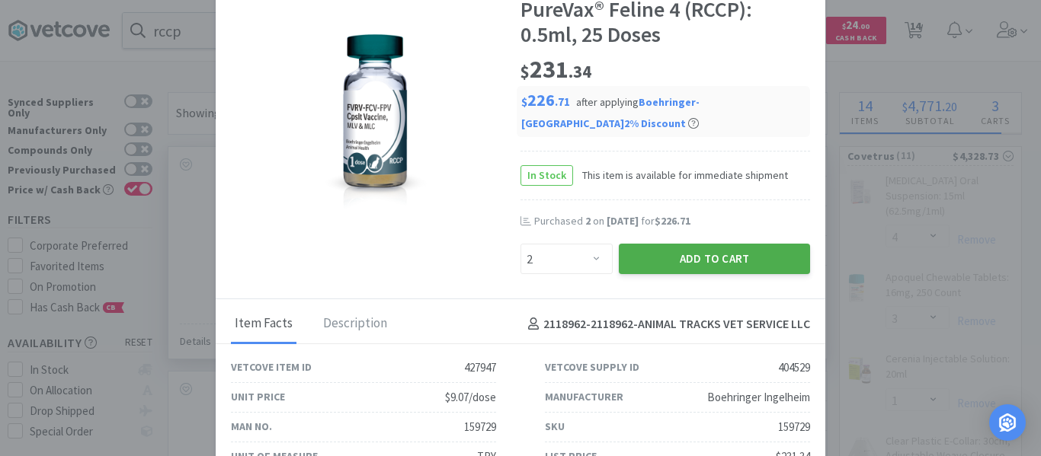
click at [680, 261] on button "Add to Cart" at bounding box center [714, 259] width 191 height 30
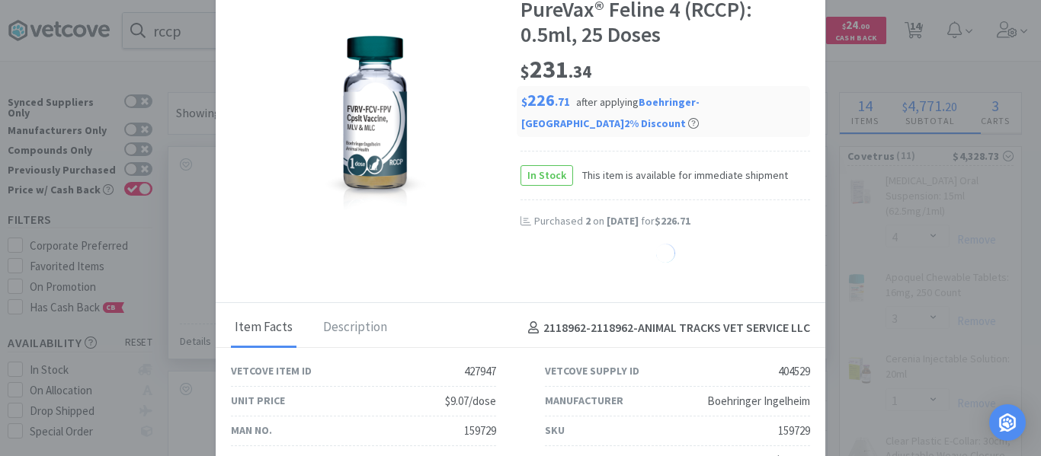
select select "2"
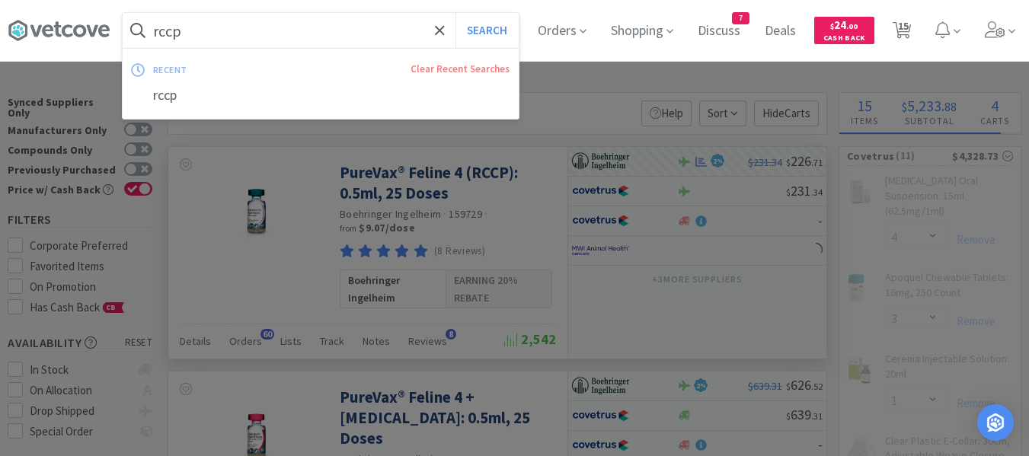
click at [238, 45] on input "rccp" at bounding box center [321, 30] width 396 height 35
paste input "HA Canine Chicken 16.5 lb"
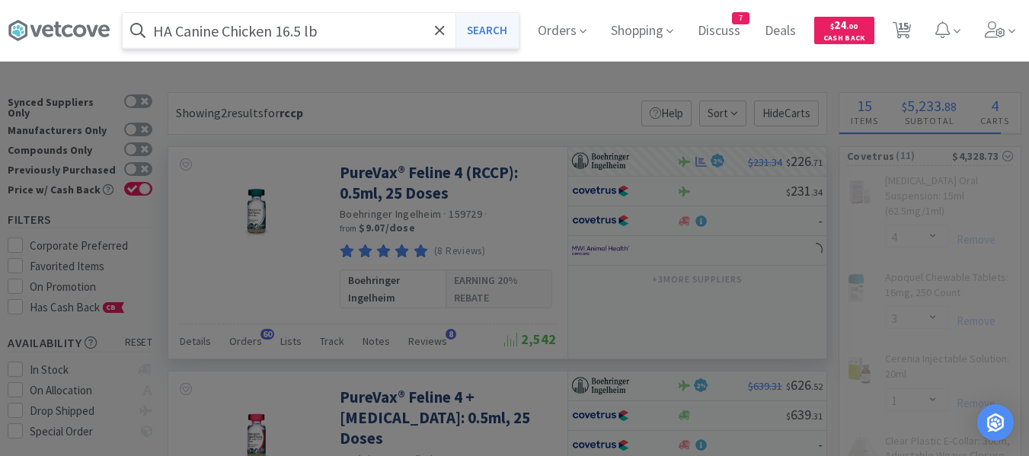
type input "HA Canine Chicken 16.5 lb"
click at [510, 30] on button "Search" at bounding box center [487, 30] width 63 height 35
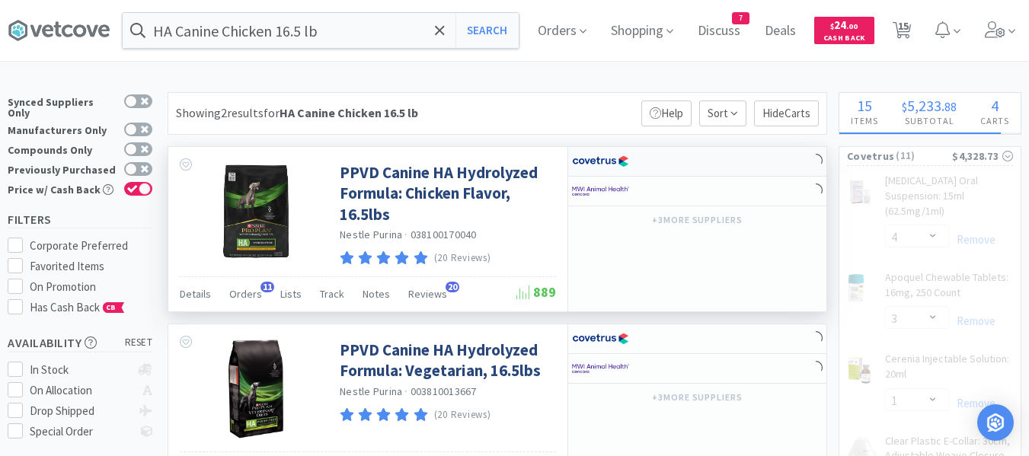
select select "3"
select select "1"
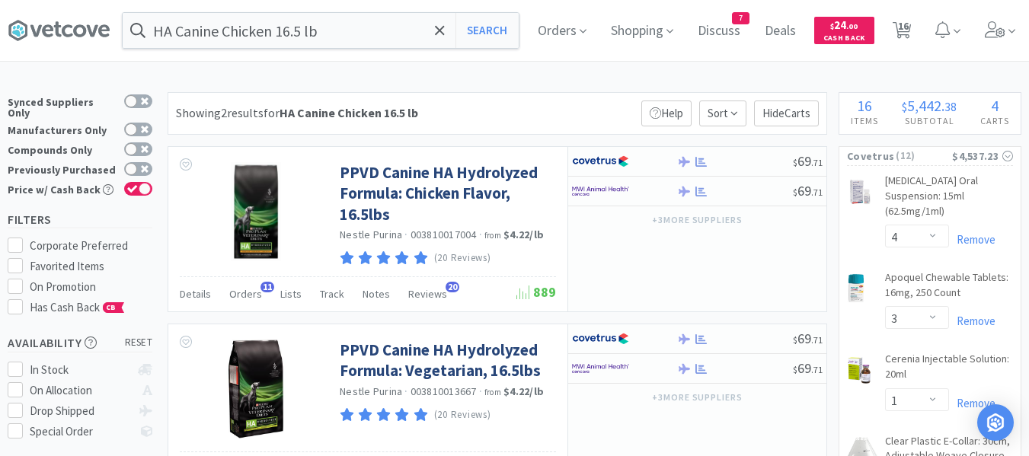
click at [909, 35] on span "16" at bounding box center [903, 25] width 11 height 61
select select "2"
select select "1"
select select "4"
select select "3"
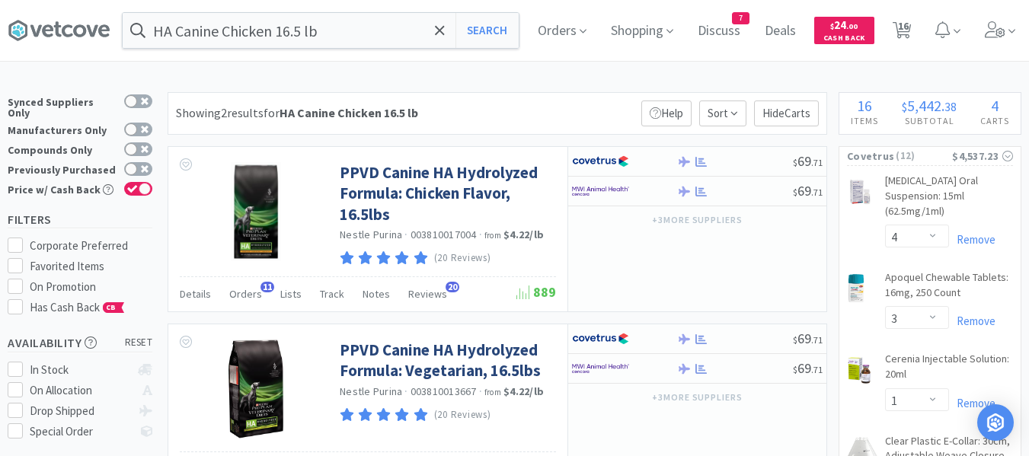
select select "1"
select select "2"
select select "1"
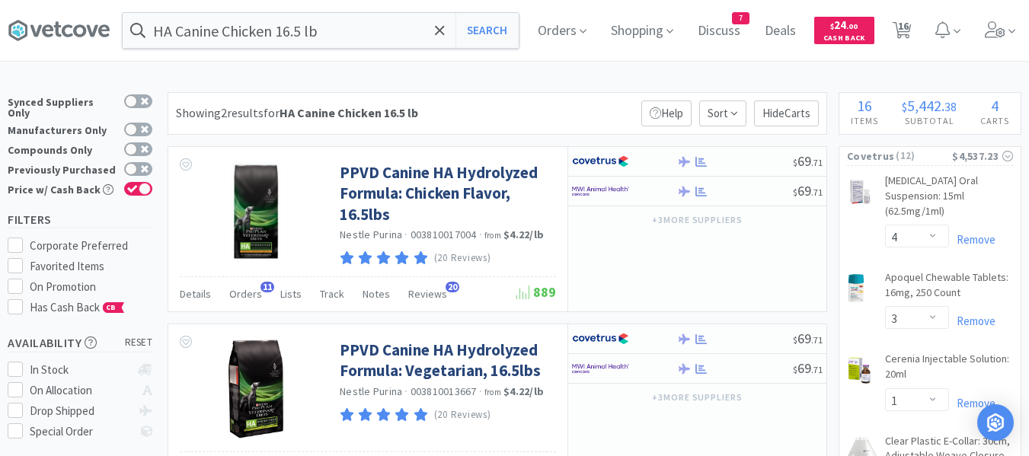
select select "1"
select select "3"
select select "1"
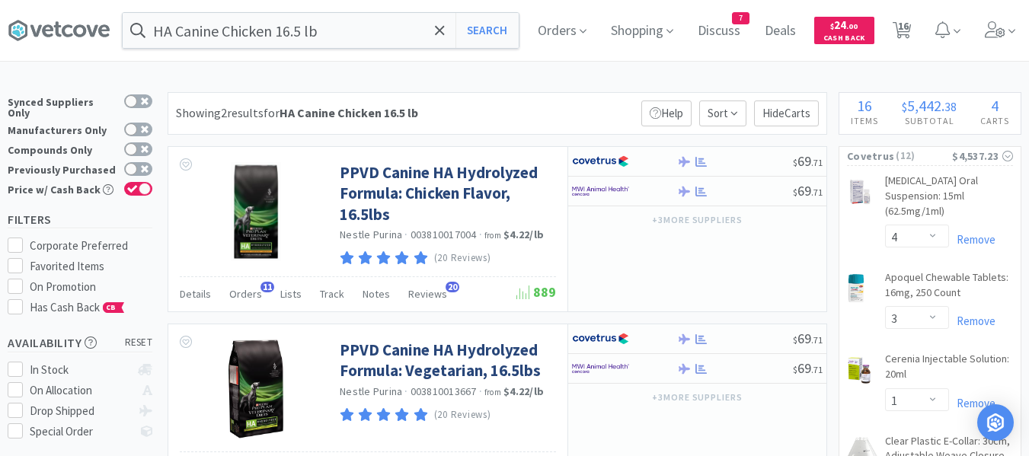
select select "1"
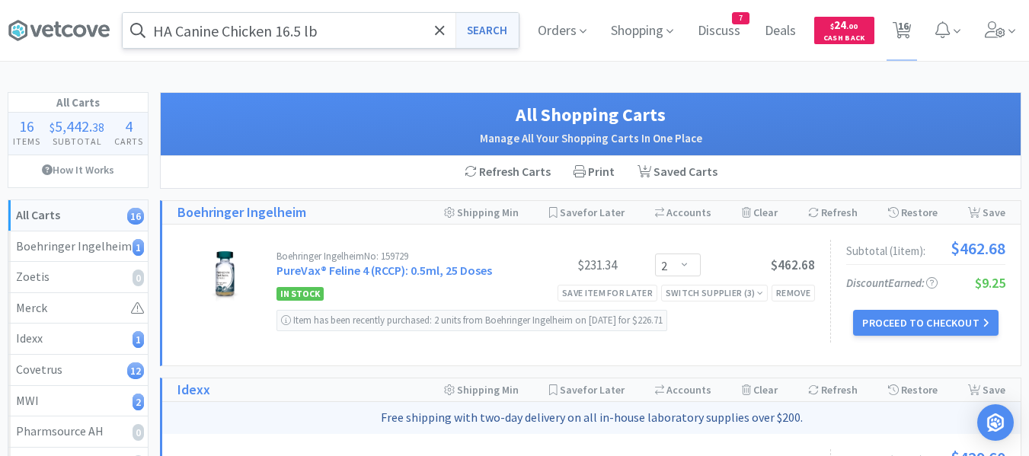
click at [491, 28] on button "Search" at bounding box center [487, 30] width 63 height 35
select select "4"
select select "3"
select select "1"
select select "2"
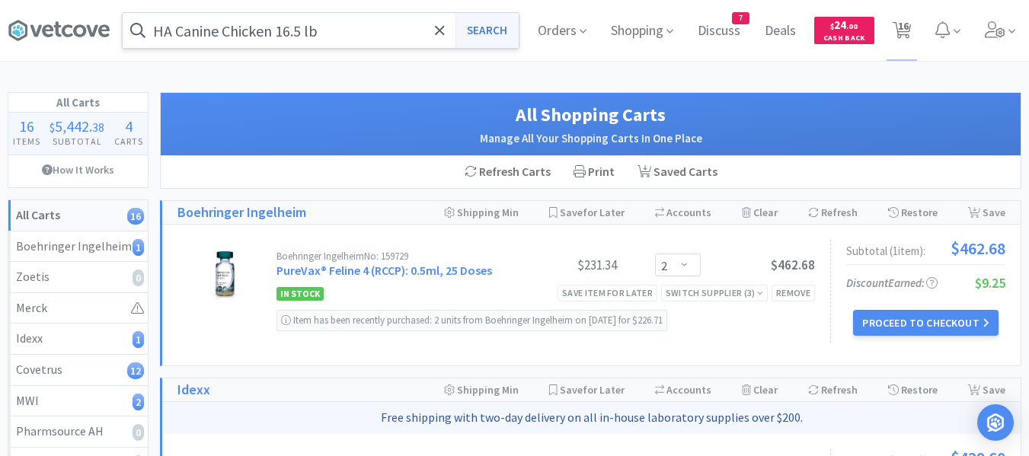
select select "1"
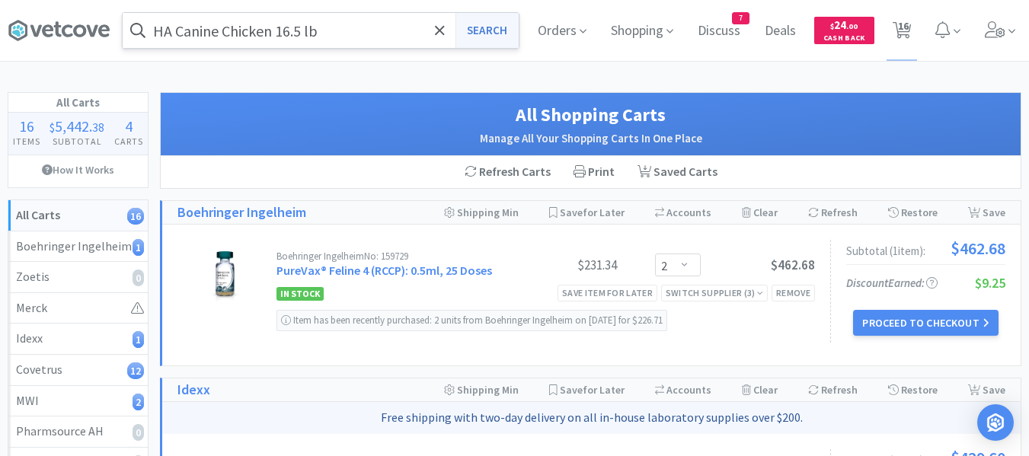
select select "3"
select select "1"
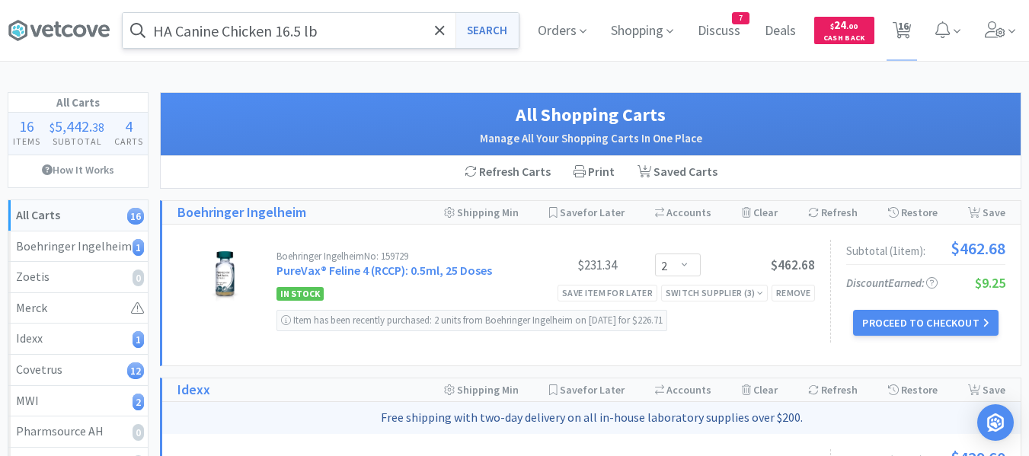
select select "1"
select select "2"
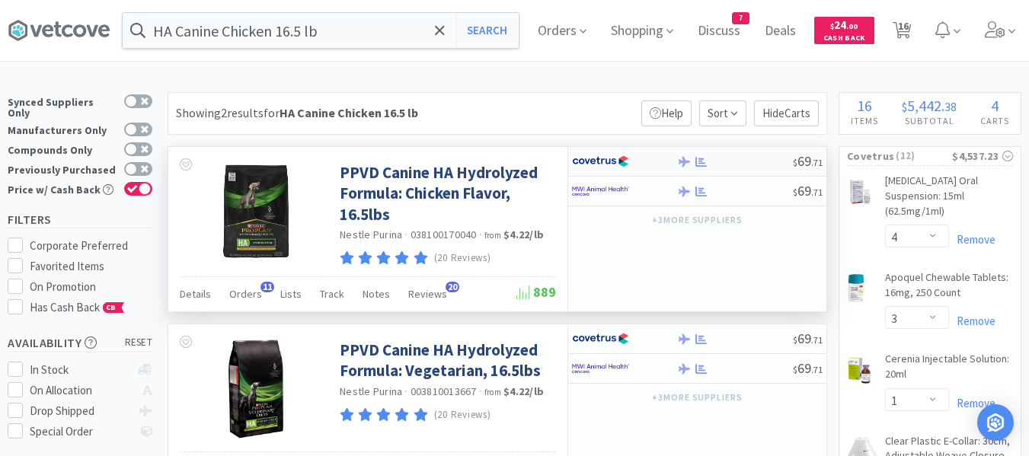
click at [752, 163] on div at bounding box center [734, 161] width 117 height 11
select select "1"
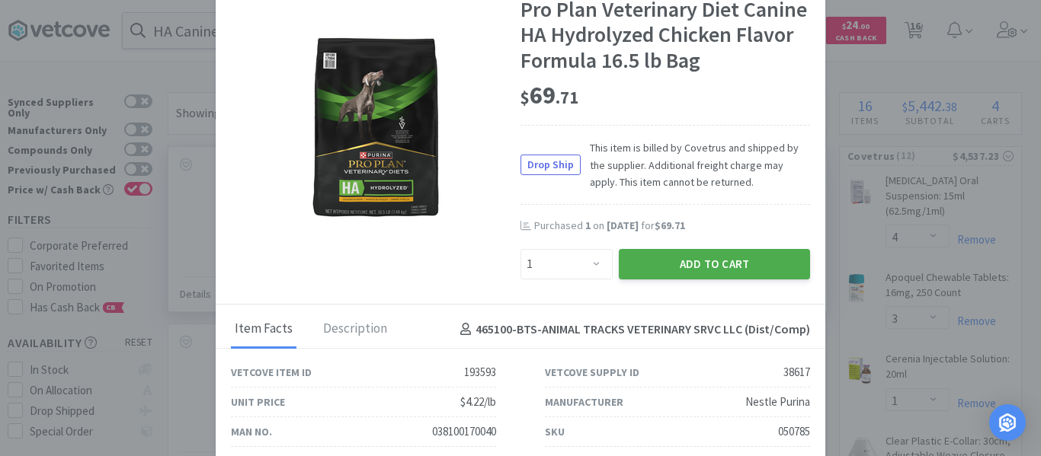
click at [666, 270] on button "Add to Cart" at bounding box center [714, 264] width 191 height 30
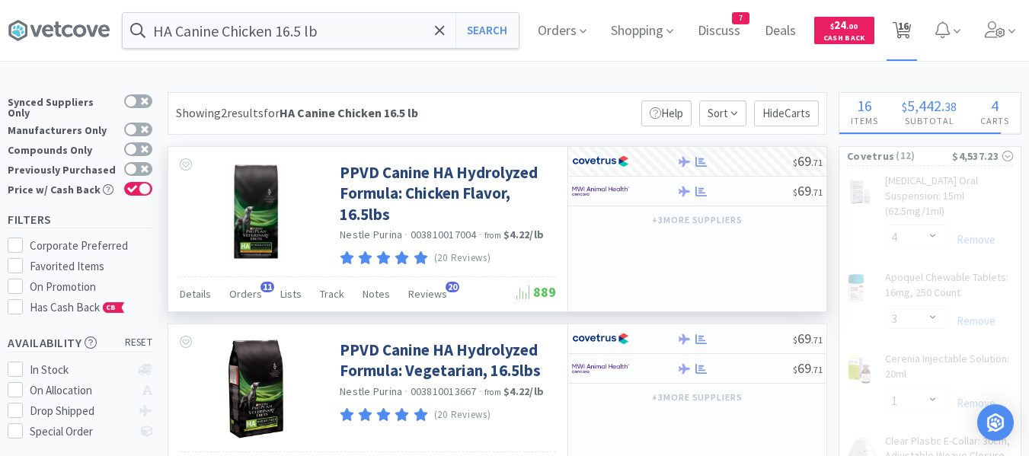
click at [909, 34] on span "16" at bounding box center [903, 25] width 11 height 61
select select "2"
select select "1"
select select "4"
select select "3"
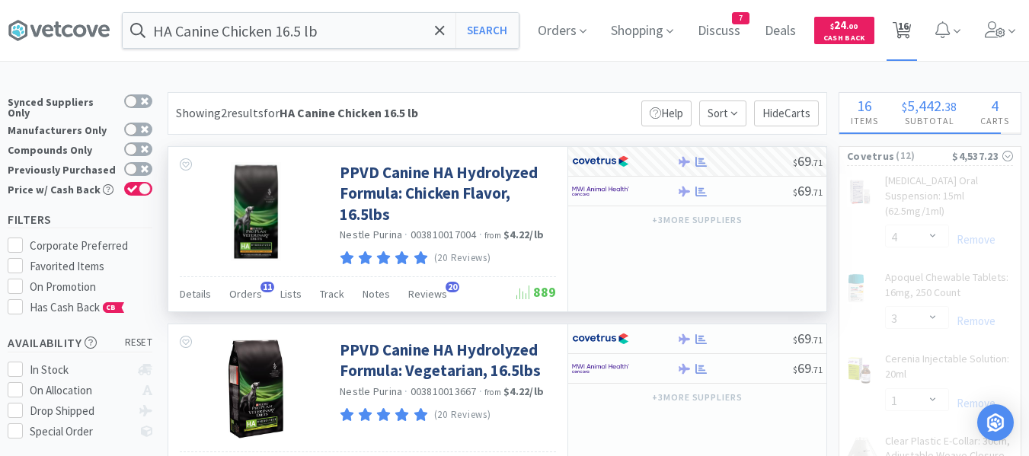
select select "1"
select select "2"
select select "1"
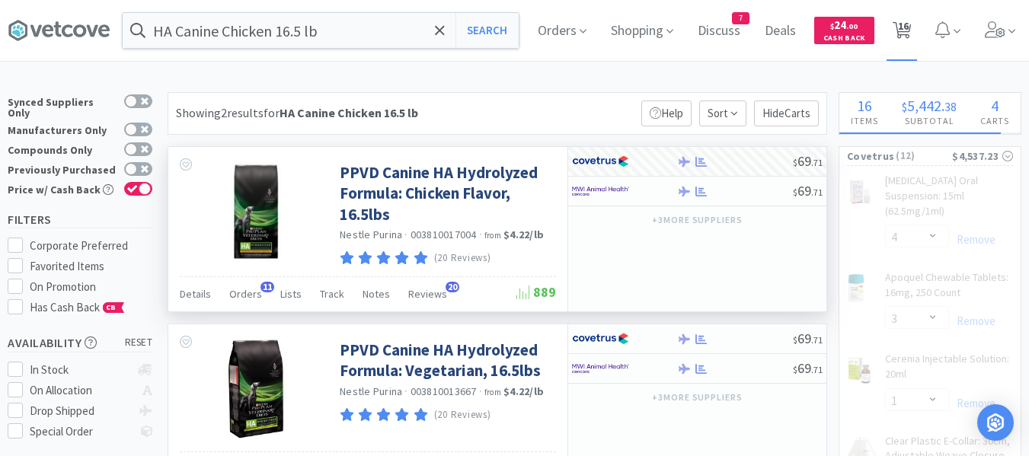
select select "1"
select select "3"
select select "1"
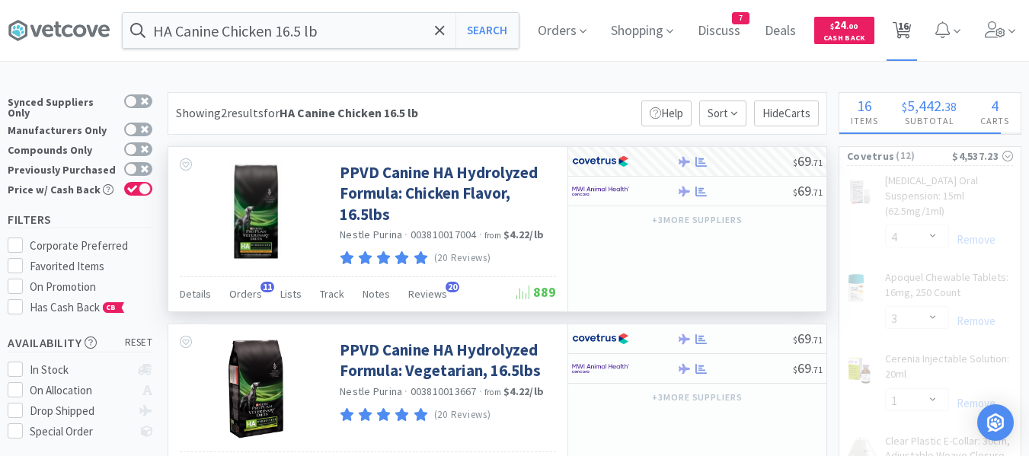
select select "1"
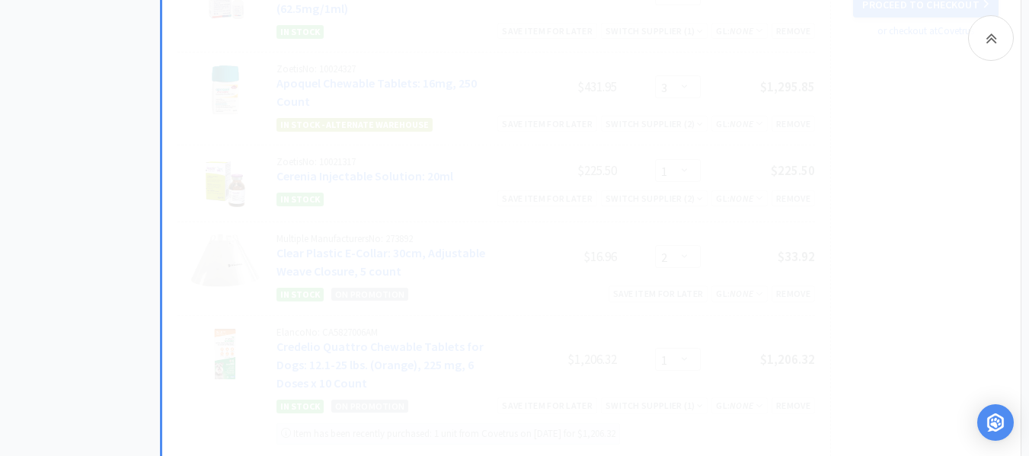
scroll to position [381, 0]
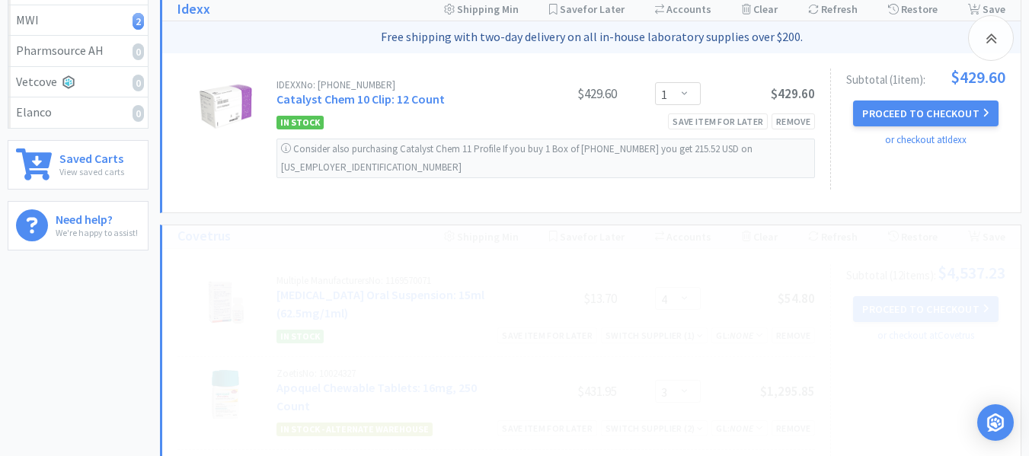
select select "1"
select select "3"
select select "1"
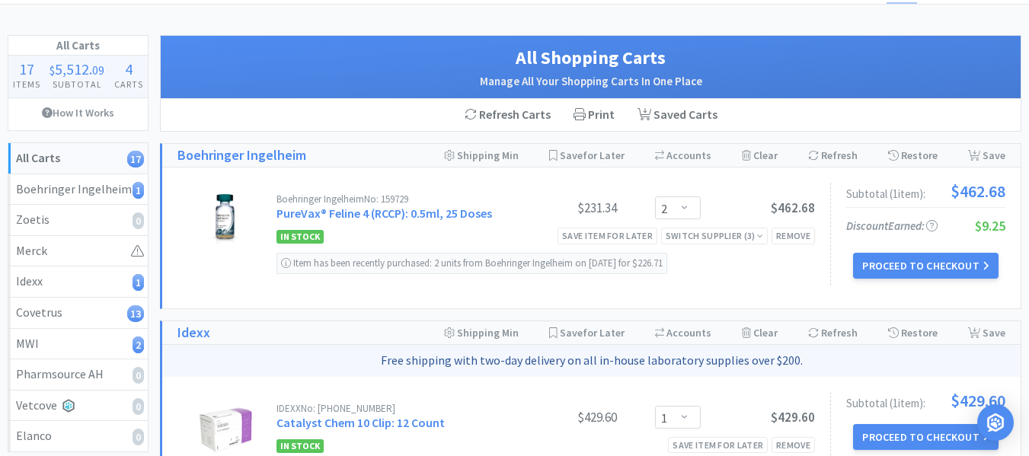
scroll to position [0, 0]
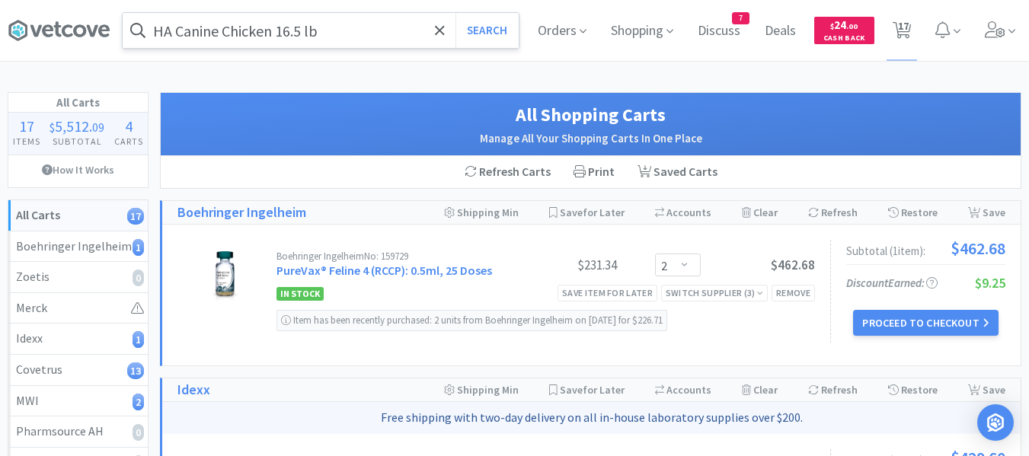
click at [361, 24] on input "HA Canine Chicken 16.5 lb" at bounding box center [321, 30] width 396 height 35
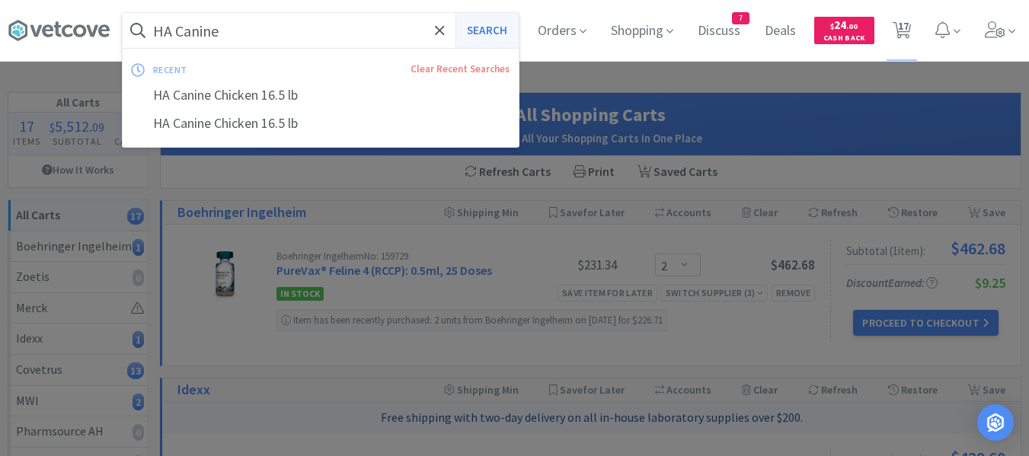
type input "HA Canine"
click at [488, 36] on button "Search" at bounding box center [487, 30] width 63 height 35
select select "4"
select select "3"
select select "1"
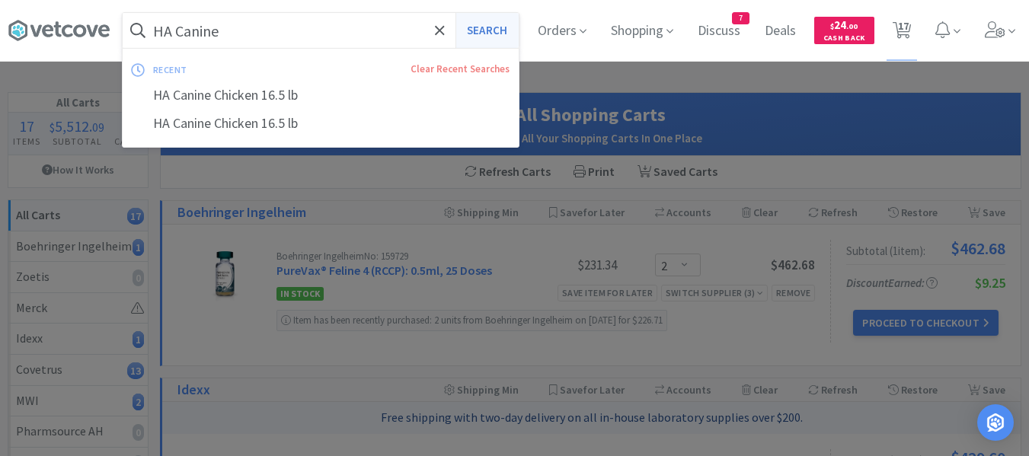
select select "2"
select select "1"
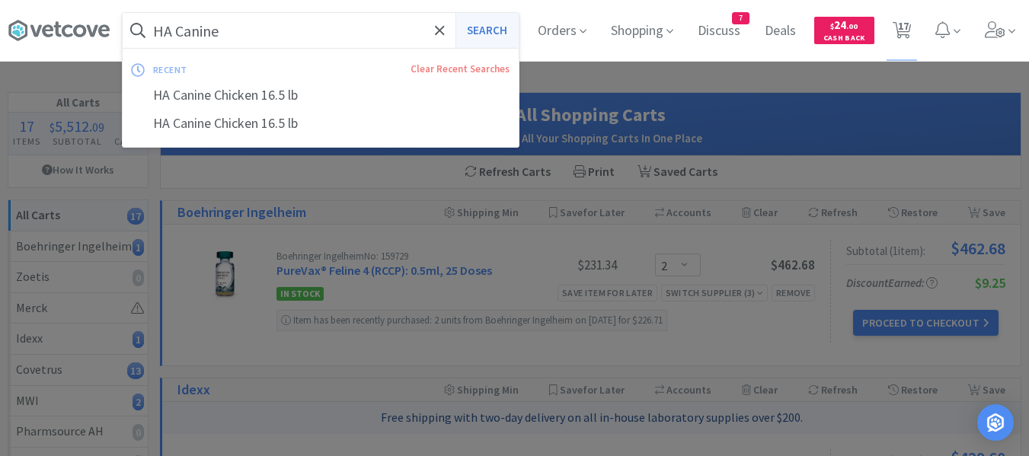
select select "1"
select select "3"
select select "1"
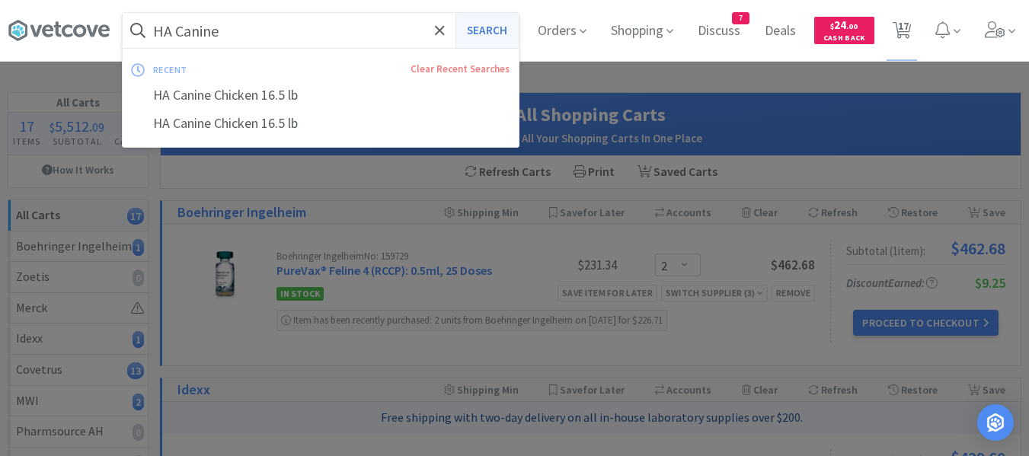
select select "1"
select select "2"
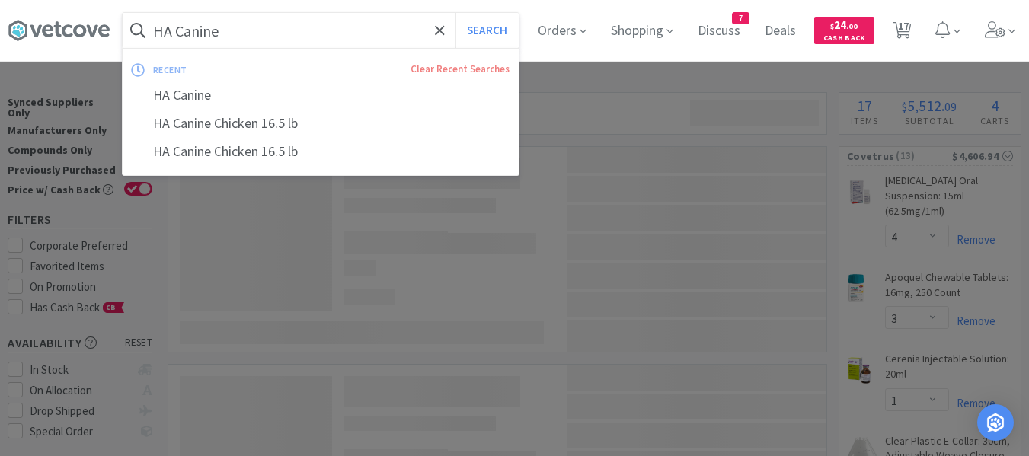
click at [334, 40] on input "HA Canine" at bounding box center [321, 30] width 396 height 35
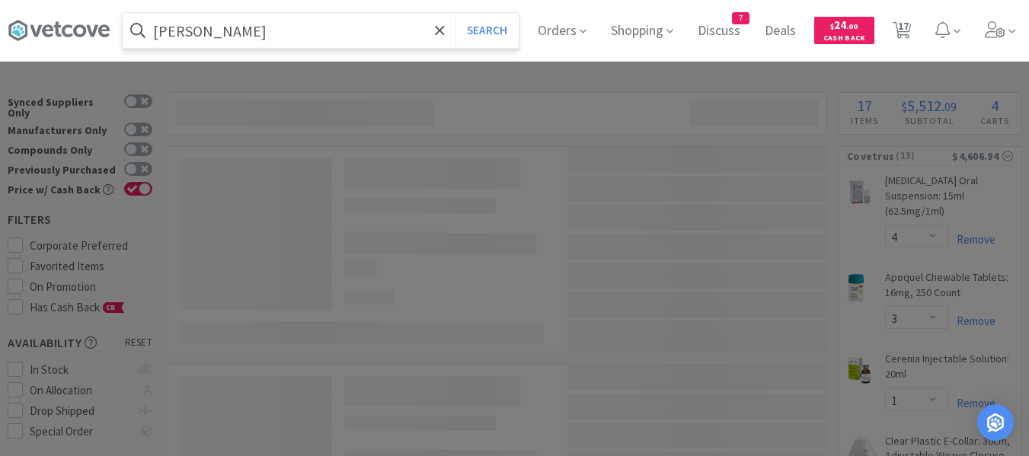
click at [456, 13] on button "Search" at bounding box center [487, 30] width 63 height 35
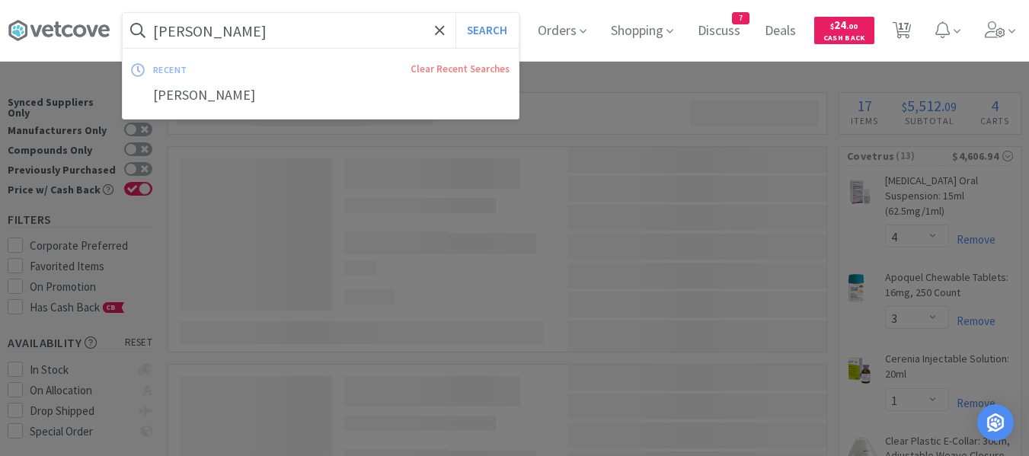
click at [246, 36] on input "[PERSON_NAME]" at bounding box center [321, 30] width 396 height 35
type input "ha"
click at [508, 24] on button "Search" at bounding box center [487, 30] width 63 height 35
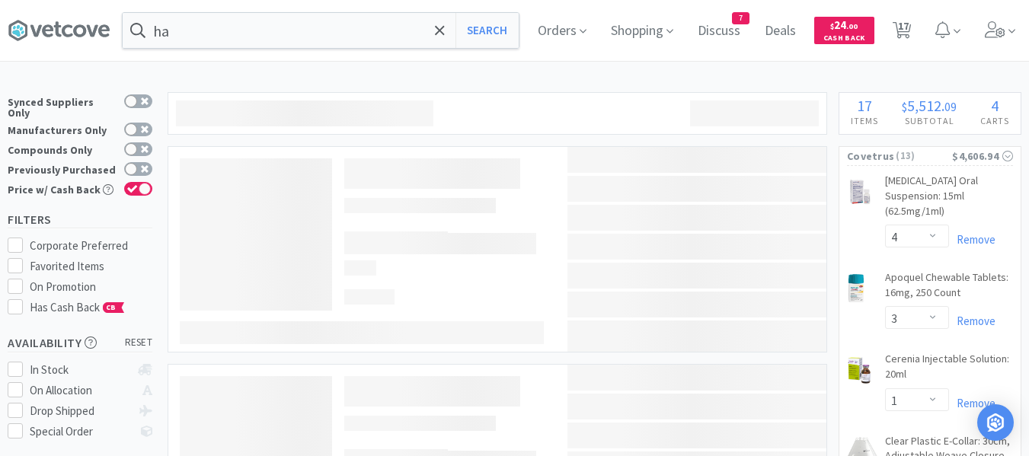
scroll to position [76, 0]
